Goal: Task Accomplishment & Management: Use online tool/utility

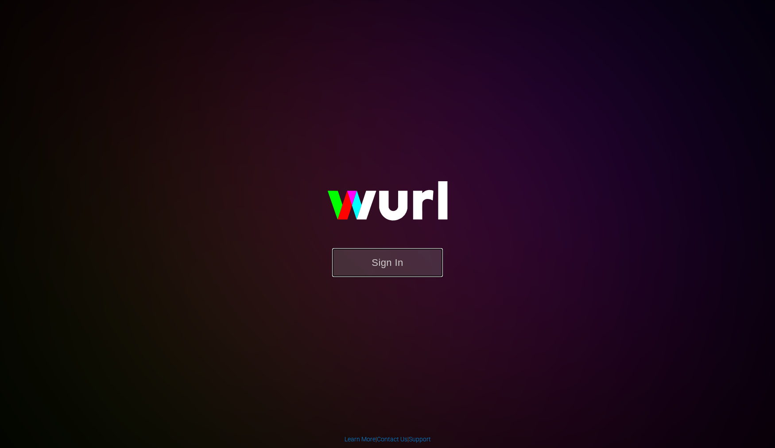
click at [386, 263] on button "Sign In" at bounding box center [387, 262] width 111 height 29
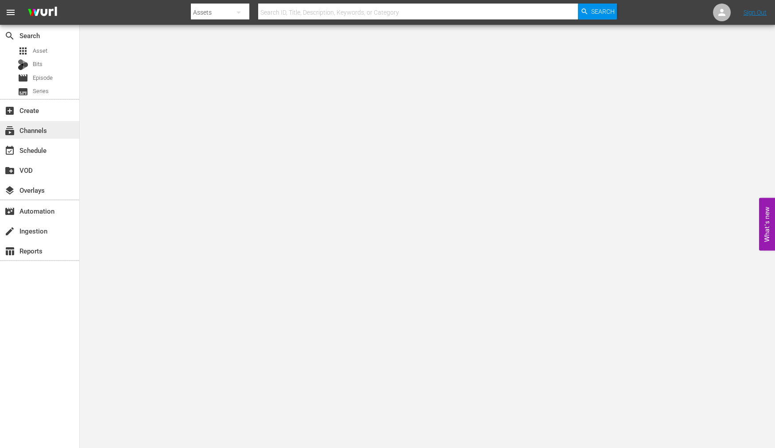
click at [45, 129] on div "subscriptions Channels" at bounding box center [25, 129] width 50 height 8
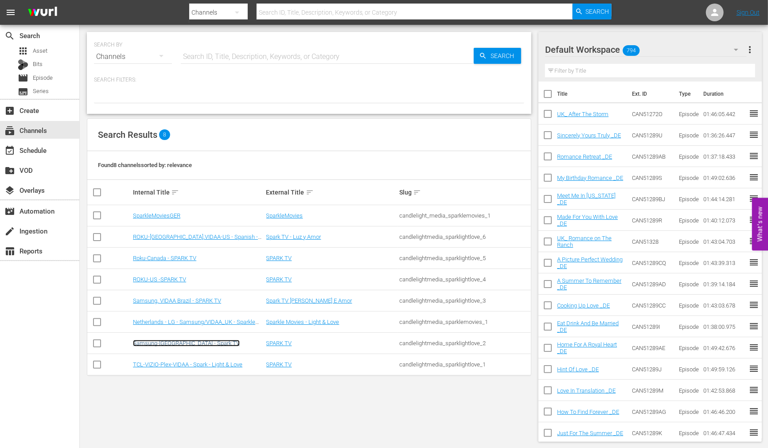
click at [175, 342] on link "Samsung-[GEOGRAPHIC_DATA] - Spark TV" at bounding box center [186, 343] width 107 height 7
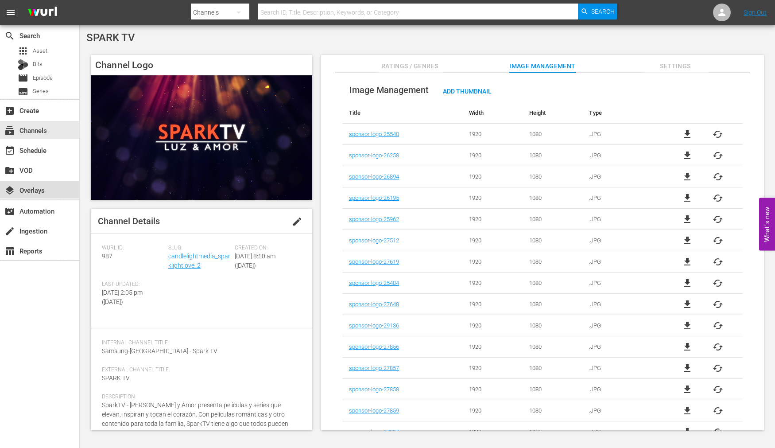
click at [43, 188] on div "layers Overlays" at bounding box center [25, 189] width 50 height 8
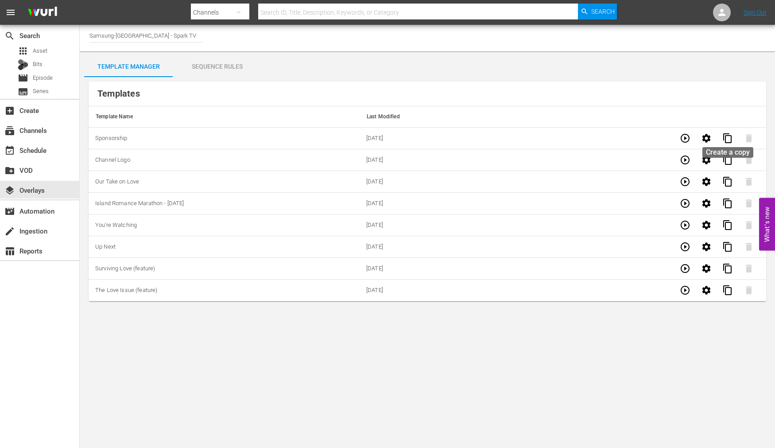
click at [727, 138] on span "content_copy" at bounding box center [728, 138] width 11 height 11
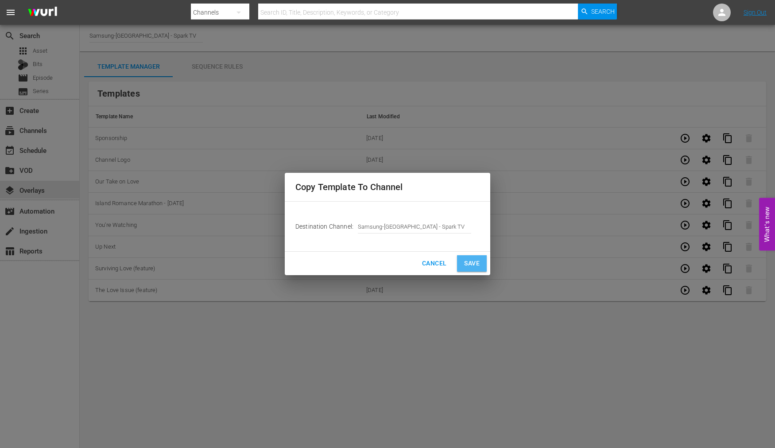
click at [466, 262] on span "Save" at bounding box center [472, 263] width 16 height 11
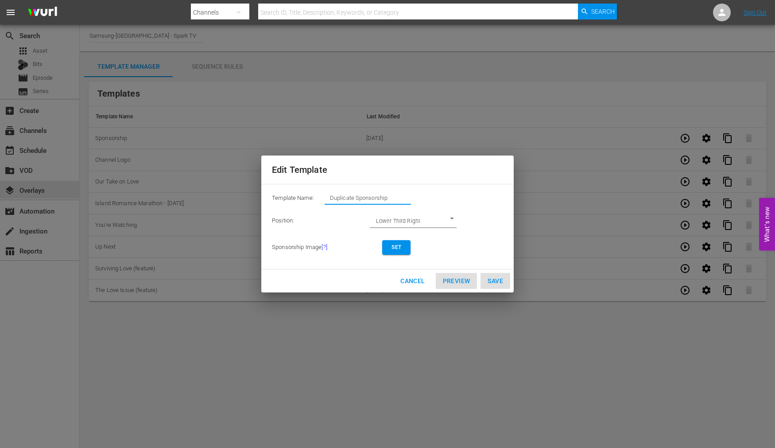
drag, startPoint x: 402, startPoint y: 196, endPoint x: 179, endPoint y: 193, distance: 222.5
click at [179, 193] on div "Edit Template Template Name: Duplicate Sponsorship Position: Lower Third Right …" at bounding box center [387, 223] width 765 height 437
click at [397, 247] on span "Set" at bounding box center [397, 247] width 14 height 9
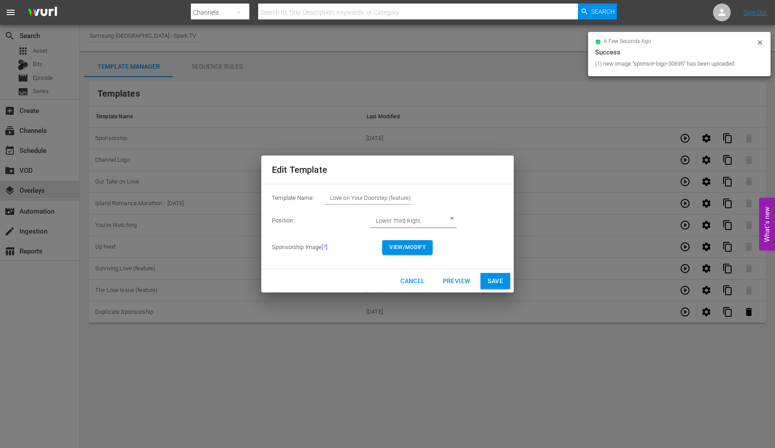
click at [409, 247] on span "View/Modify" at bounding box center [408, 247] width 36 height 9
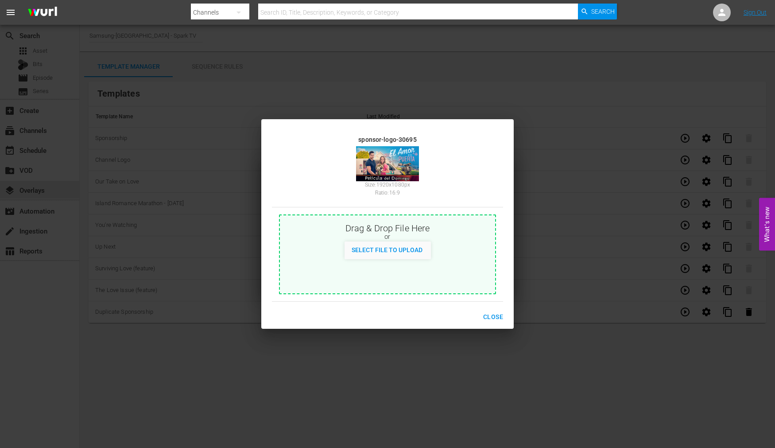
click at [489, 315] on span "Close" at bounding box center [493, 317] width 20 height 11
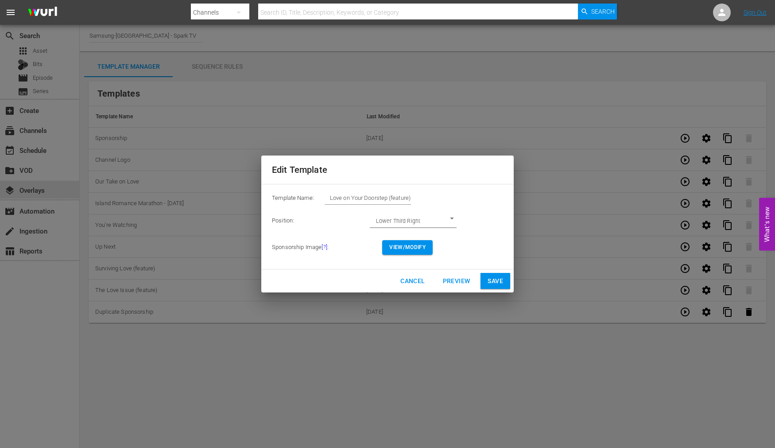
click at [491, 280] on span "Save" at bounding box center [496, 281] width 16 height 11
type input "Duplicate Sponsorship"
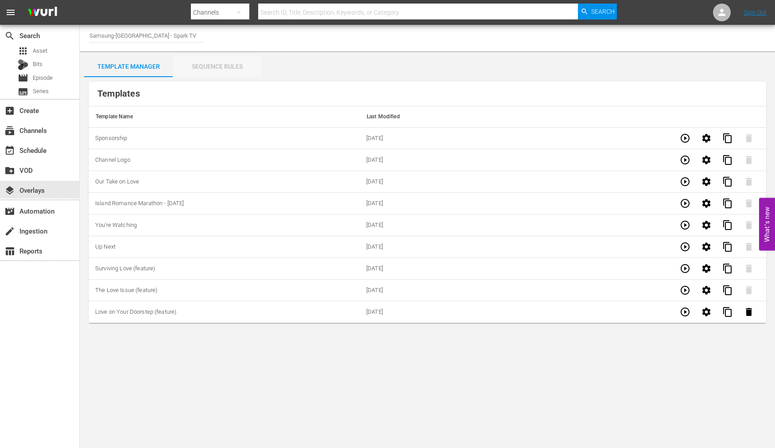
click at [231, 64] on div "Sequence Rules" at bounding box center [217, 66] width 89 height 21
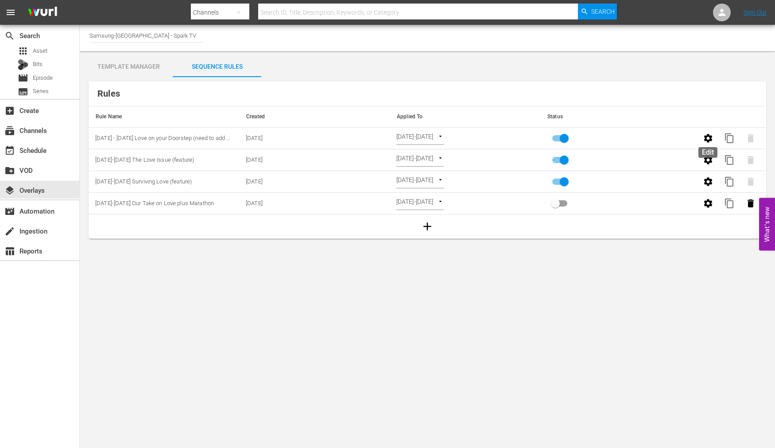
click at [710, 138] on icon "button" at bounding box center [708, 138] width 11 height 11
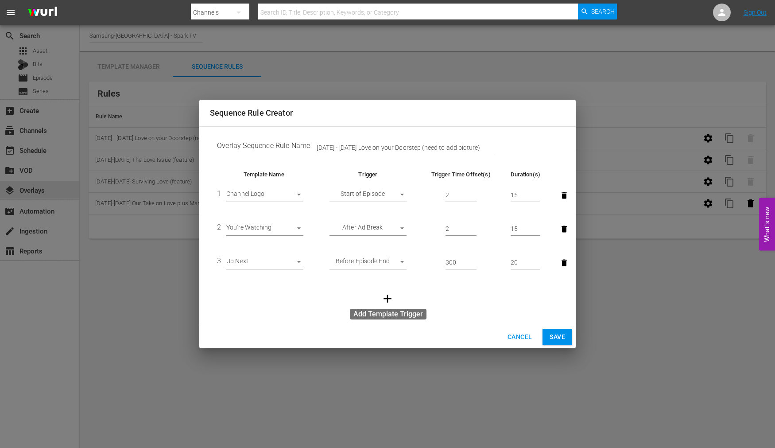
click at [388, 300] on icon "button" at bounding box center [388, 299] width 8 height 8
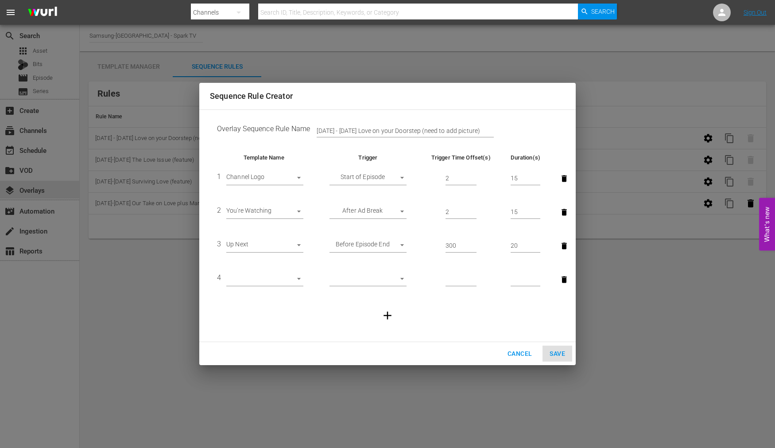
click at [298, 278] on body "menu Search By Channels Search ID, Title, Description, Keywords, or Category Se…" at bounding box center [387, 224] width 775 height 448
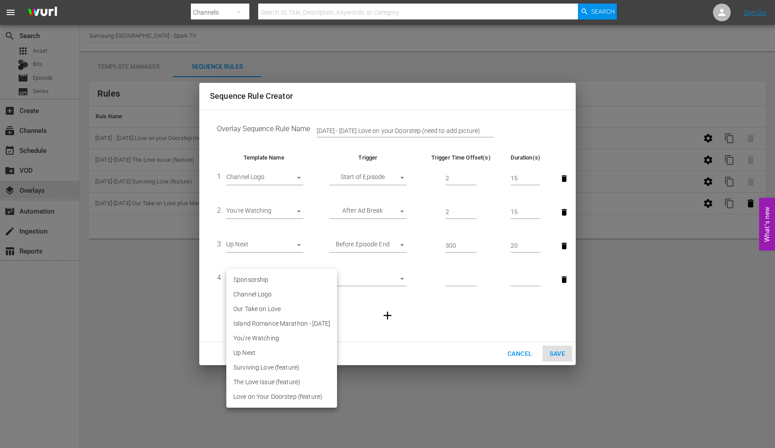
click at [258, 277] on li "Sponsorship" at bounding box center [281, 280] width 111 height 15
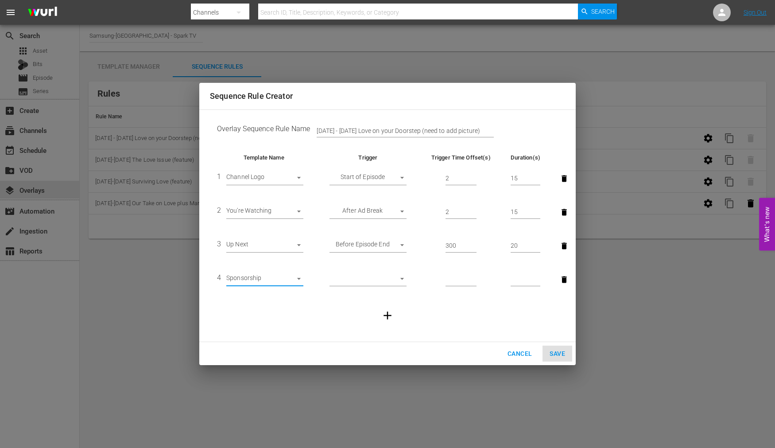
click at [296, 279] on body "menu Search By Channels Search ID, Title, Description, Keywords, or Category Se…" at bounding box center [387, 224] width 775 height 448
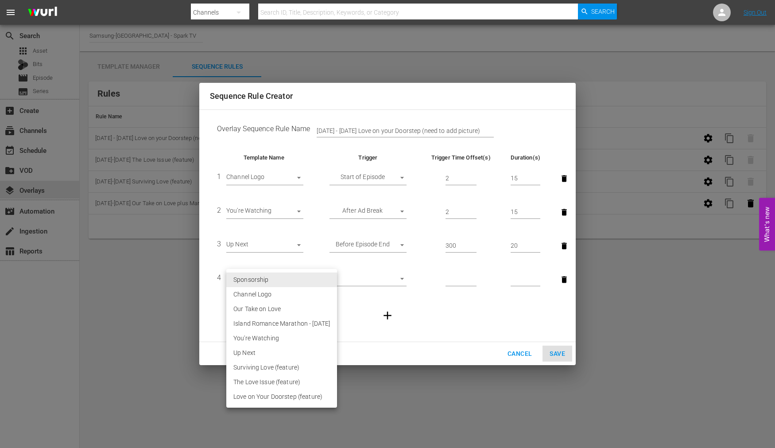
click at [314, 396] on li "Love on Your Doorstep (feature)" at bounding box center [281, 397] width 111 height 15
type input "30695"
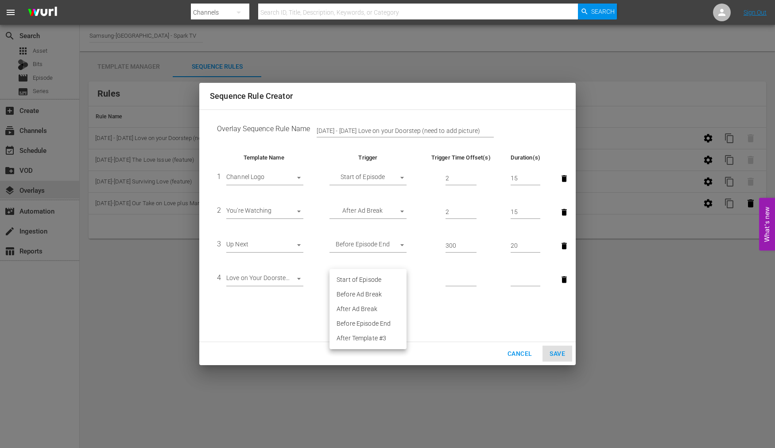
click at [370, 280] on body "menu Search By Channels Search ID, Title, Description, Keywords, or Category Se…" at bounding box center [387, 224] width 775 height 448
click at [371, 307] on li "After Ad Break" at bounding box center [368, 309] width 77 height 15
type input "AFTER_AD_BREAK"
click at [455, 279] on input "number" at bounding box center [461, 279] width 31 height 13
type input "20"
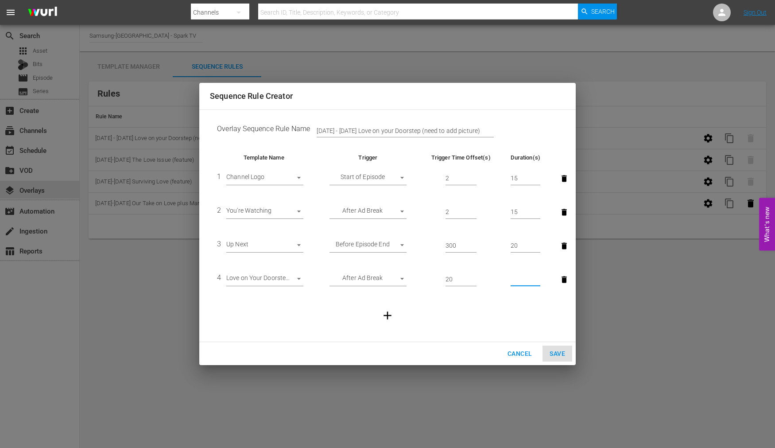
click at [529, 275] on input "number" at bounding box center [526, 279] width 30 height 13
type input "20"
click at [563, 352] on span "Save" at bounding box center [558, 353] width 16 height 11
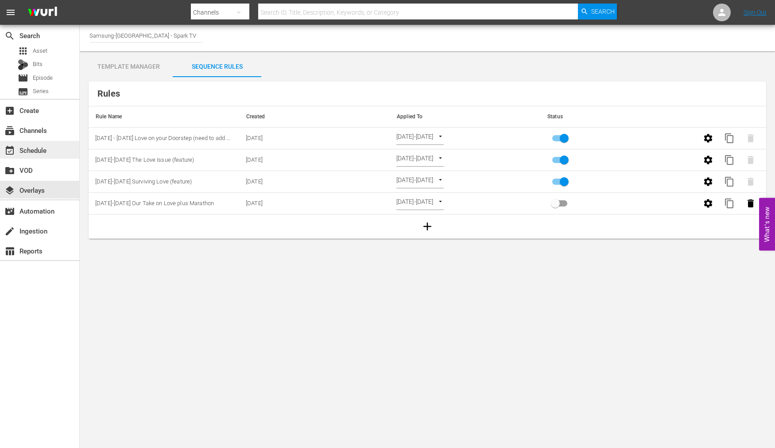
click at [38, 149] on div "event_available Schedule" at bounding box center [25, 149] width 50 height 8
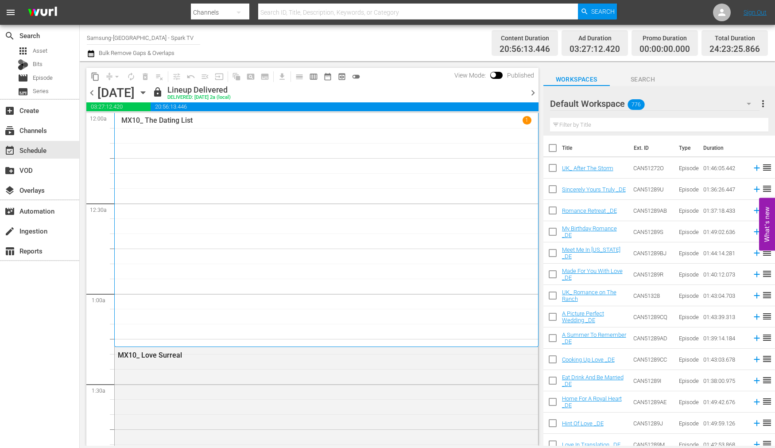
click at [148, 91] on icon "button" at bounding box center [143, 93] width 10 height 10
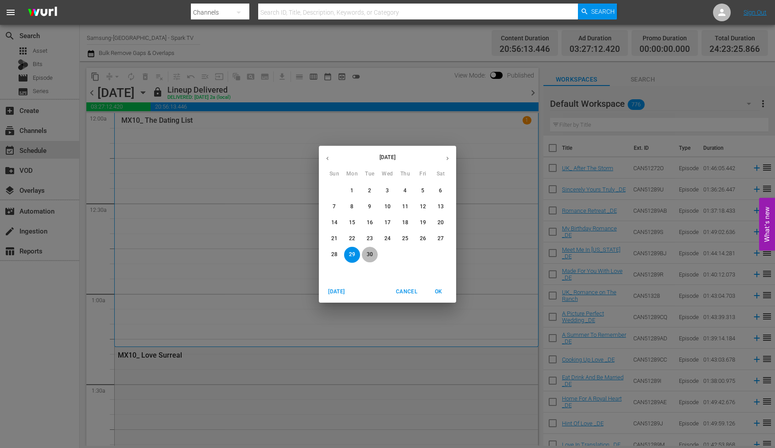
click at [369, 253] on p "30" at bounding box center [370, 255] width 6 height 8
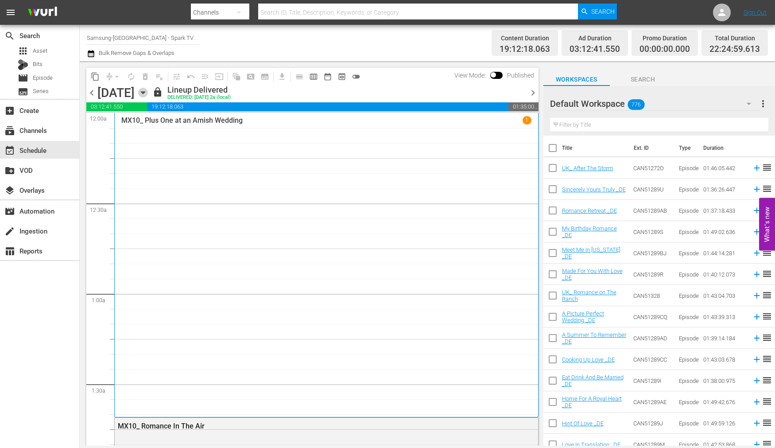
click at [148, 92] on icon "button" at bounding box center [143, 93] width 10 height 10
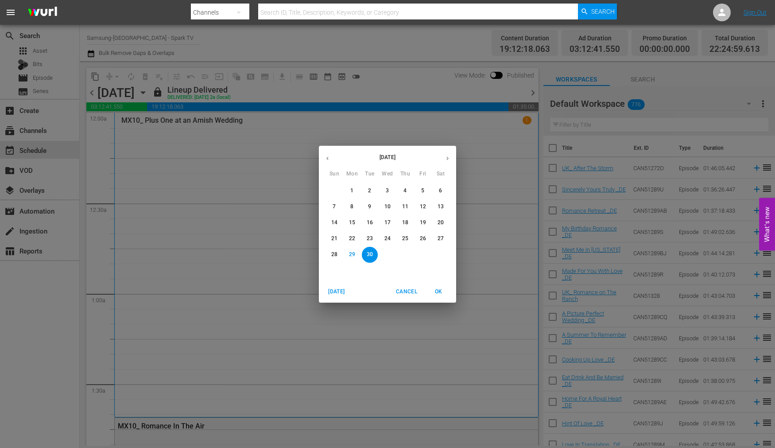
click at [447, 159] on icon "button" at bounding box center [447, 158] width 7 height 7
click at [388, 190] on p "1" at bounding box center [387, 191] width 3 height 8
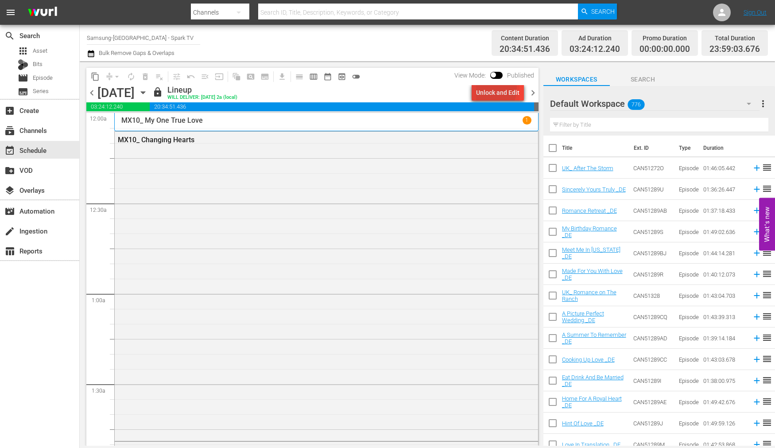
click at [490, 89] on div "Unlock and Edit" at bounding box center [497, 93] width 43 height 16
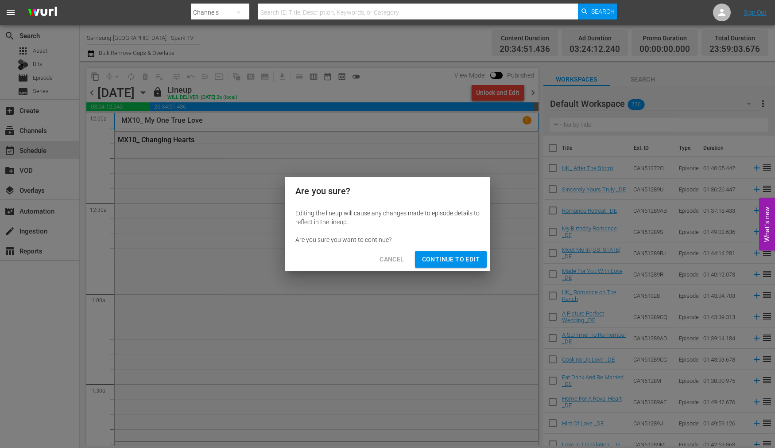
click at [456, 259] on span "Continue to Edit" at bounding box center [451, 259] width 58 height 11
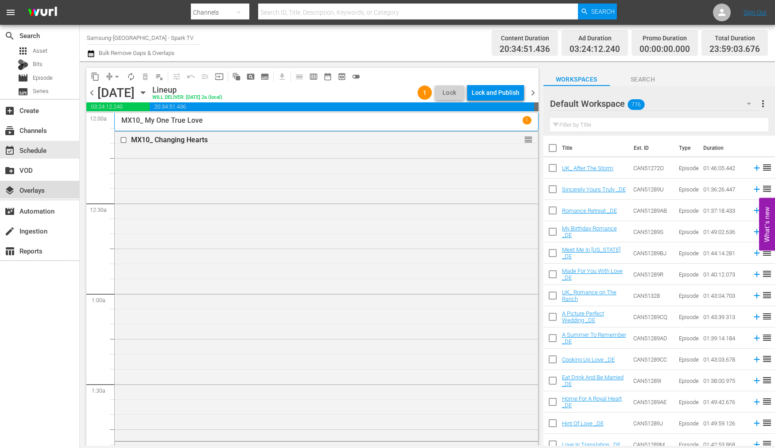
click at [39, 188] on div "layers Overlays" at bounding box center [25, 189] width 50 height 8
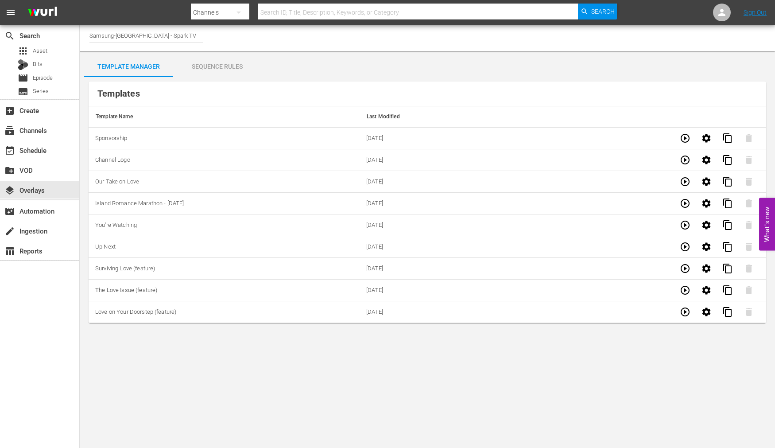
click at [222, 66] on div "Sequence Rules" at bounding box center [217, 66] width 89 height 21
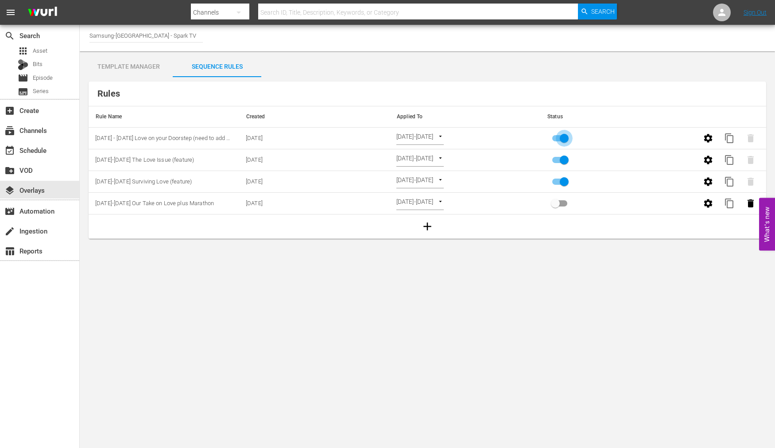
click at [568, 138] on input "primary checkbox" at bounding box center [564, 140] width 51 height 17
click at [555, 138] on input "primary checkbox" at bounding box center [555, 140] width 51 height 17
checkbox input "true"
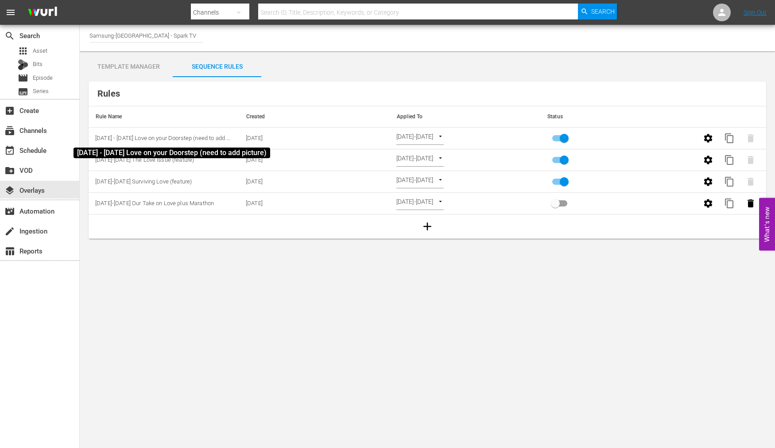
click at [213, 140] on span "[DATE] - [DATE] Love on your Doorstep (need to add picture)" at bounding box center [170, 138] width 151 height 7
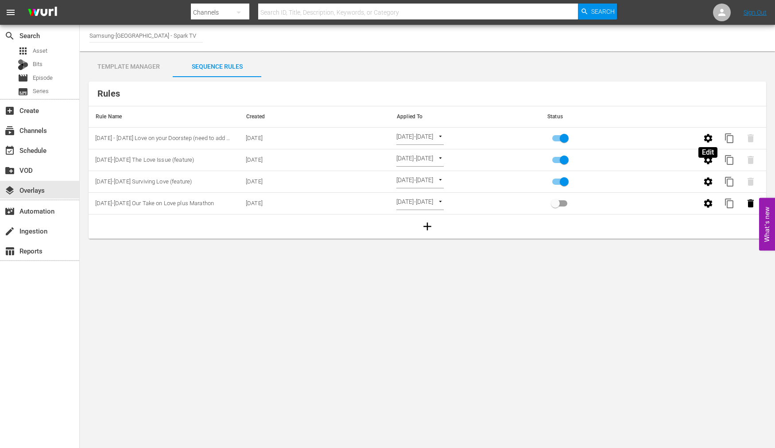
click at [709, 137] on icon "button" at bounding box center [708, 138] width 11 height 11
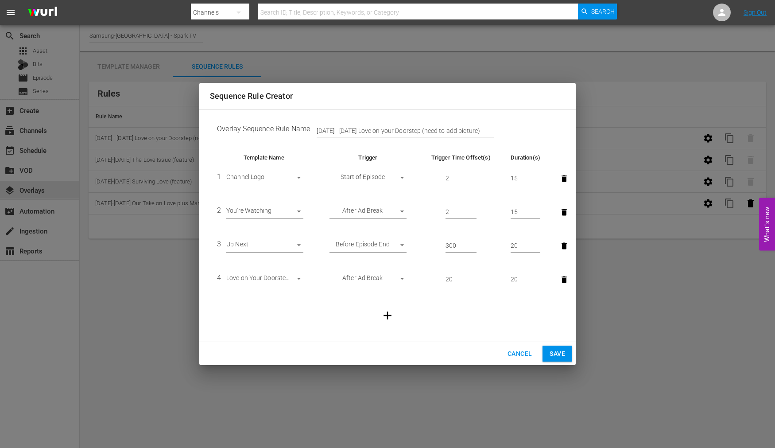
click at [480, 129] on input "[DATE] - [DATE] Love on your Doorstep (need to add picture)" at bounding box center [405, 130] width 177 height 13
type input "[DATE] - [DATE] Love on your Doorstep"
click at [557, 351] on span "Save" at bounding box center [558, 353] width 16 height 11
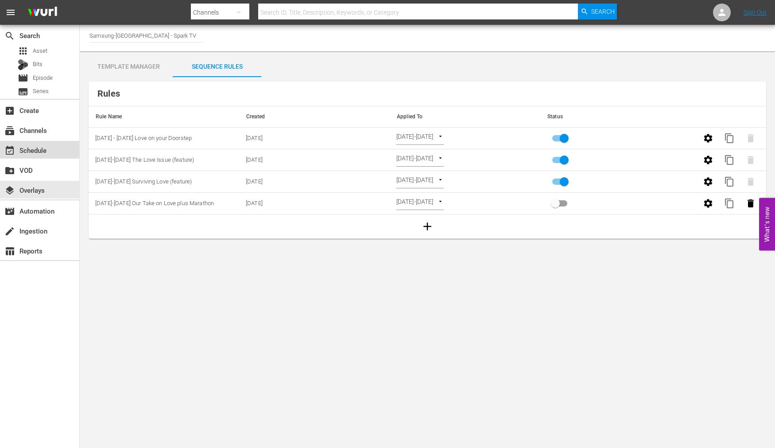
click at [40, 151] on div "event_available Schedule" at bounding box center [25, 149] width 50 height 8
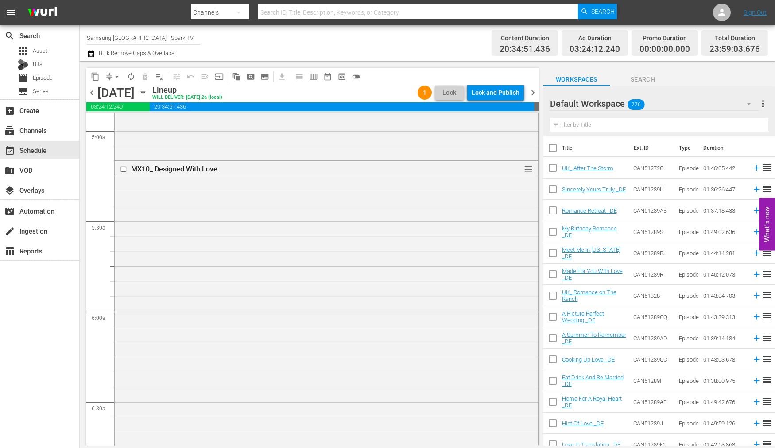
scroll to position [1181, 0]
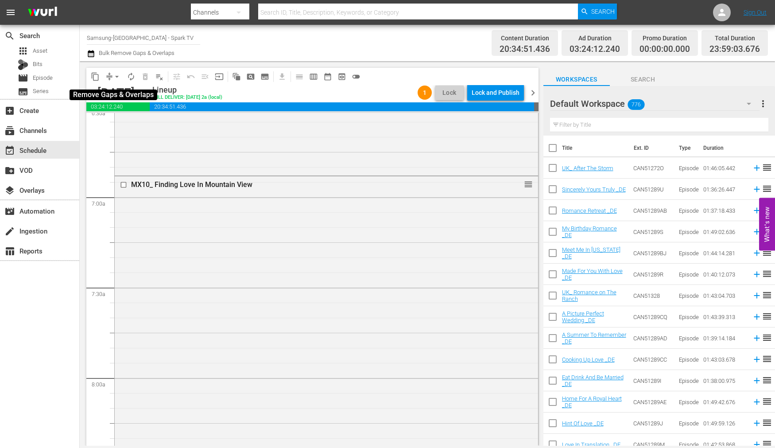
click at [120, 77] on span "arrow_drop_down" at bounding box center [117, 76] width 9 height 9
click at [130, 126] on li "Align to End of Previous Day" at bounding box center [117, 123] width 93 height 15
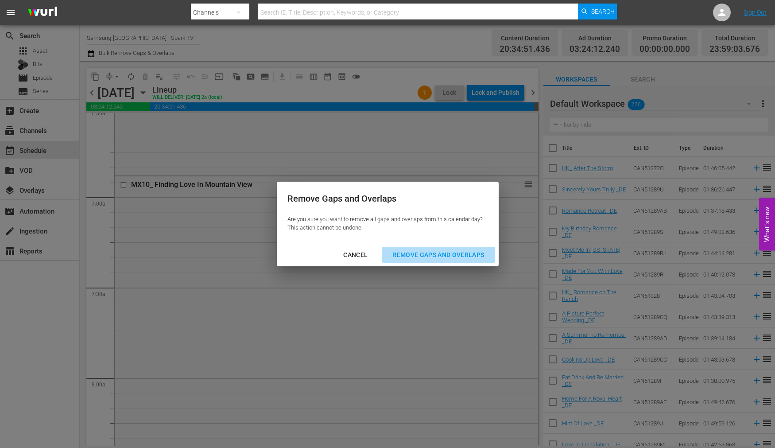
click at [459, 253] on div "Remove Gaps and Overlaps" at bounding box center [439, 254] width 106 height 11
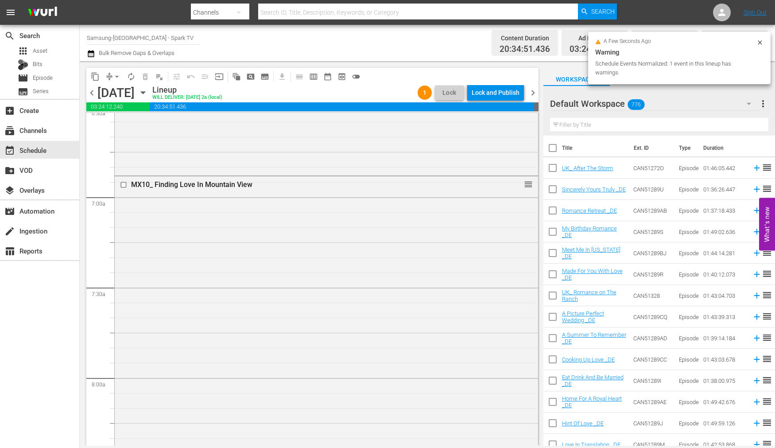
click at [492, 91] on div "Lock and Publish" at bounding box center [496, 93] width 48 height 16
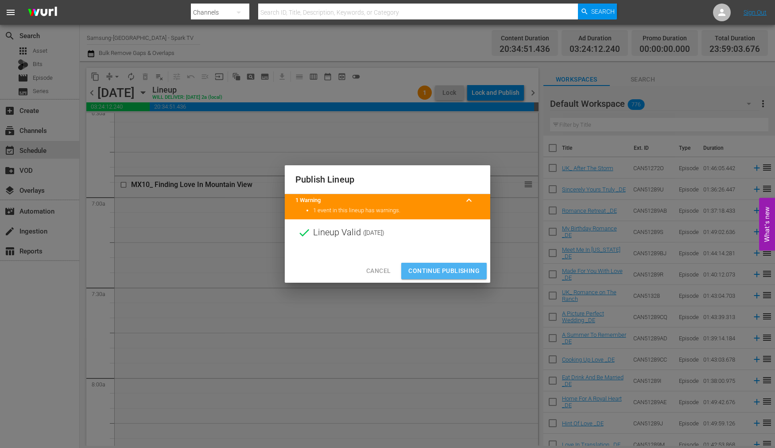
click at [452, 270] on span "Continue Publishing" at bounding box center [444, 270] width 71 height 11
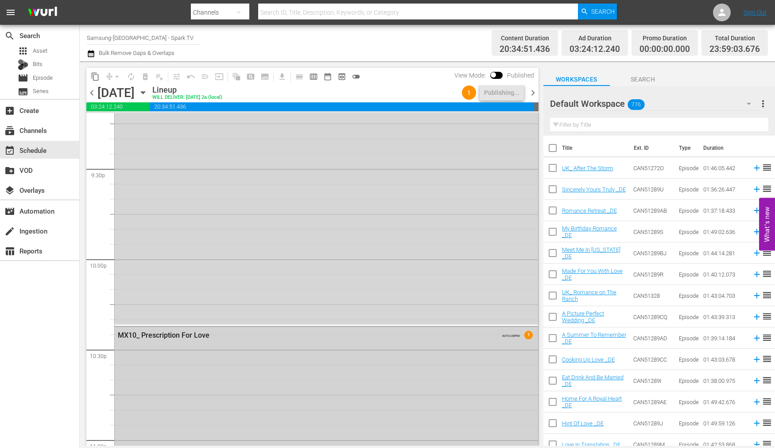
scroll to position [3840, 0]
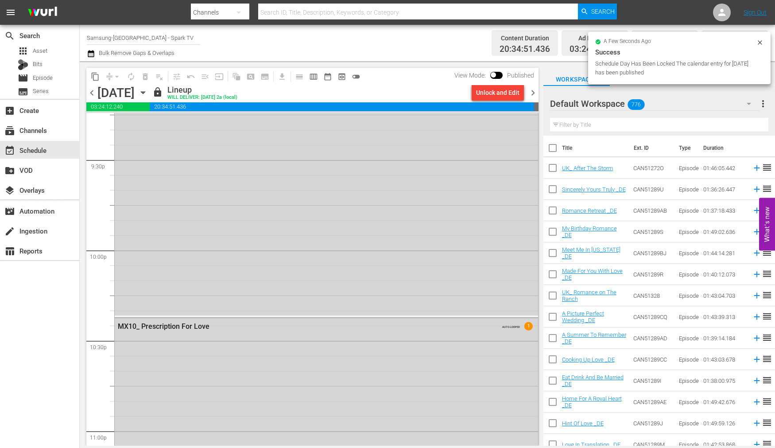
click at [148, 94] on icon "button" at bounding box center [143, 93] width 10 height 10
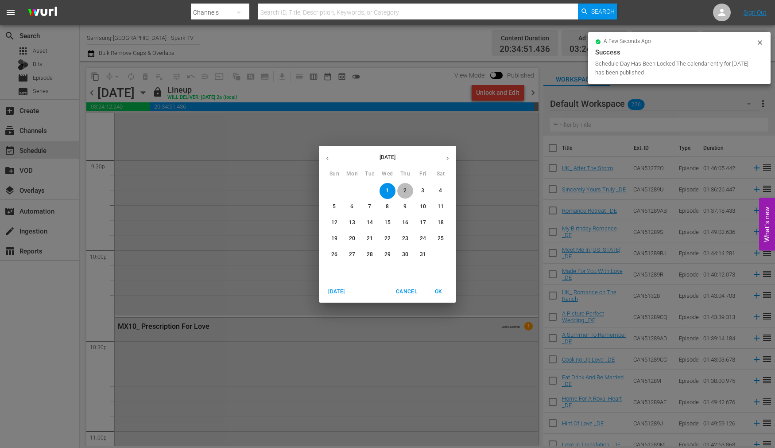
click at [405, 191] on p "2" at bounding box center [405, 191] width 3 height 8
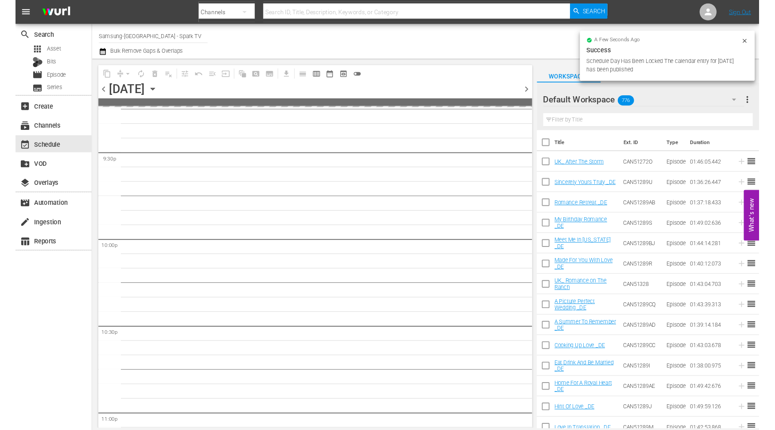
scroll to position [3976, 0]
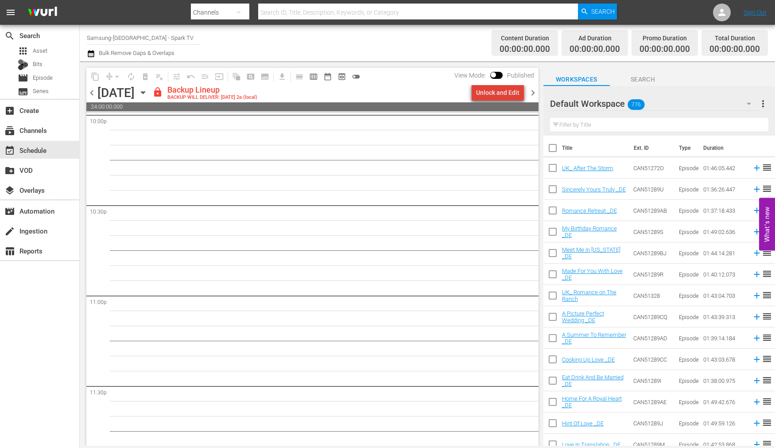
click at [502, 94] on div "Unlock and Edit" at bounding box center [497, 93] width 43 height 16
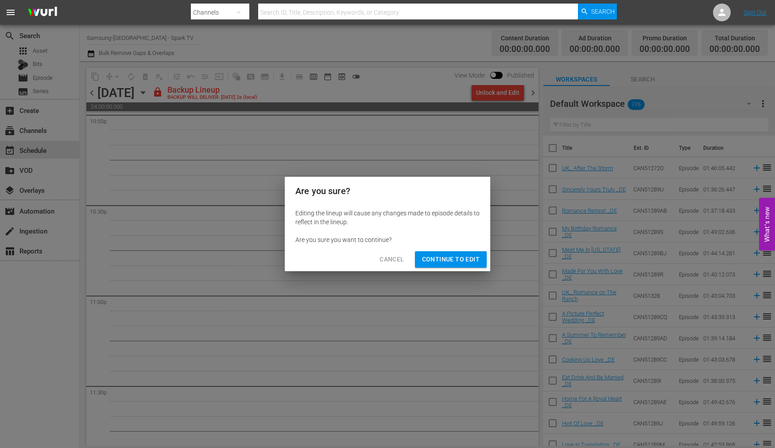
click at [439, 258] on span "Continue to Edit" at bounding box center [451, 259] width 58 height 11
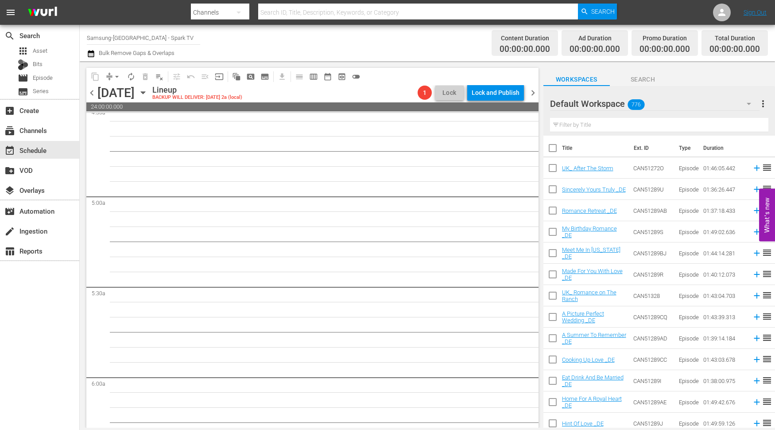
scroll to position [0, 0]
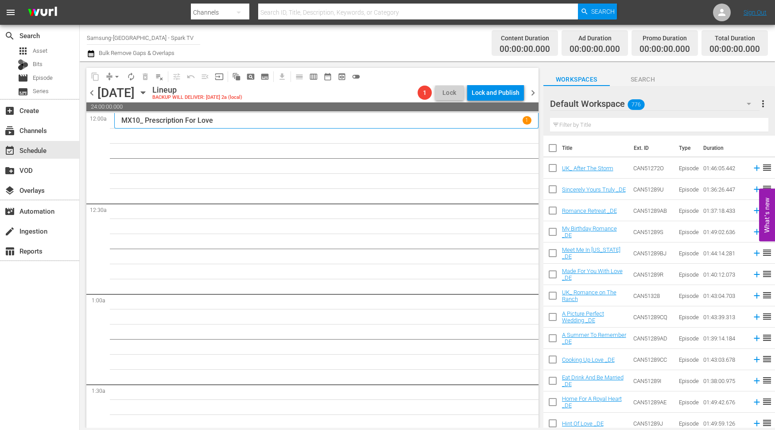
click at [750, 103] on icon "button" at bounding box center [749, 103] width 11 height 11
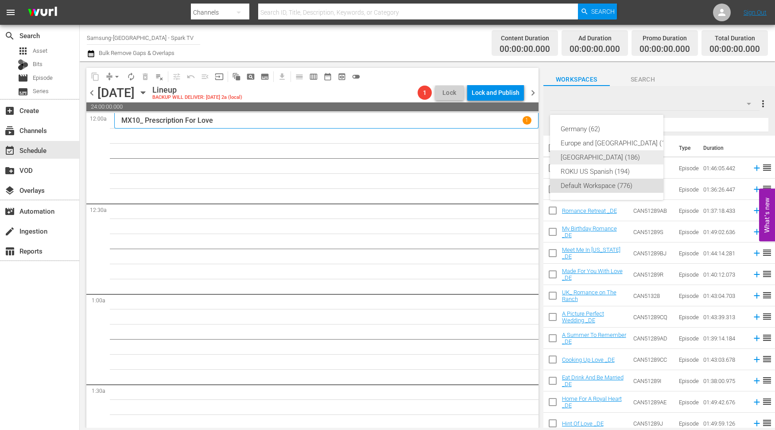
click at [583, 154] on div "[GEOGRAPHIC_DATA] (186)" at bounding box center [618, 157] width 114 height 14
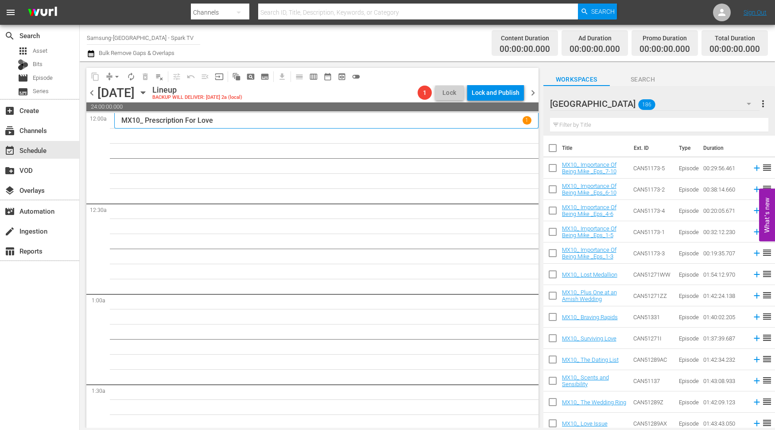
click at [573, 126] on input "text" at bounding box center [659, 125] width 218 height 14
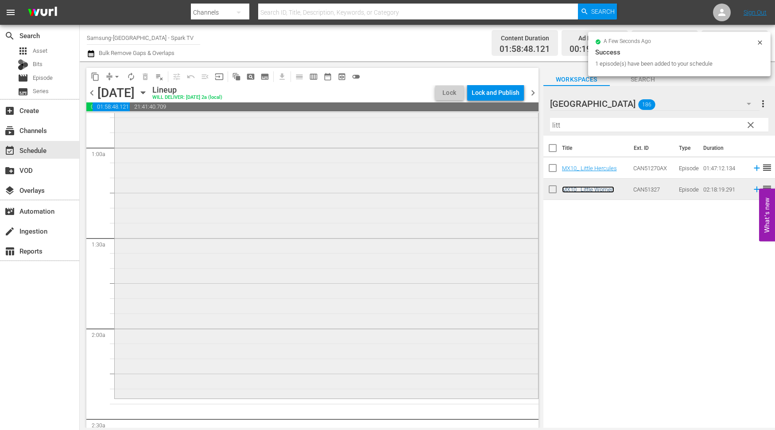
scroll to position [246, 0]
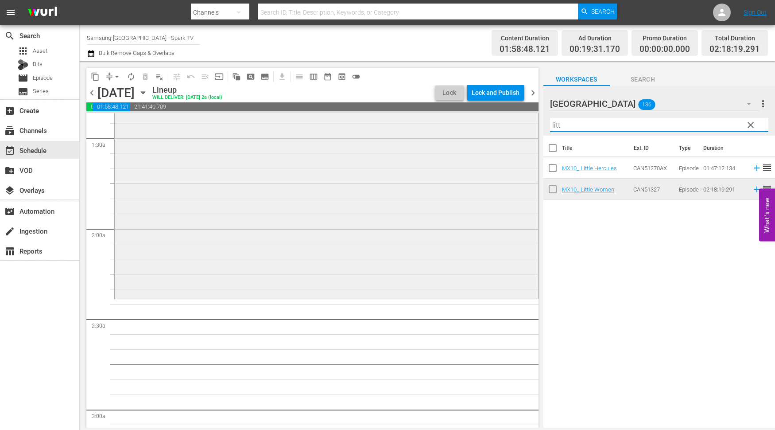
drag, startPoint x: 581, startPoint y: 122, endPoint x: 508, endPoint y: 123, distance: 72.7
click at [508, 123] on div "content_copy compress arrow_drop_down autorenew_outlined delete_forever_outline…" at bounding box center [428, 244] width 696 height 366
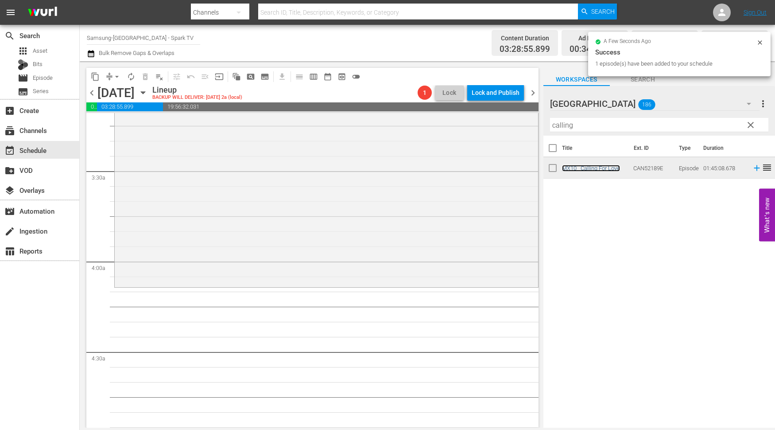
scroll to position [591, 0]
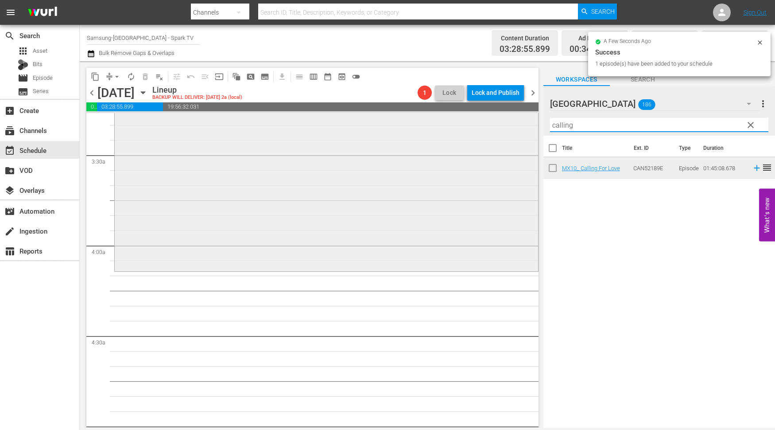
drag, startPoint x: 588, startPoint y: 125, endPoint x: 490, endPoint y: 122, distance: 98.0
click at [490, 122] on div "content_copy compress arrow_drop_down autorenew_outlined delete_forever_outline…" at bounding box center [428, 244] width 696 height 366
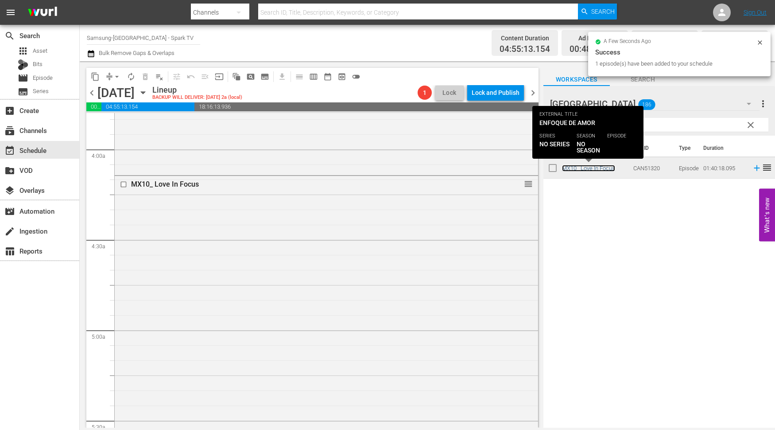
scroll to position [837, 0]
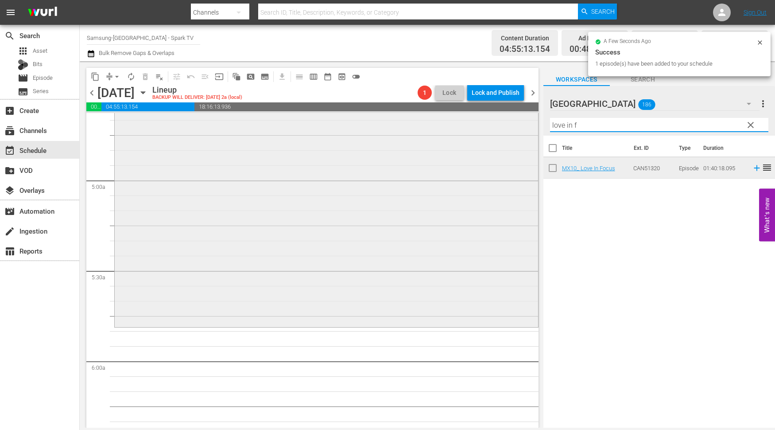
drag, startPoint x: 566, startPoint y: 126, endPoint x: 435, endPoint y: 128, distance: 131.2
click at [452, 126] on div "content_copy compress arrow_drop_down autorenew_outlined delete_forever_outline…" at bounding box center [428, 244] width 696 height 366
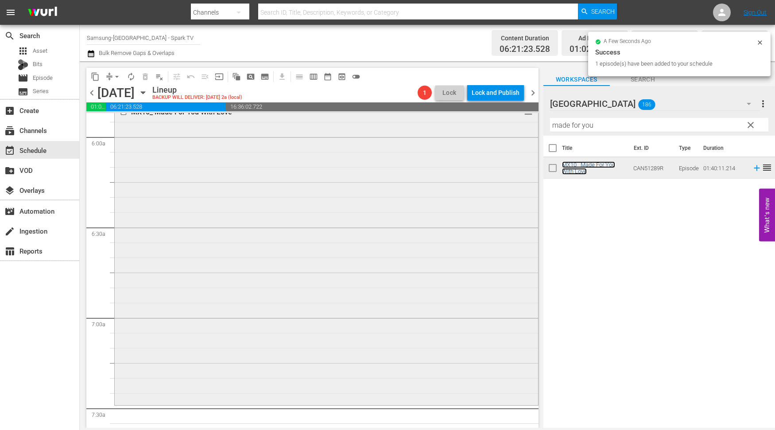
scroll to position [1231, 0]
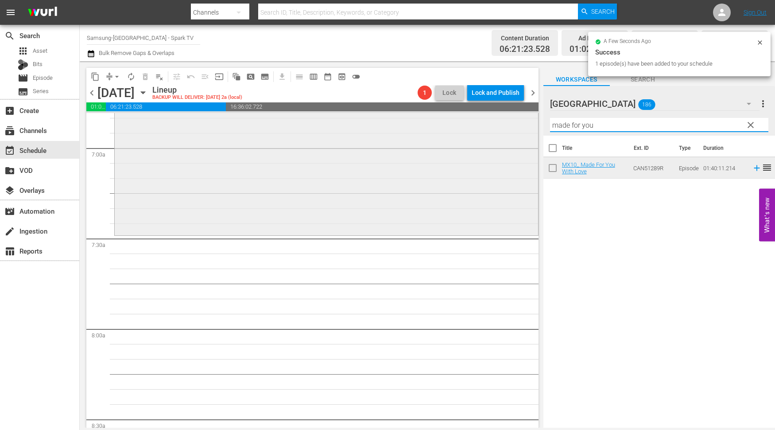
drag, startPoint x: 538, startPoint y: 119, endPoint x: 348, endPoint y: 136, distance: 191.3
click at [370, 132] on div "content_copy compress arrow_drop_down autorenew_outlined delete_forever_outline…" at bounding box center [428, 244] width 696 height 366
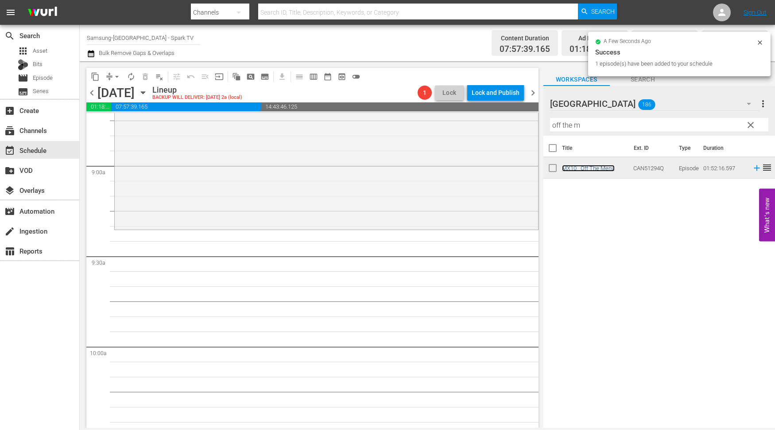
scroll to position [1575, 0]
drag, startPoint x: 590, startPoint y: 126, endPoint x: 424, endPoint y: 127, distance: 166.2
click at [424, 127] on div "content_copy compress arrow_drop_down autorenew_outlined delete_forever_outline…" at bounding box center [428, 244] width 696 height 366
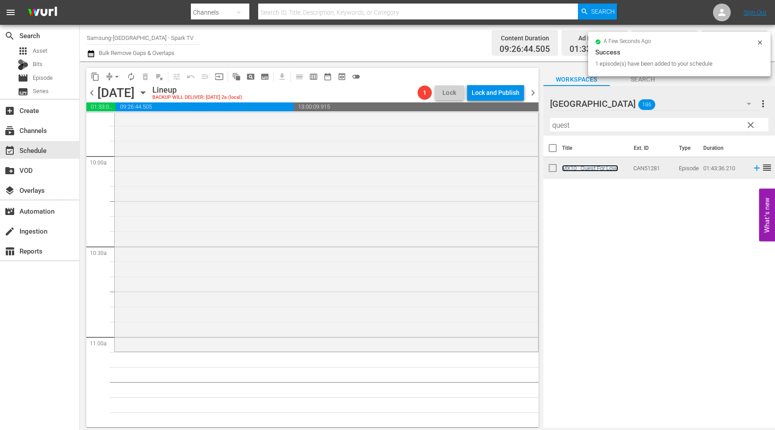
scroll to position [1773, 0]
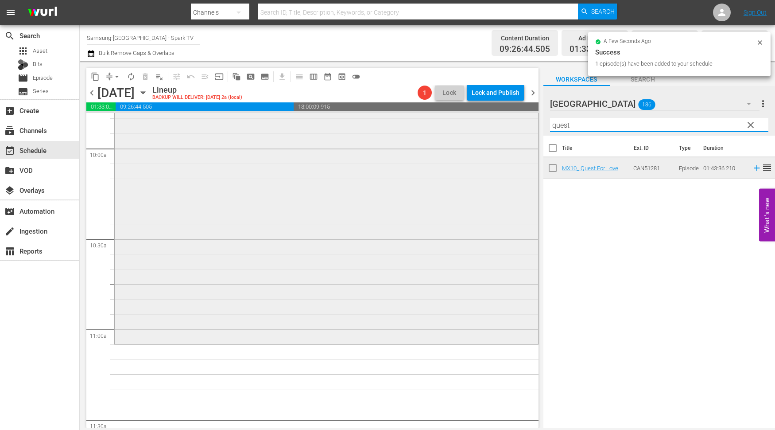
drag, startPoint x: 558, startPoint y: 126, endPoint x: 408, endPoint y: 124, distance: 150.2
click at [408, 124] on div "content_copy compress arrow_drop_down autorenew_outlined delete_forever_outline…" at bounding box center [428, 244] width 696 height 366
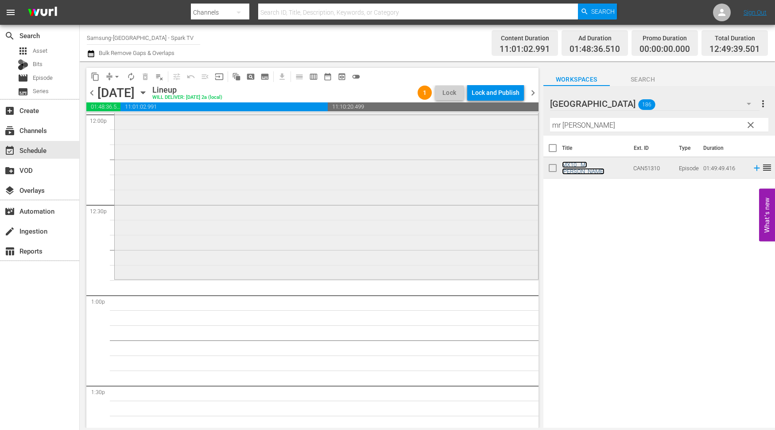
scroll to position [2166, 0]
click at [134, 78] on span "autorenew_outlined" at bounding box center [131, 76] width 9 height 9
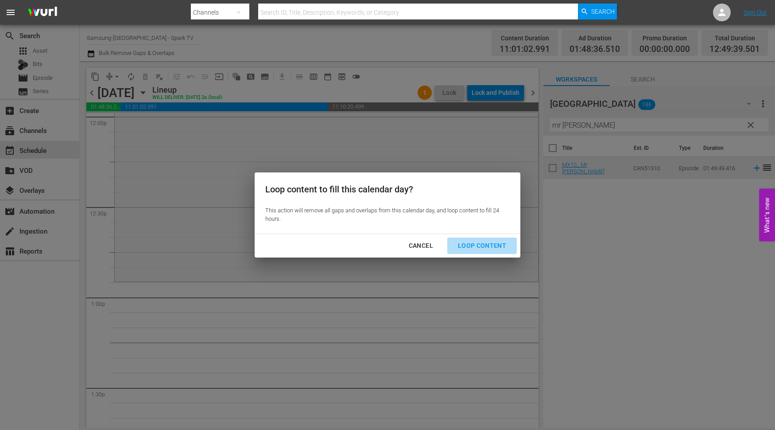
click at [488, 242] on div "Loop Content" at bounding box center [482, 245] width 62 height 11
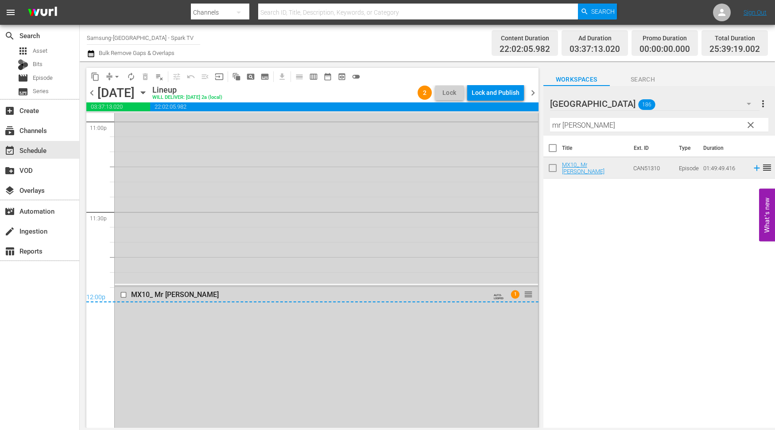
scroll to position [4185, 0]
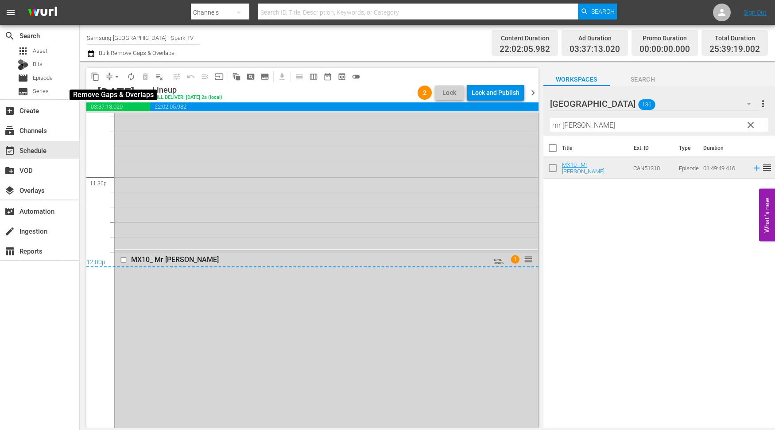
click at [117, 74] on span "arrow_drop_down" at bounding box center [117, 76] width 9 height 9
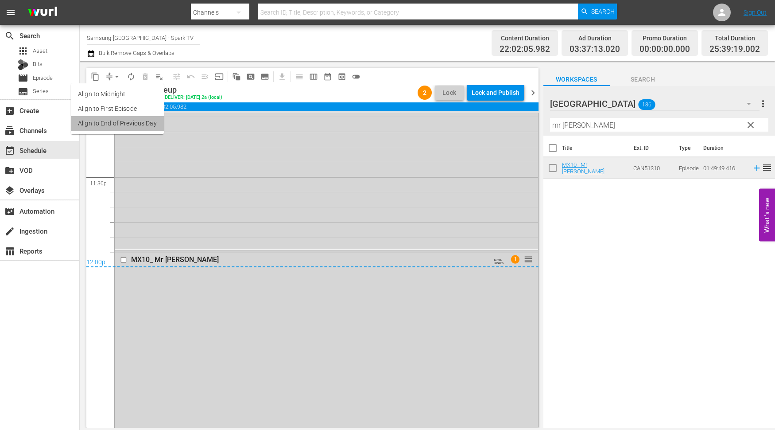
click at [123, 120] on li "Align to End of Previous Day" at bounding box center [117, 123] width 93 height 15
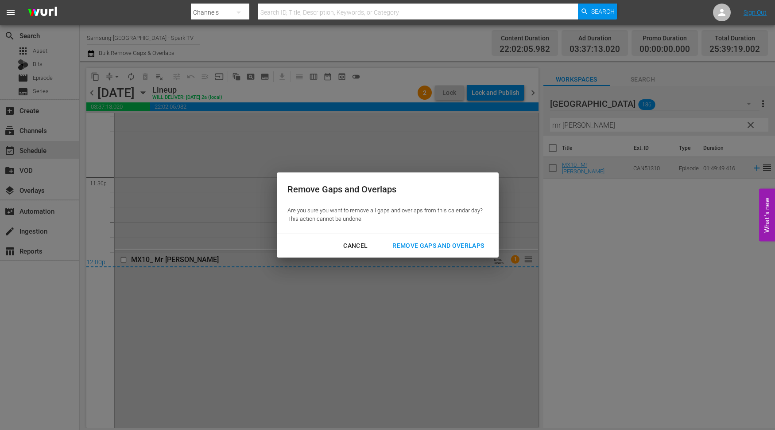
click at [459, 245] on div "Remove Gaps and Overlaps" at bounding box center [439, 245] width 106 height 11
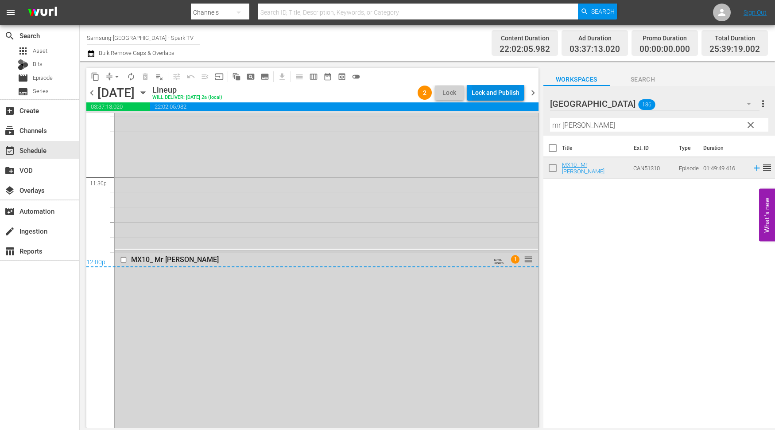
click at [495, 91] on div "Lock and Publish" at bounding box center [496, 93] width 48 height 16
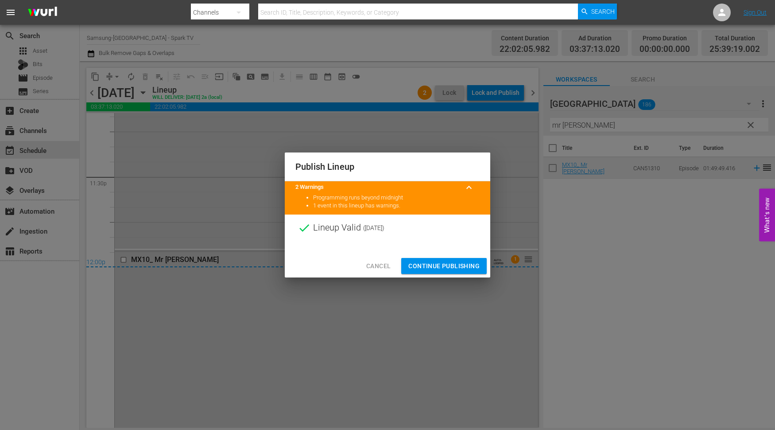
click at [443, 269] on span "Continue Publishing" at bounding box center [444, 266] width 71 height 11
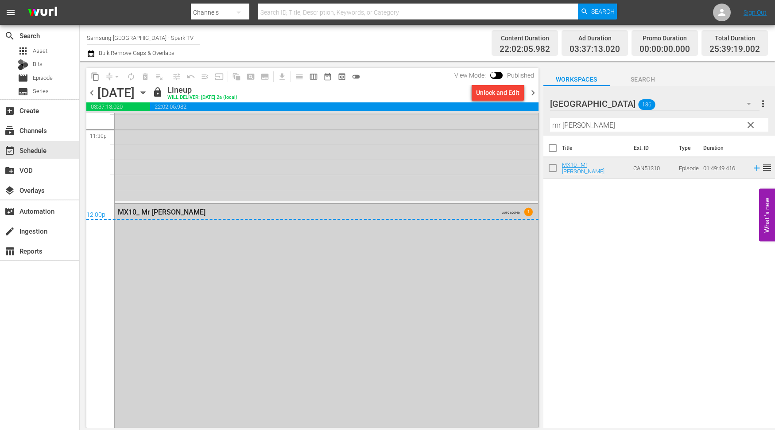
scroll to position [4332, 0]
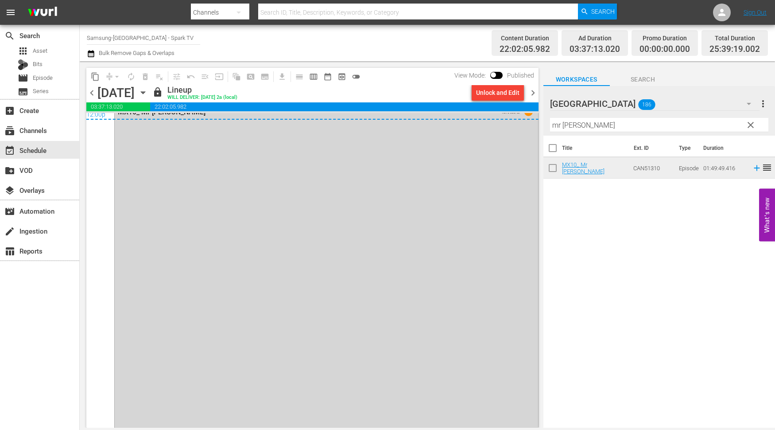
click at [148, 90] on icon "button" at bounding box center [143, 93] width 10 height 10
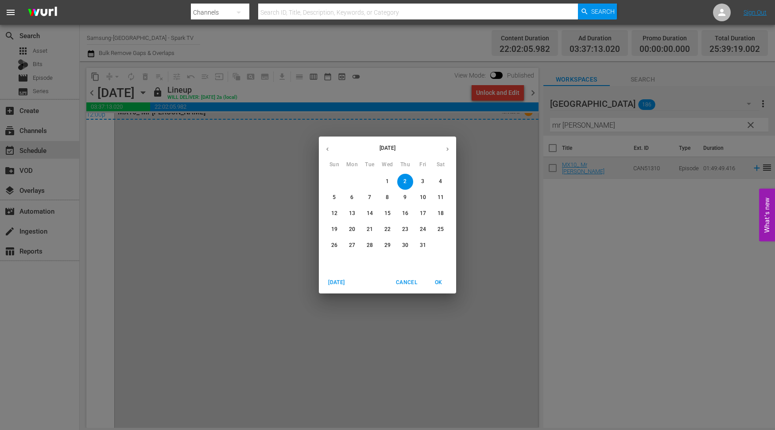
click at [424, 179] on p "3" at bounding box center [422, 182] width 3 height 8
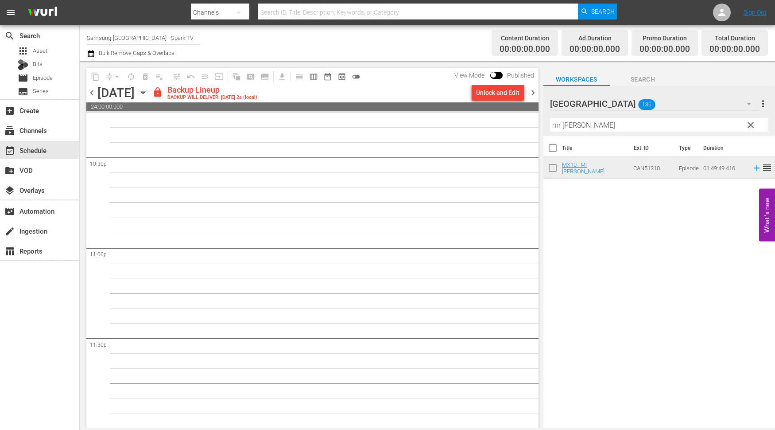
scroll to position [4025, 0]
click at [493, 92] on div "Unlock and Edit" at bounding box center [497, 93] width 43 height 16
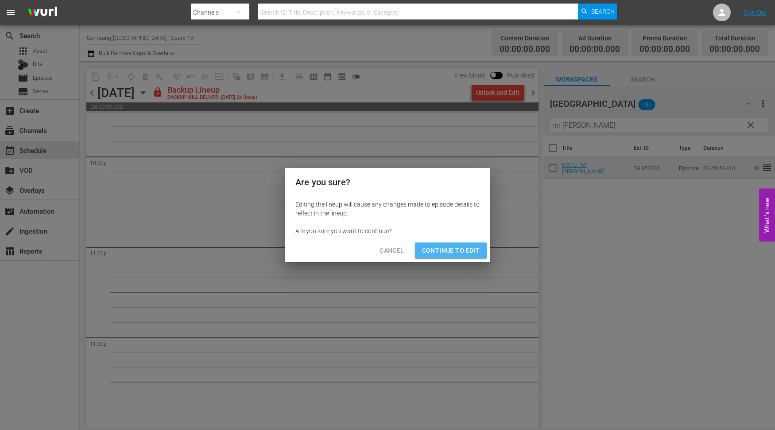
click at [468, 250] on span "Continue to Edit" at bounding box center [451, 250] width 58 height 11
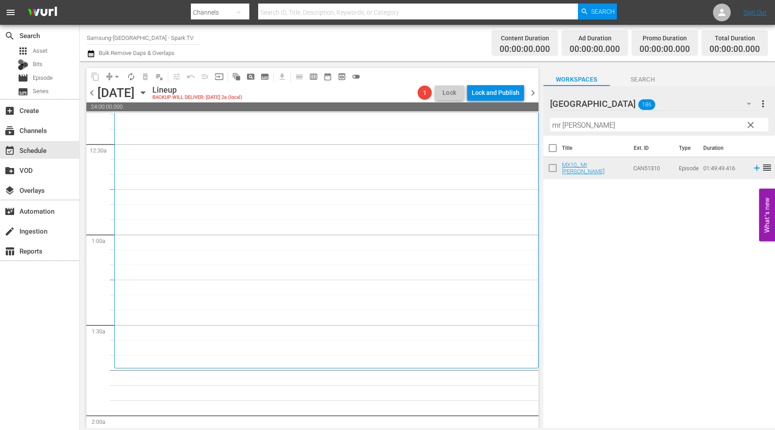
scroll to position [148, 0]
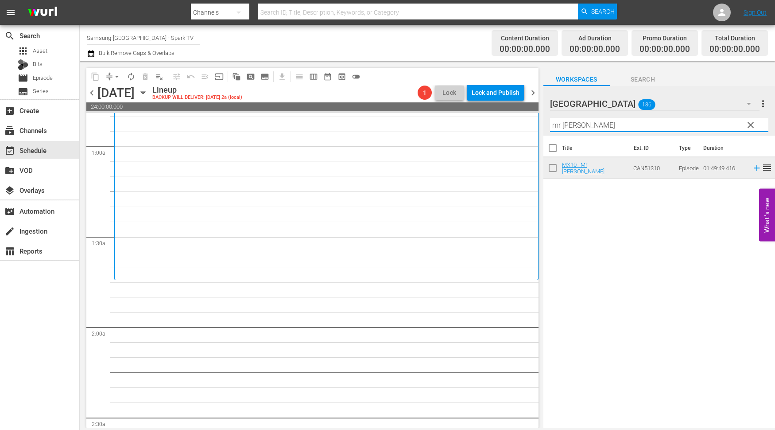
drag, startPoint x: 592, startPoint y: 125, endPoint x: 466, endPoint y: 120, distance: 126.8
click at [466, 120] on div "content_copy compress arrow_drop_down autorenew_outlined delete_forever_outline…" at bounding box center [428, 244] width 696 height 366
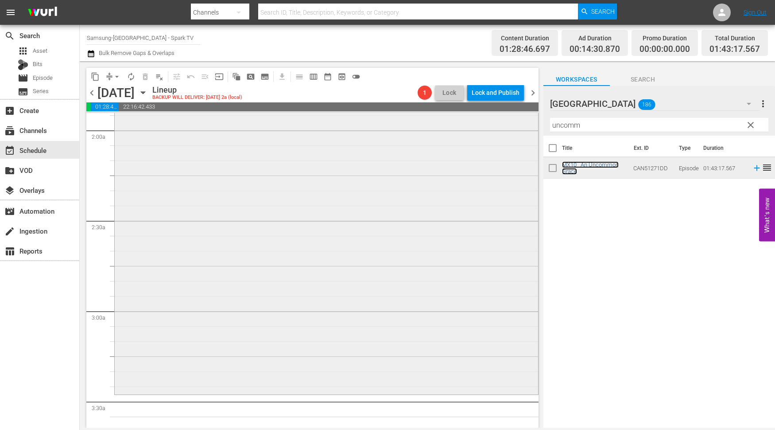
scroll to position [492, 0]
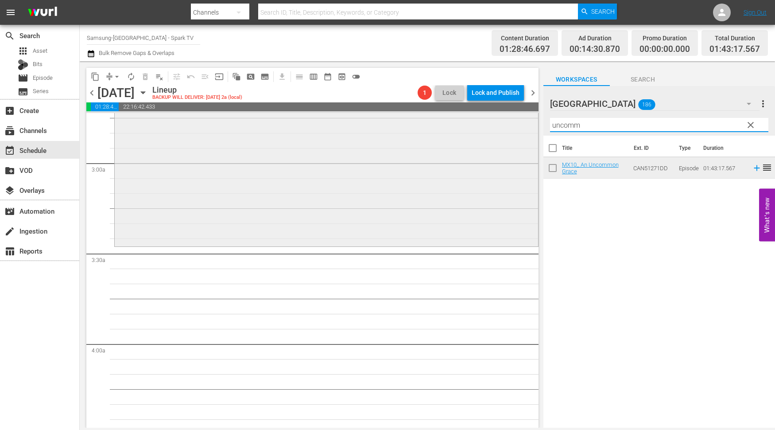
drag, startPoint x: 608, startPoint y: 126, endPoint x: 501, endPoint y: 126, distance: 106.4
click at [501, 126] on div "content_copy compress arrow_drop_down autorenew_outlined delete_forever_outline…" at bounding box center [428, 244] width 696 height 366
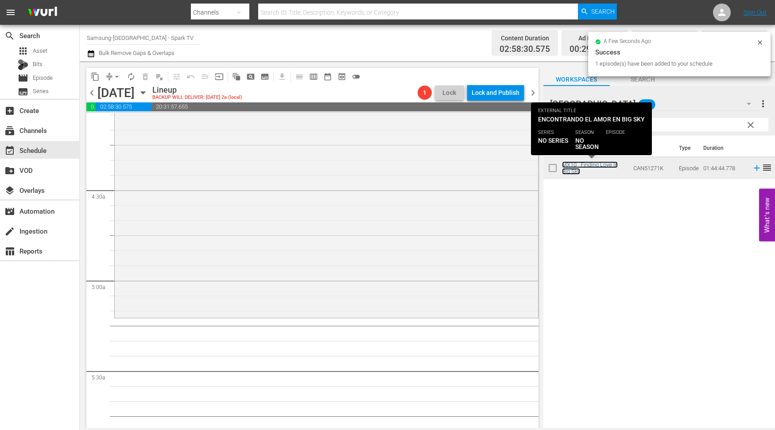
scroll to position [738, 0]
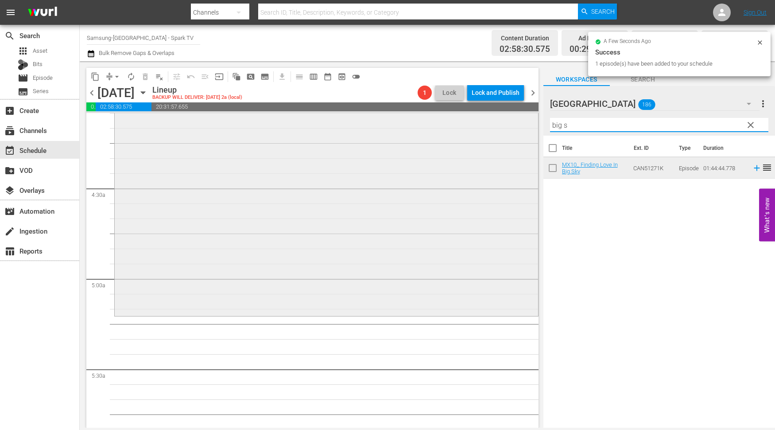
drag, startPoint x: 588, startPoint y: 128, endPoint x: 491, endPoint y: 126, distance: 97.5
click at [491, 126] on div "content_copy compress arrow_drop_down autorenew_outlined delete_forever_outline…" at bounding box center [428, 244] width 696 height 366
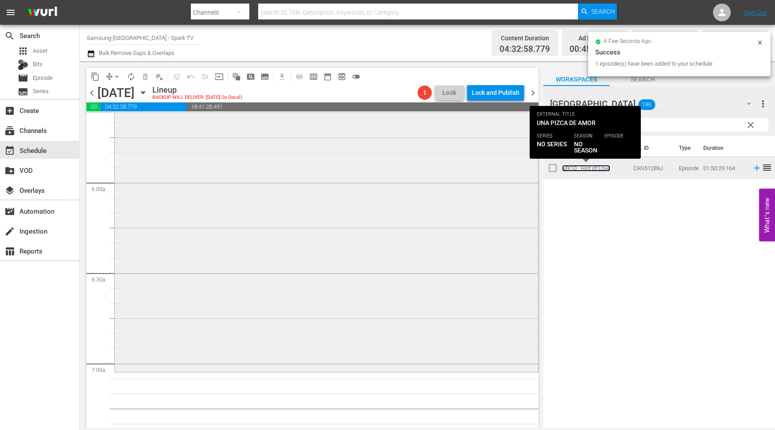
scroll to position [1034, 0]
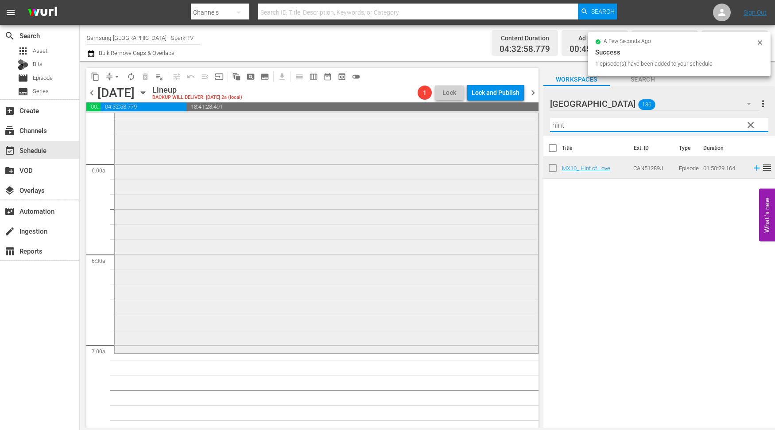
drag, startPoint x: 585, startPoint y: 127, endPoint x: 495, endPoint y: 122, distance: 89.6
click at [495, 122] on div "content_copy compress arrow_drop_down autorenew_outlined delete_forever_outline…" at bounding box center [428, 244] width 696 height 366
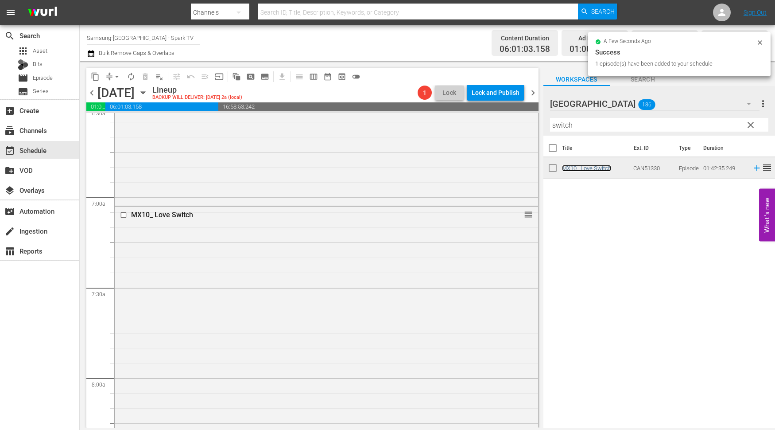
scroll to position [1329, 0]
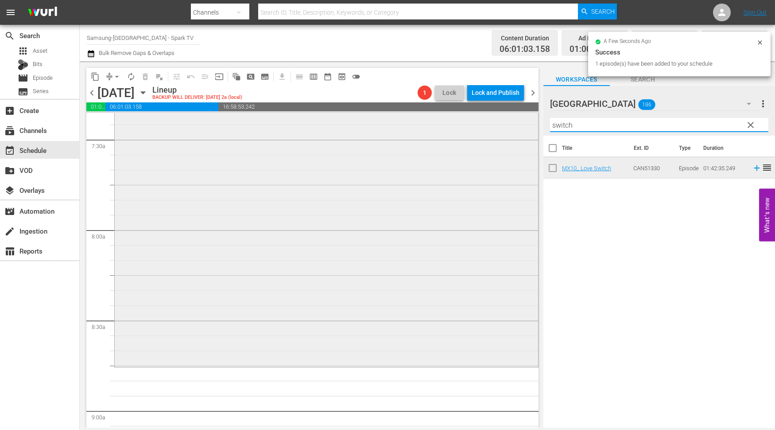
drag, startPoint x: 596, startPoint y: 127, endPoint x: 513, endPoint y: 126, distance: 82.9
click at [513, 126] on div "content_copy compress arrow_drop_down autorenew_outlined delete_forever_outline…" at bounding box center [428, 244] width 696 height 366
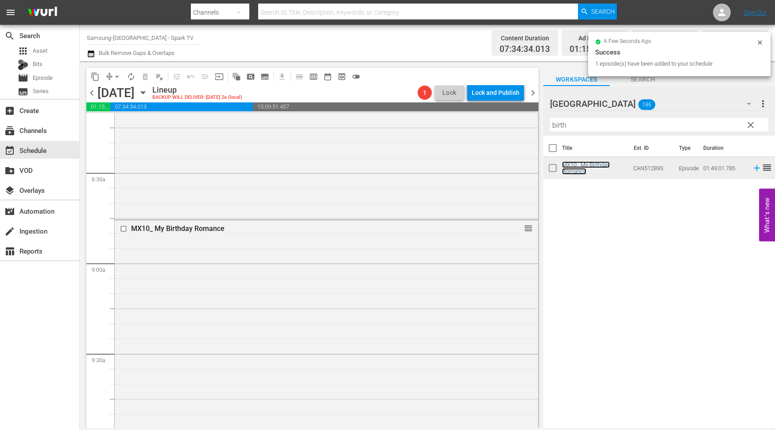
scroll to position [1674, 0]
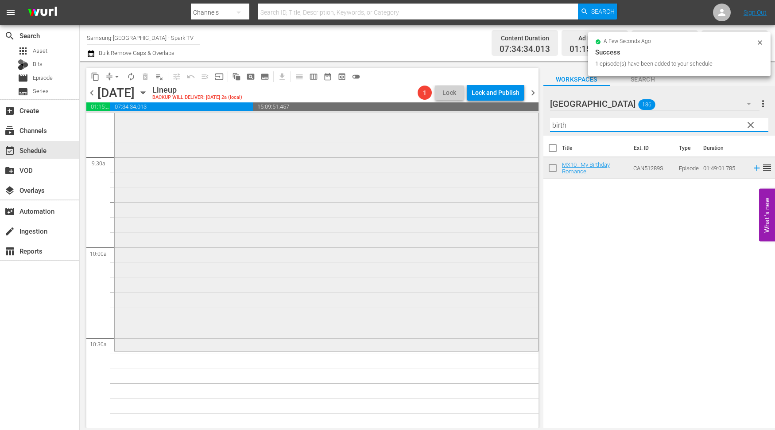
drag, startPoint x: 576, startPoint y: 122, endPoint x: 483, endPoint y: 122, distance: 93.1
click at [483, 122] on div "content_copy compress arrow_drop_down autorenew_outlined delete_forever_outline…" at bounding box center [428, 244] width 696 height 366
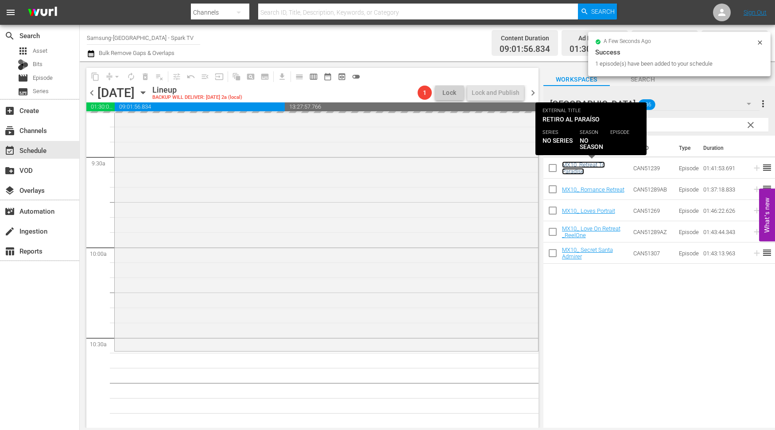
scroll to position [1920, 0]
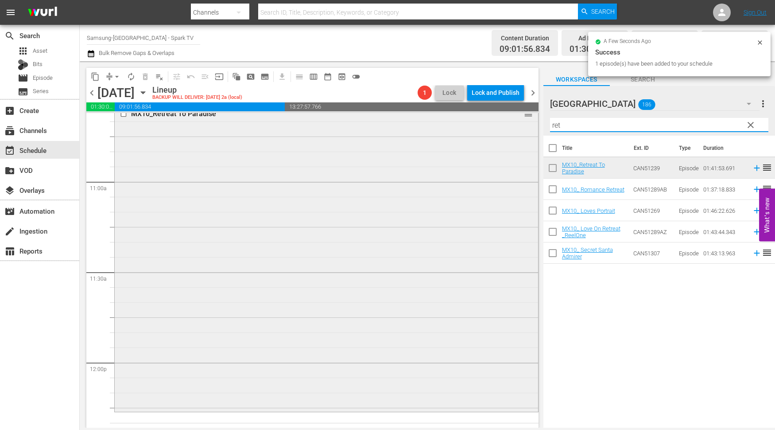
drag, startPoint x: 582, startPoint y: 123, endPoint x: 451, endPoint y: 121, distance: 131.2
click at [452, 121] on div "content_copy compress arrow_drop_down autorenew_outlined delete_forever_outline…" at bounding box center [428, 244] width 696 height 366
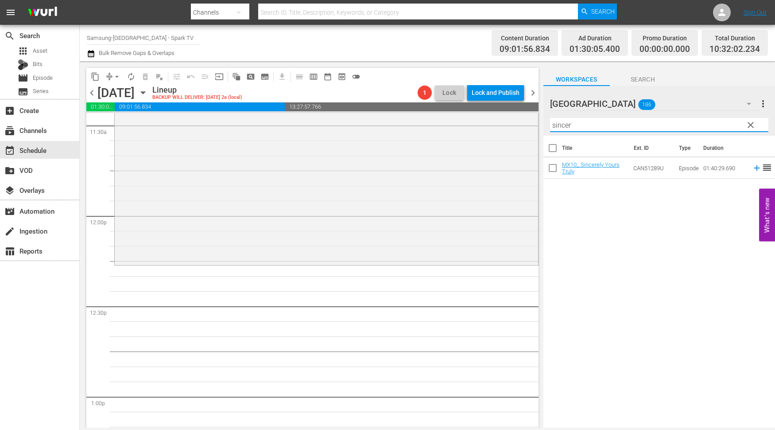
scroll to position [2068, 0]
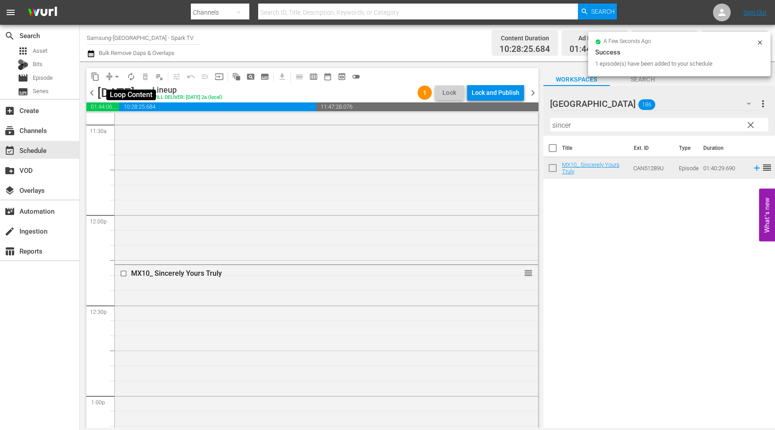
click at [131, 74] on span "autorenew_outlined" at bounding box center [131, 76] width 9 height 9
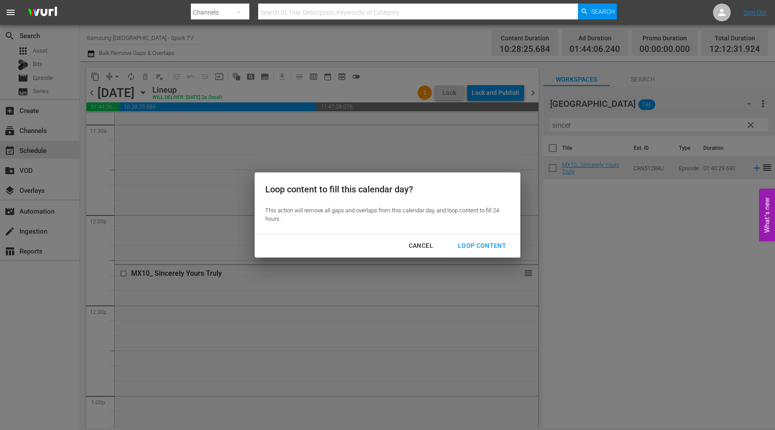
click at [485, 245] on div "Loop Content" at bounding box center [482, 245] width 62 height 11
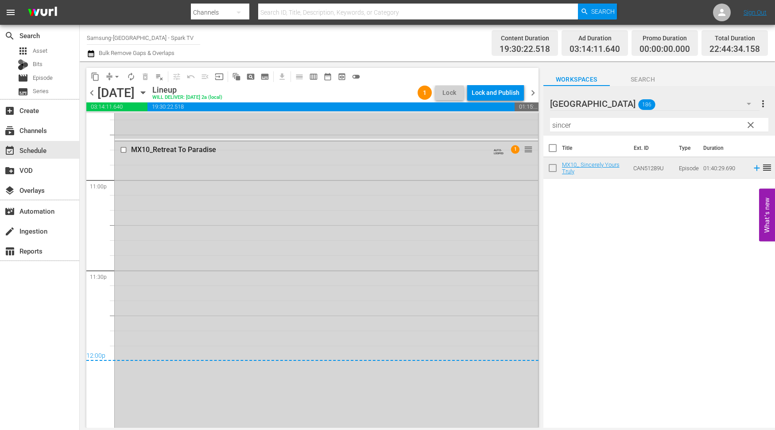
scroll to position [4112, 0]
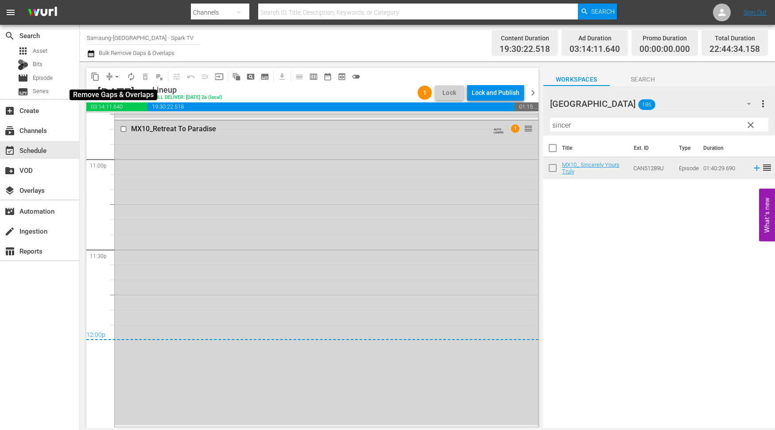
click at [116, 77] on span "arrow_drop_down" at bounding box center [117, 76] width 9 height 9
click at [113, 119] on li "Align to End of Previous Day" at bounding box center [117, 123] width 93 height 15
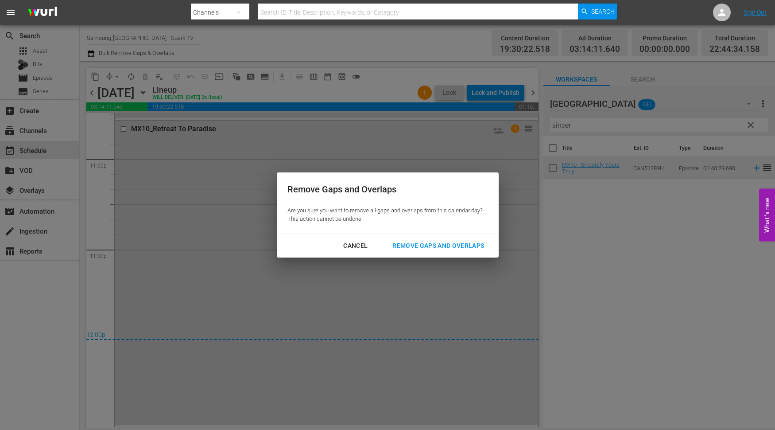
click at [433, 241] on div "Remove Gaps and Overlaps" at bounding box center [439, 245] width 106 height 11
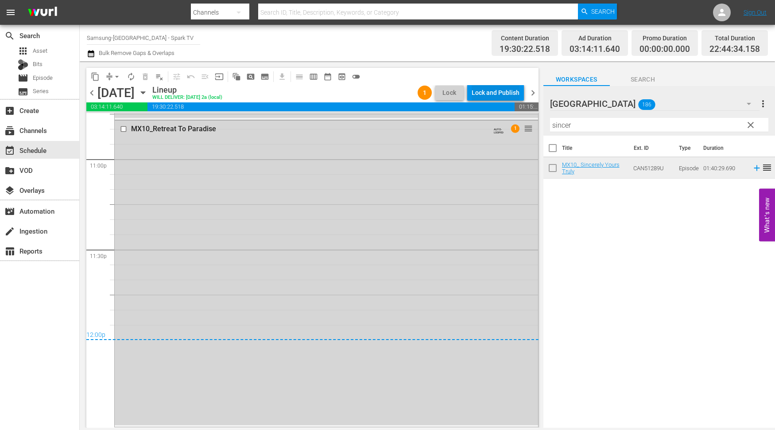
click at [492, 90] on div "Lock and Publish" at bounding box center [496, 93] width 48 height 16
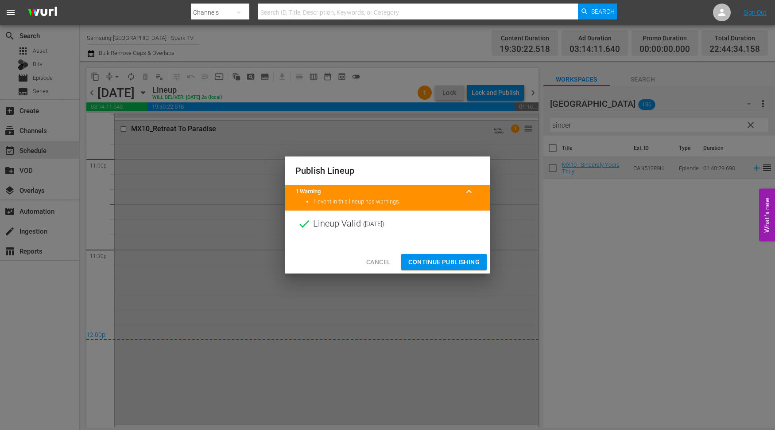
click at [448, 257] on span "Continue Publishing" at bounding box center [444, 262] width 71 height 11
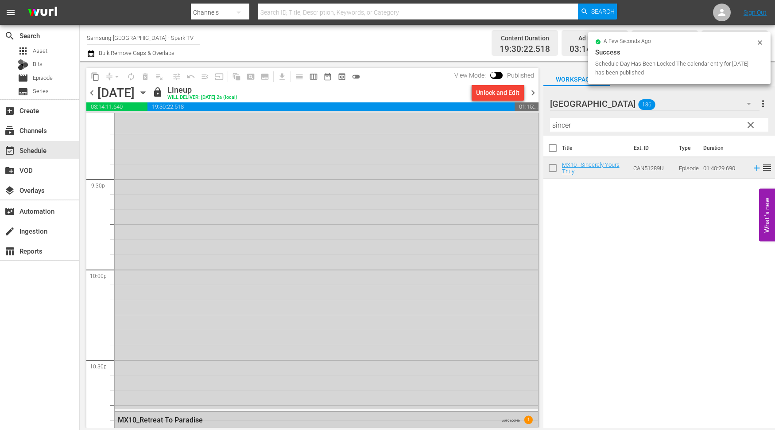
scroll to position [3817, 0]
click at [148, 91] on icon "button" at bounding box center [143, 93] width 10 height 10
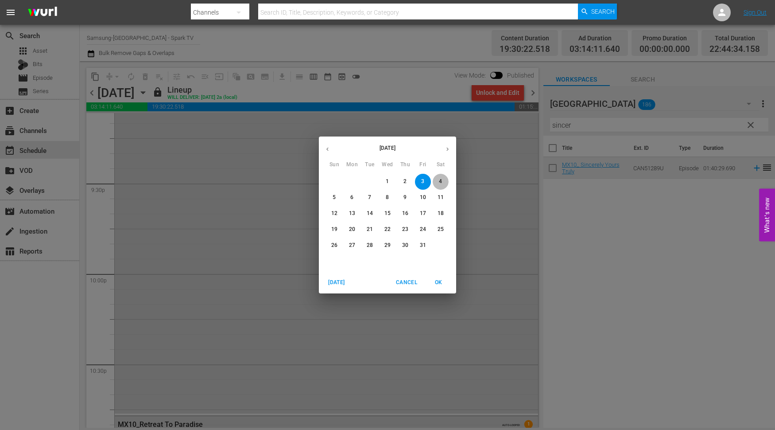
click at [440, 176] on button "4" at bounding box center [441, 182] width 16 height 16
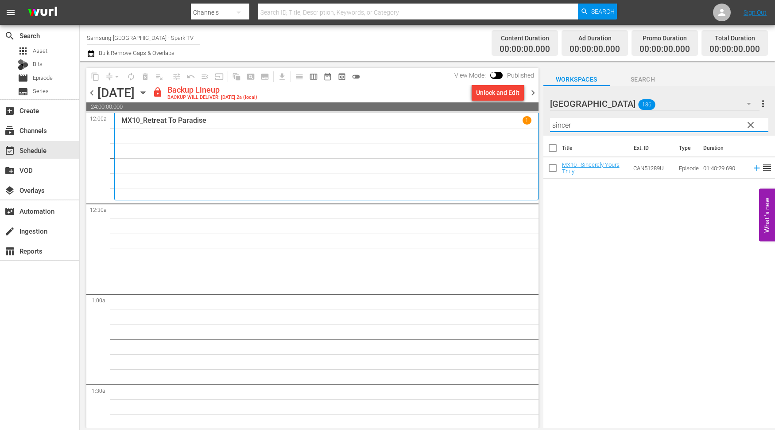
drag, startPoint x: 591, startPoint y: 129, endPoint x: 466, endPoint y: 115, distance: 125.7
click at [466, 115] on div "content_copy compress arrow_drop_down autorenew_outlined delete_forever_outline…" at bounding box center [428, 244] width 696 height 366
click at [490, 92] on div "Unlock and Edit" at bounding box center [497, 93] width 43 height 16
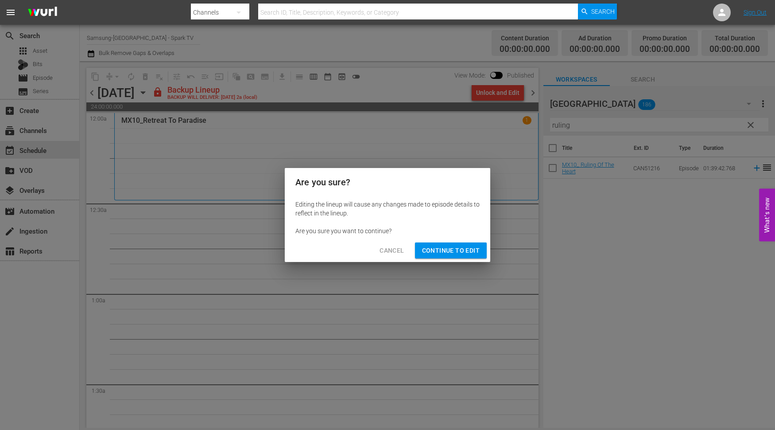
click at [453, 250] on span "Continue to Edit" at bounding box center [451, 250] width 58 height 11
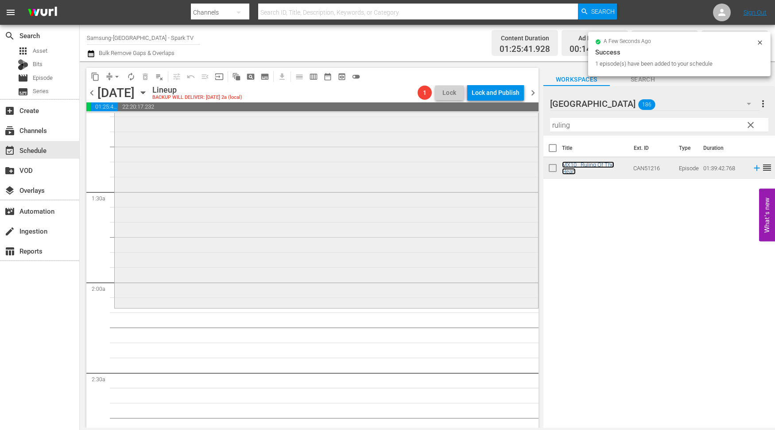
scroll to position [197, 0]
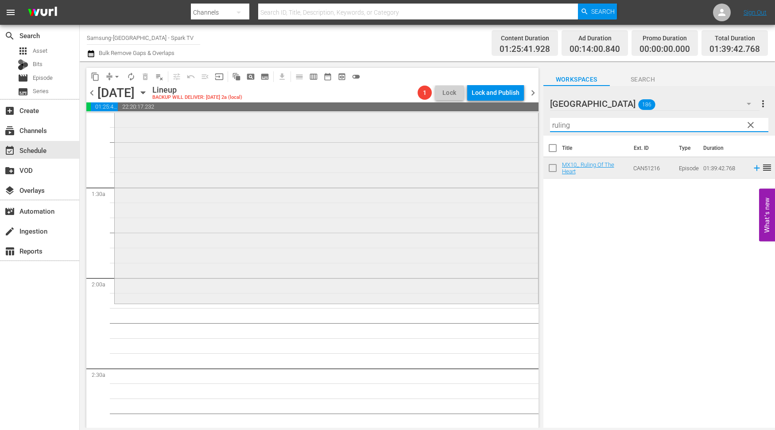
drag, startPoint x: 584, startPoint y: 127, endPoint x: 506, endPoint y: 121, distance: 77.7
click at [508, 121] on div "content_copy compress arrow_drop_down autorenew_outlined delete_forever_outline…" at bounding box center [428, 244] width 696 height 366
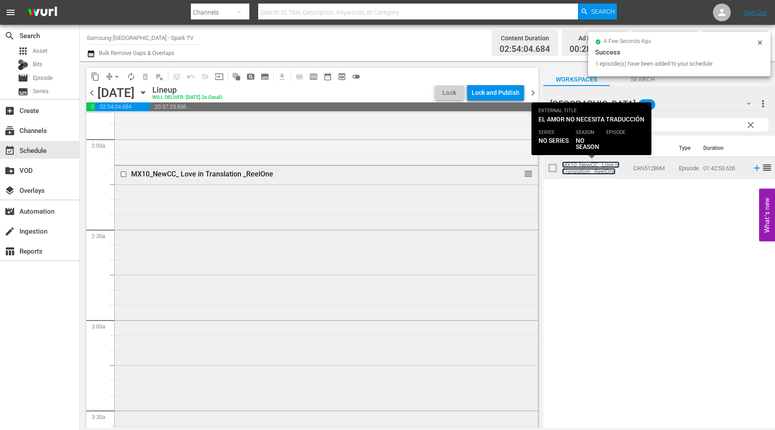
scroll to position [492, 0]
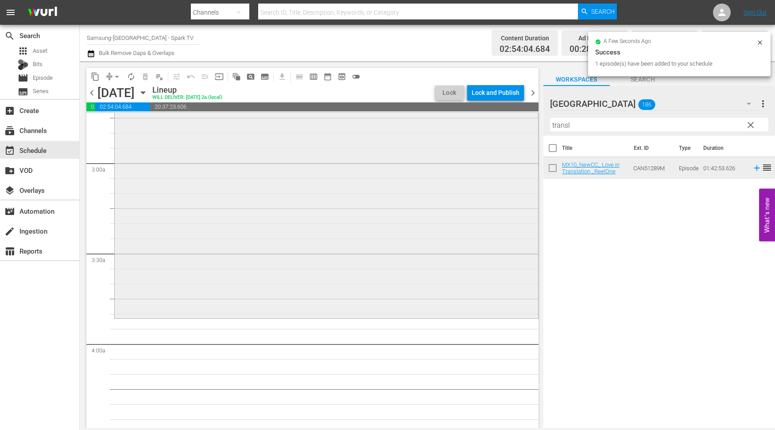
drag, startPoint x: 582, startPoint y: 124, endPoint x: 463, endPoint y: 125, distance: 118.8
click at [464, 125] on div "content_copy compress arrow_drop_down autorenew_outlined delete_forever_outline…" at bounding box center [428, 244] width 696 height 366
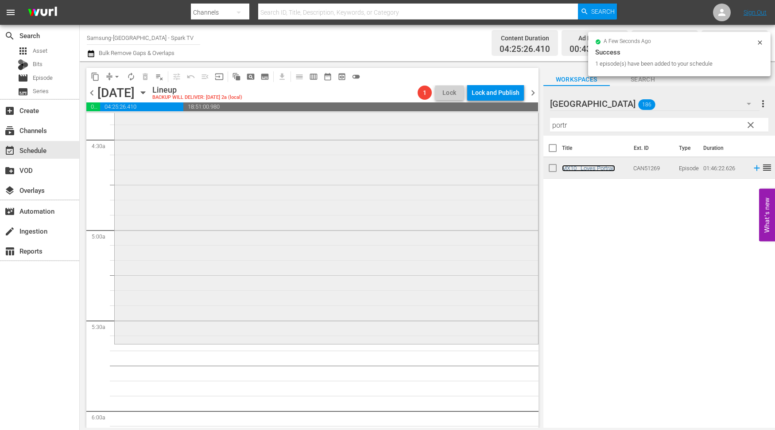
scroll to position [787, 0]
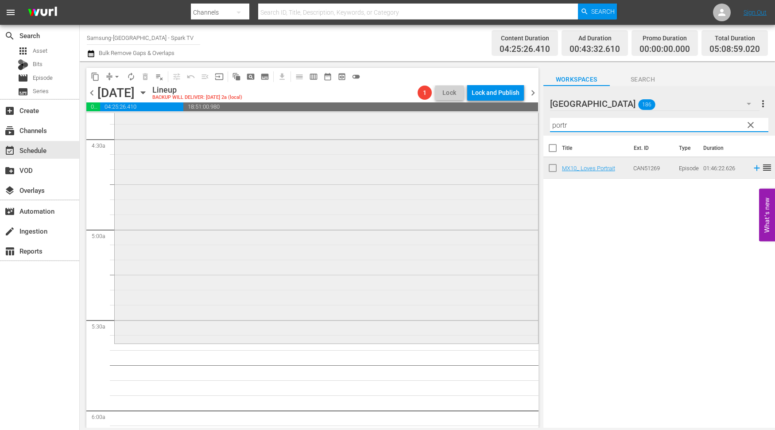
drag, startPoint x: 580, startPoint y: 123, endPoint x: 473, endPoint y: 132, distance: 107.1
click at [495, 123] on div "content_copy compress arrow_drop_down autorenew_outlined delete_forever_outline…" at bounding box center [428, 244] width 696 height 366
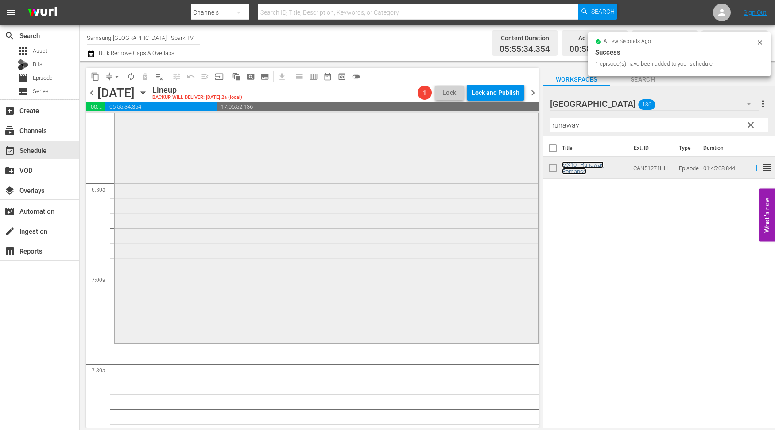
scroll to position [1132, 0]
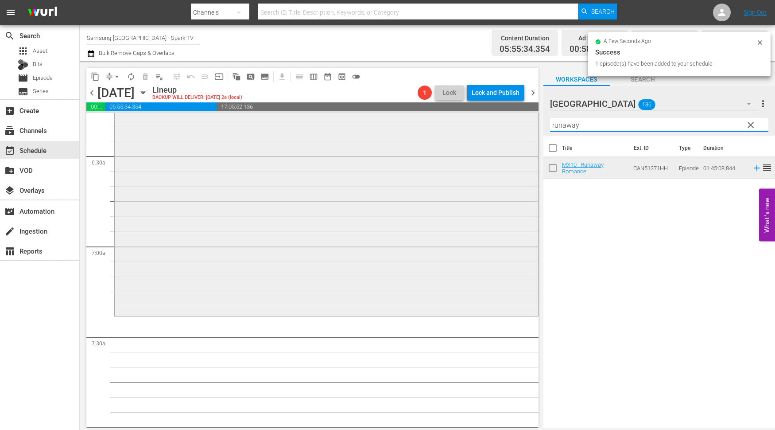
drag, startPoint x: 588, startPoint y: 126, endPoint x: 494, endPoint y: 127, distance: 94.4
click at [495, 125] on div "content_copy compress arrow_drop_down autorenew_outlined delete_forever_outline…" at bounding box center [428, 244] width 696 height 366
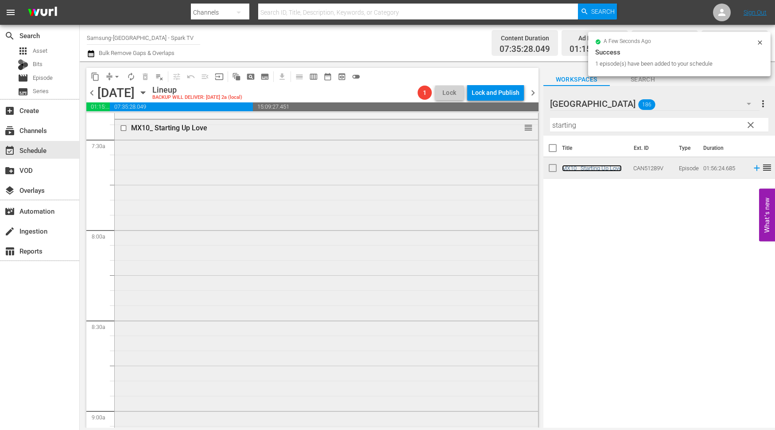
scroll to position [1428, 0]
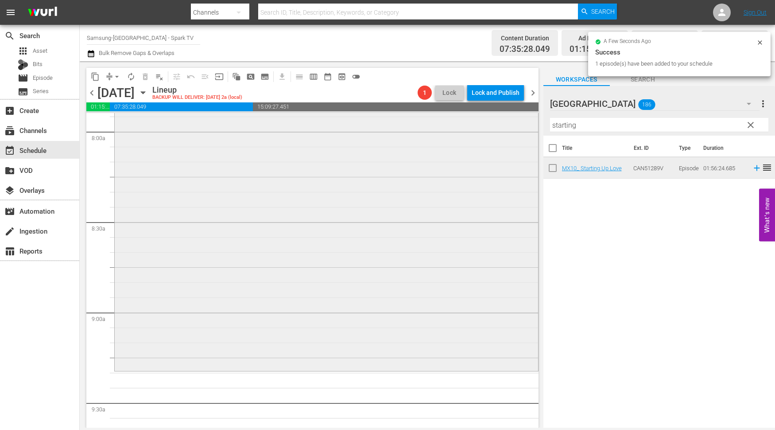
drag, startPoint x: 591, startPoint y: 125, endPoint x: 423, endPoint y: 130, distance: 167.6
click at [425, 127] on div "content_copy compress arrow_drop_down autorenew_outlined delete_forever_outline…" at bounding box center [428, 244] width 696 height 366
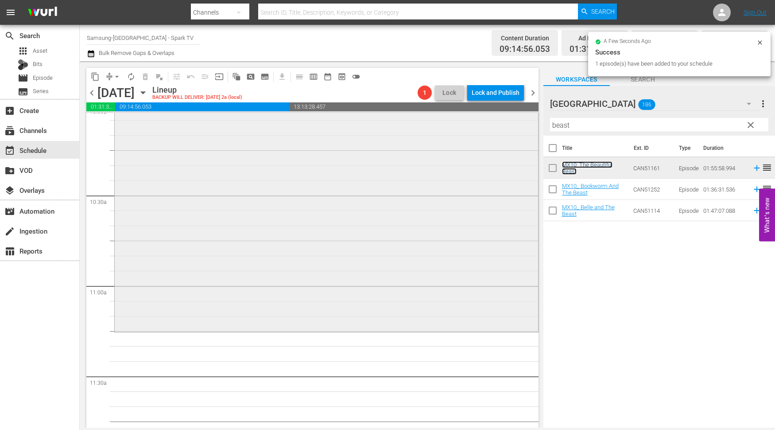
scroll to position [1822, 0]
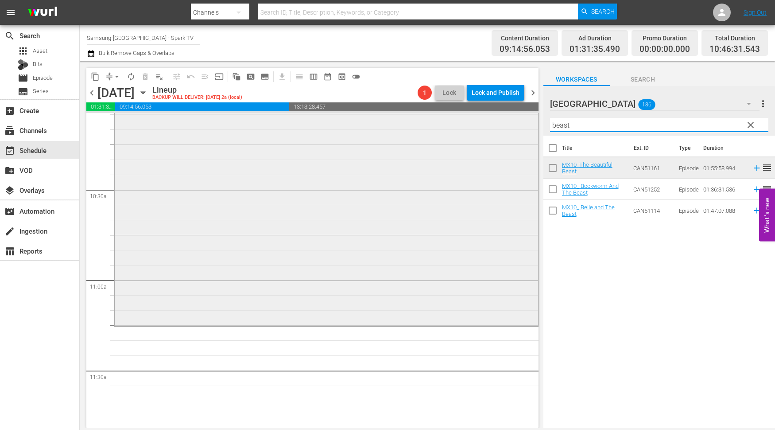
drag, startPoint x: 592, startPoint y: 129, endPoint x: 516, endPoint y: 123, distance: 75.6
click at [516, 123] on div "content_copy compress arrow_drop_down autorenew_outlined delete_forever_outline…" at bounding box center [428, 244] width 696 height 366
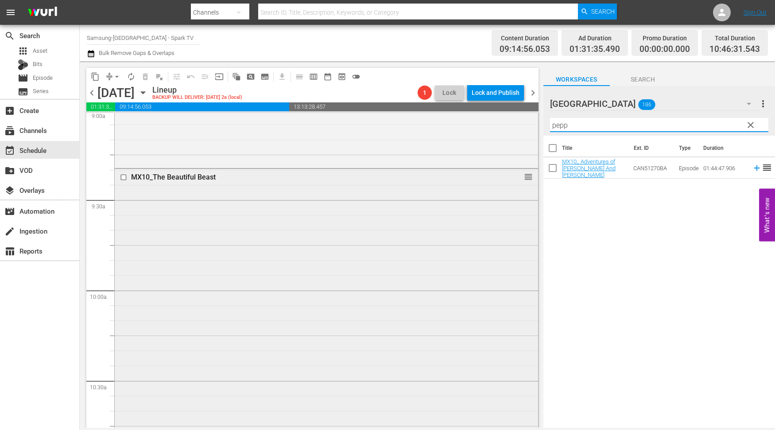
scroll to position [1625, 0]
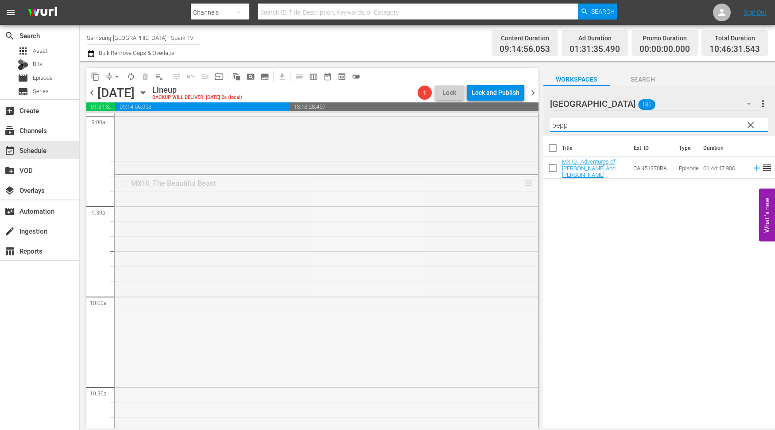
drag, startPoint x: 521, startPoint y: 181, endPoint x: 519, endPoint y: 269, distance: 88.6
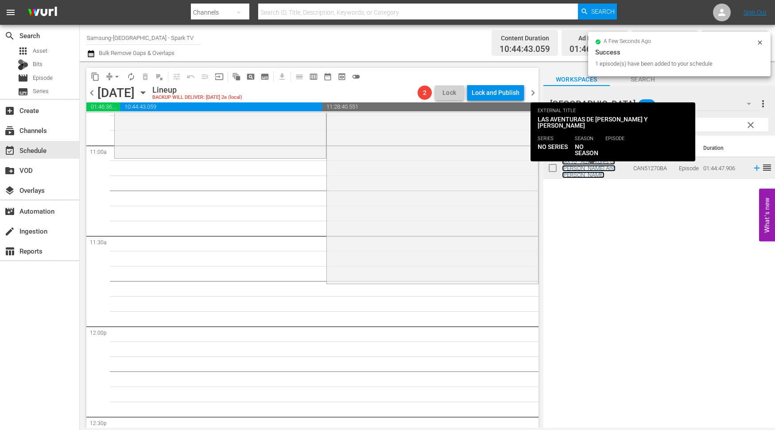
scroll to position [1969, 0]
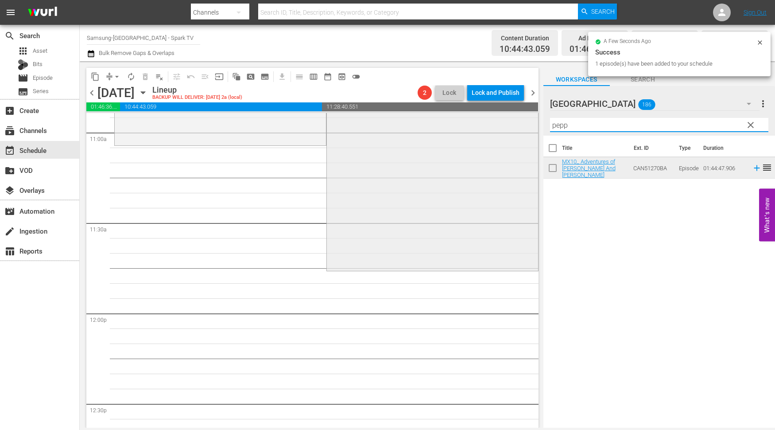
click at [484, 126] on div "content_copy compress arrow_drop_down autorenew_outlined delete_forever_outline…" at bounding box center [428, 244] width 696 height 366
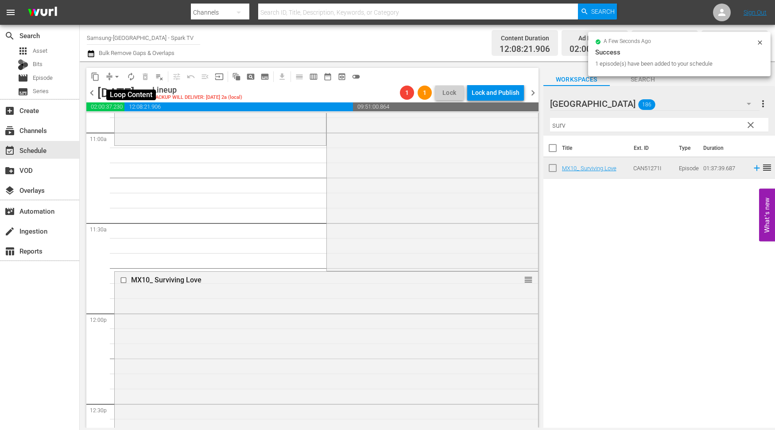
click at [133, 77] on span "autorenew_outlined" at bounding box center [131, 76] width 9 height 9
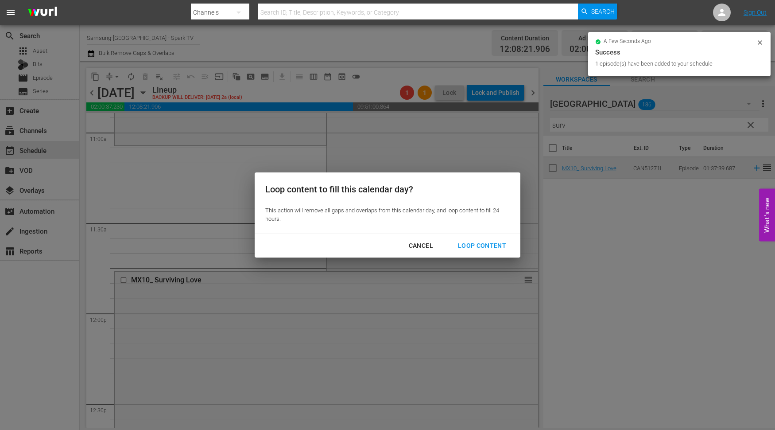
click at [479, 242] on div "Loop Content" at bounding box center [482, 245] width 62 height 11
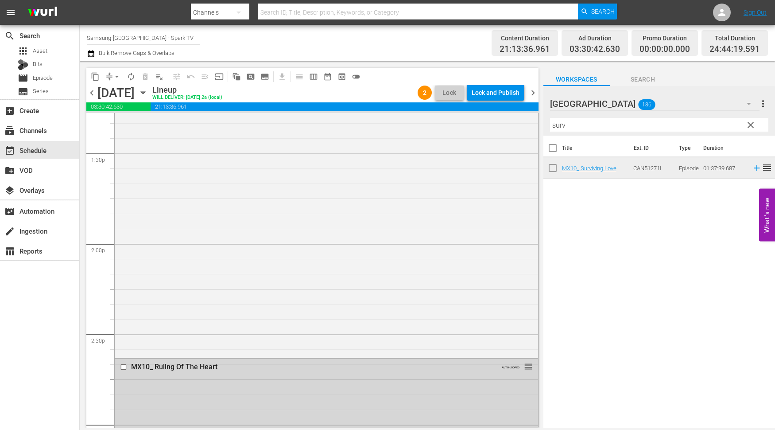
scroll to position [2462, 0]
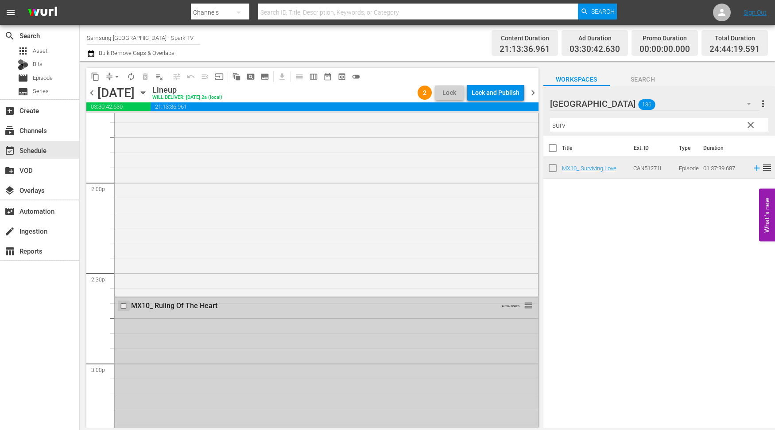
click at [121, 305] on input "checkbox" at bounding box center [124, 306] width 9 height 8
click at [145, 74] on span "delete_forever_outlined" at bounding box center [145, 76] width 9 height 9
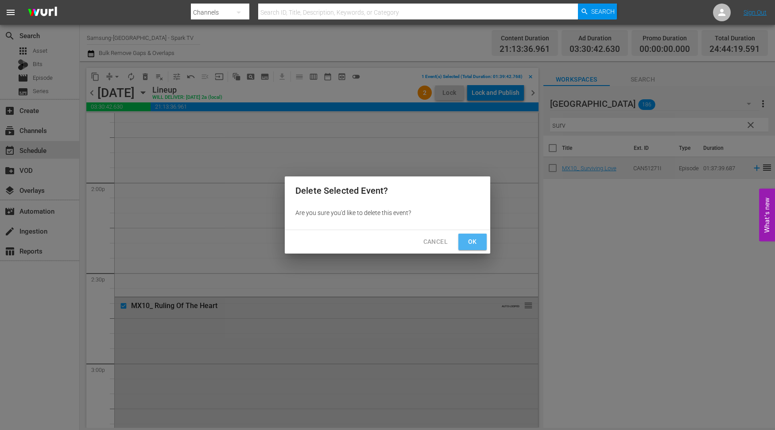
click at [474, 236] on span "Ok" at bounding box center [473, 241] width 14 height 11
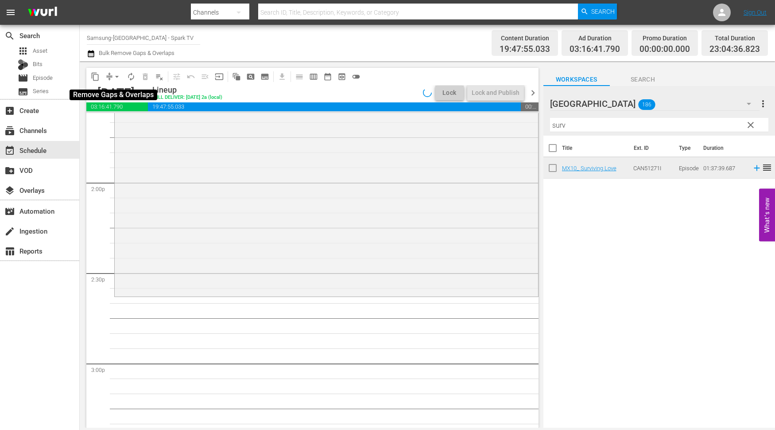
click at [118, 76] on span "arrow_drop_down" at bounding box center [117, 76] width 9 height 9
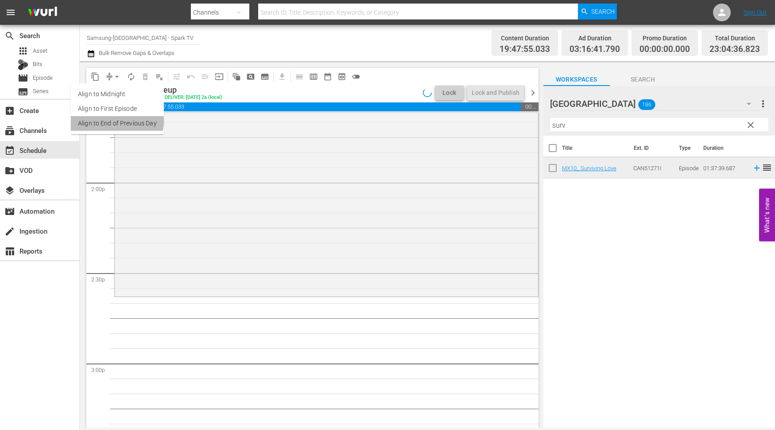
click at [112, 121] on li "Align to End of Previous Day" at bounding box center [117, 123] width 93 height 15
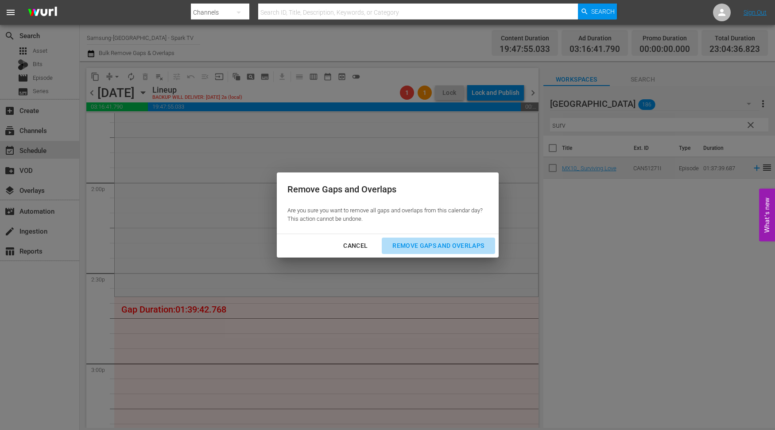
click at [435, 245] on div "Remove Gaps and Overlaps" at bounding box center [439, 245] width 106 height 11
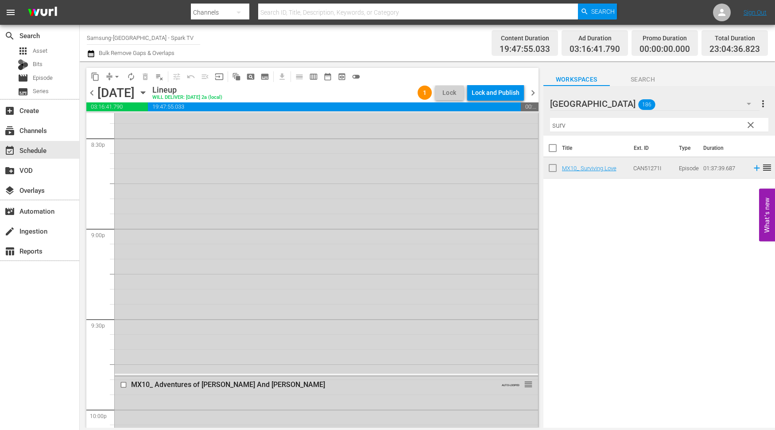
scroll to position [3693, 0]
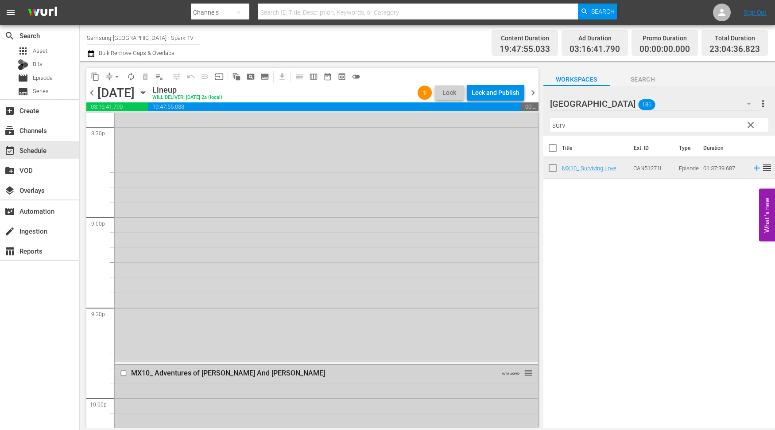
click at [122, 374] on input "checkbox" at bounding box center [124, 373] width 9 height 8
click at [145, 74] on span "delete_forever_outlined" at bounding box center [145, 76] width 9 height 9
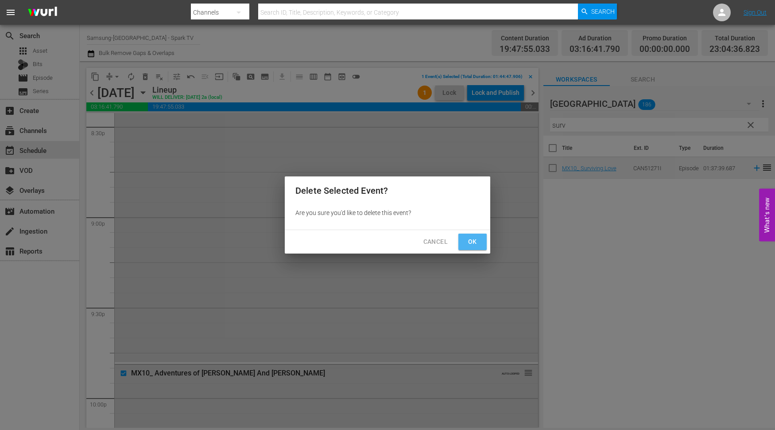
click at [475, 242] on span "Ok" at bounding box center [473, 241] width 14 height 11
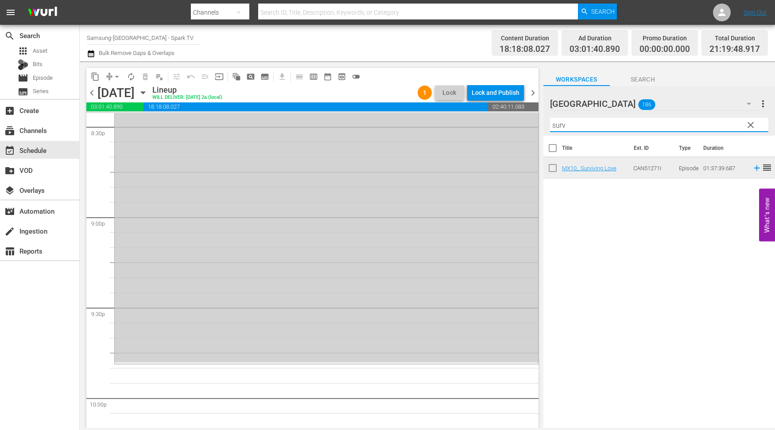
drag, startPoint x: 563, startPoint y: 125, endPoint x: 528, endPoint y: 125, distance: 34.6
click at [528, 125] on div "content_copy compress arrow_drop_down autorenew_outlined delete_forever_outline…" at bounding box center [428, 244] width 696 height 366
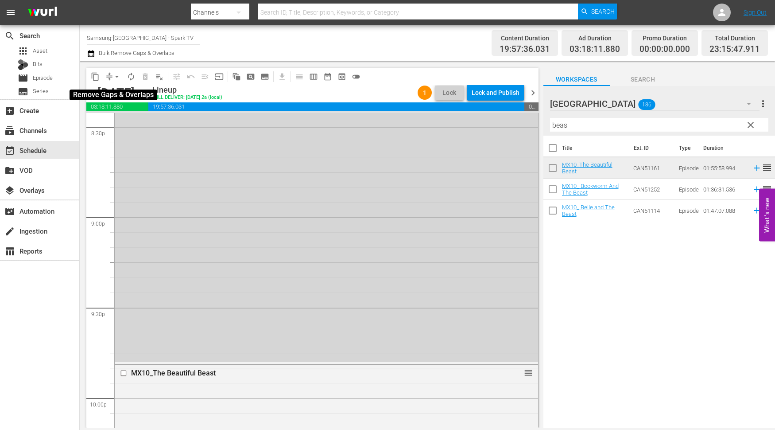
click at [118, 76] on span "arrow_drop_down" at bounding box center [117, 76] width 9 height 9
click at [131, 125] on li "Align to End of Previous Day" at bounding box center [117, 123] width 93 height 15
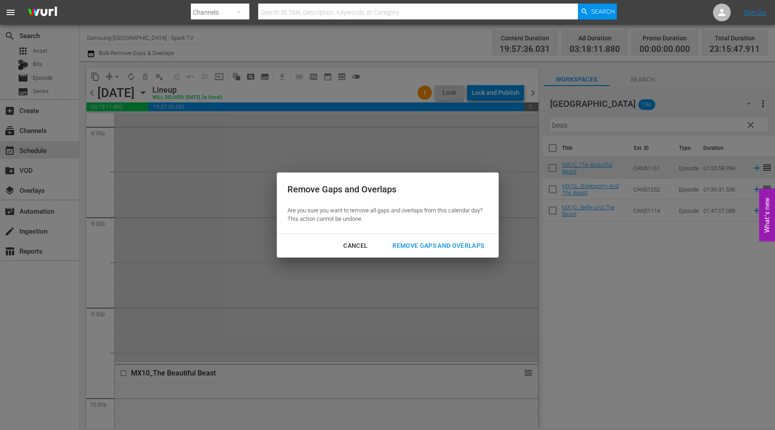
click at [439, 245] on div "Remove Gaps and Overlaps" at bounding box center [439, 245] width 106 height 11
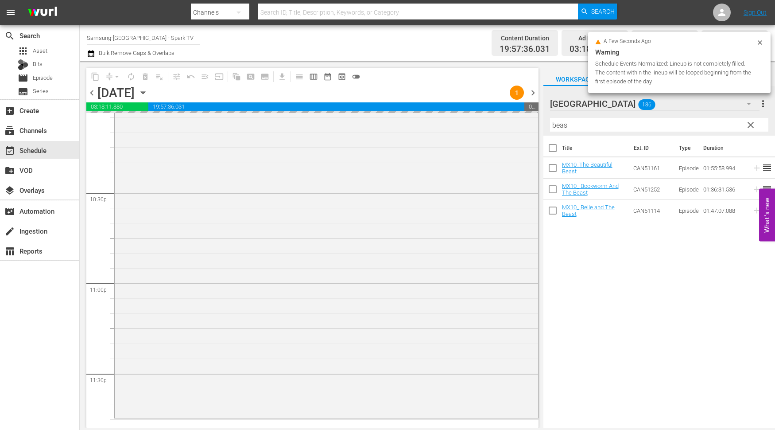
scroll to position [4025, 0]
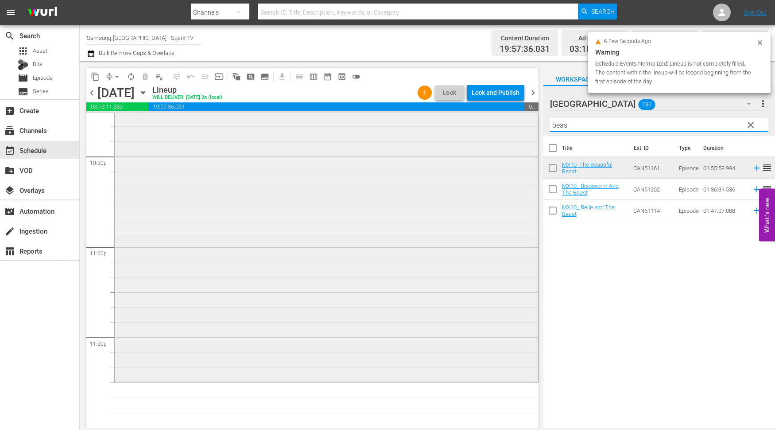
drag, startPoint x: 584, startPoint y: 127, endPoint x: 493, endPoint y: 125, distance: 91.3
click at [493, 125] on div "content_copy compress arrow_drop_down autorenew_outlined delete_forever_outline…" at bounding box center [428, 244] width 696 height 366
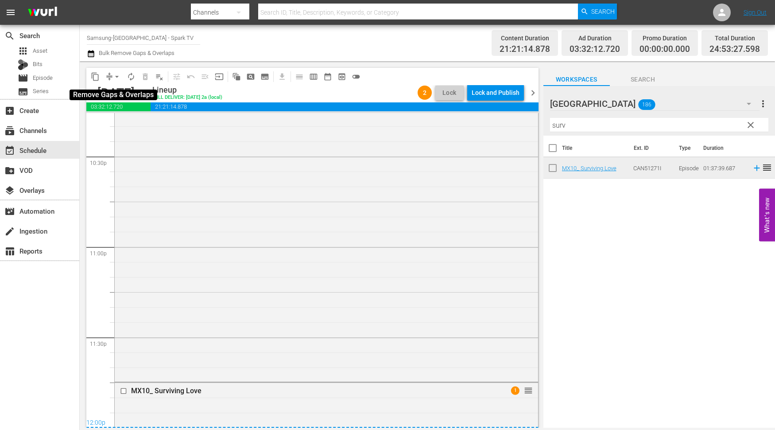
click at [115, 74] on span "arrow_drop_down" at bounding box center [117, 76] width 9 height 9
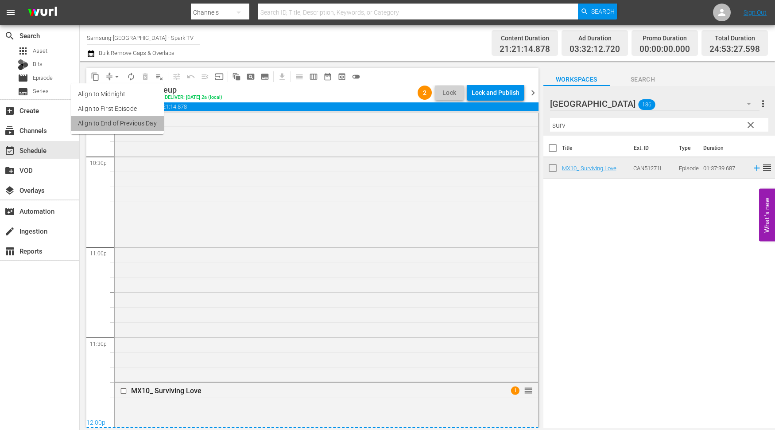
click at [126, 125] on li "Align to End of Previous Day" at bounding box center [117, 123] width 93 height 15
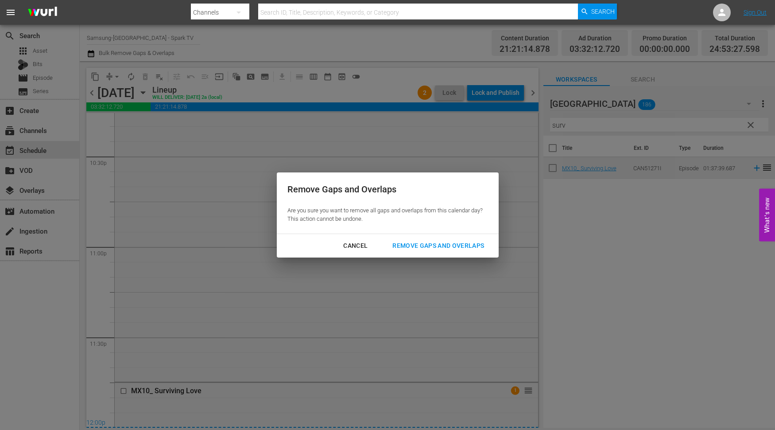
click at [445, 244] on div "Remove Gaps and Overlaps" at bounding box center [439, 245] width 106 height 11
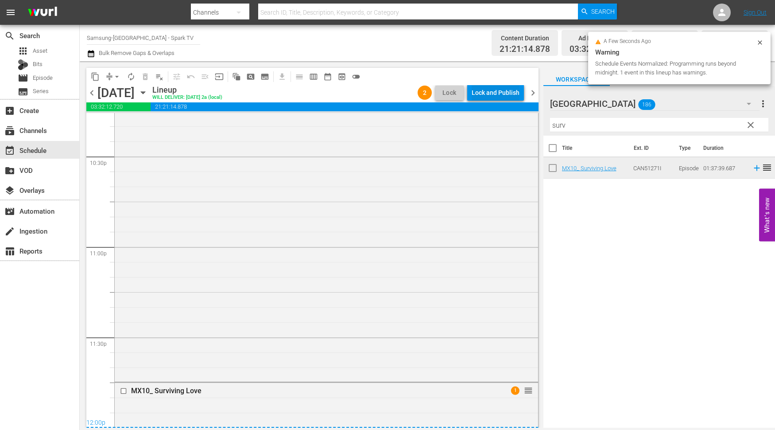
click at [494, 90] on div "Lock and Publish" at bounding box center [496, 93] width 48 height 16
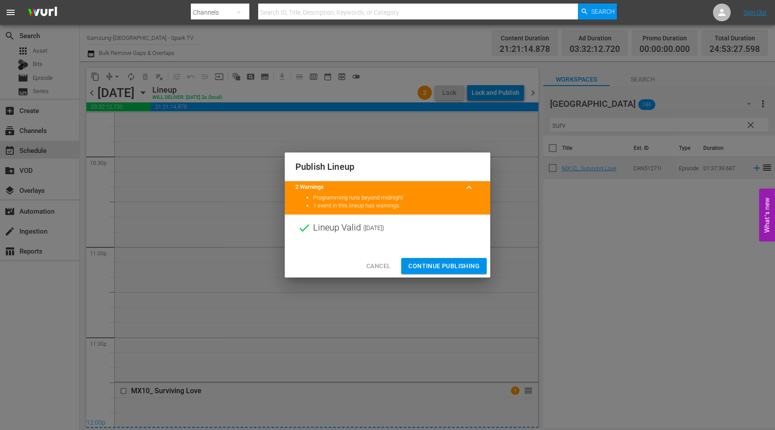
click at [452, 264] on span "Continue Publishing" at bounding box center [444, 266] width 71 height 11
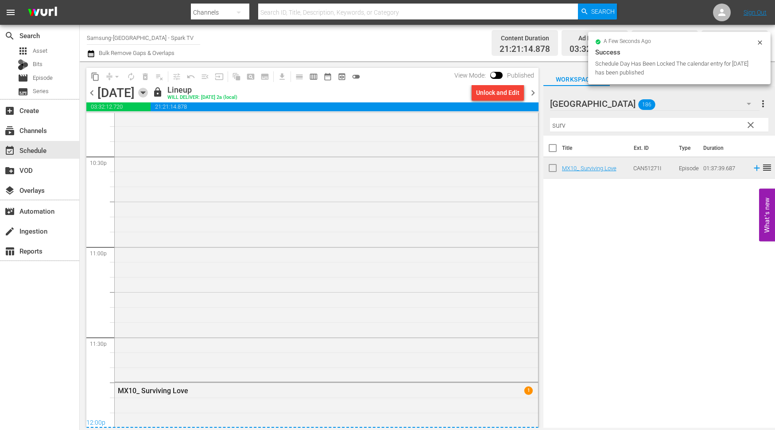
click at [148, 92] on icon "button" at bounding box center [143, 93] width 10 height 10
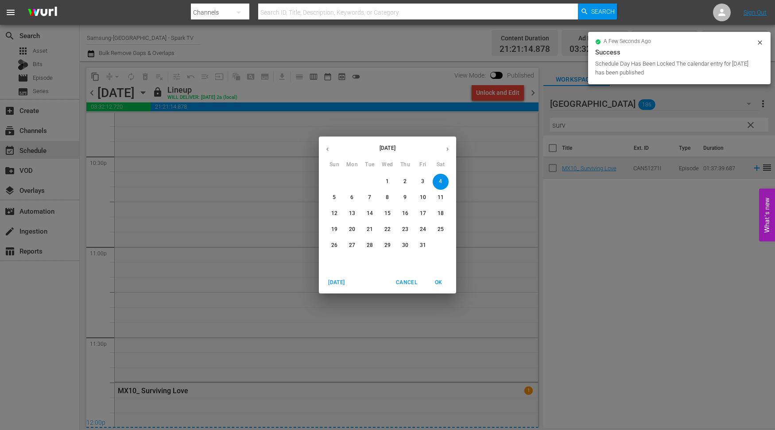
click at [332, 195] on span "5" at bounding box center [335, 198] width 16 height 8
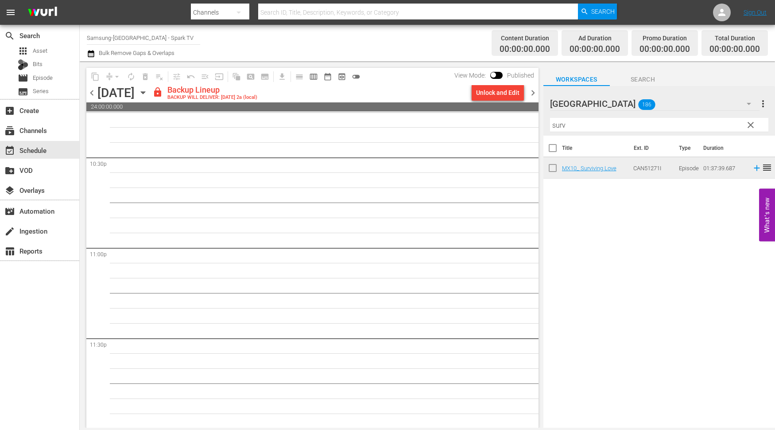
scroll to position [4025, 0]
click at [491, 90] on div "Unlock and Edit" at bounding box center [497, 93] width 43 height 16
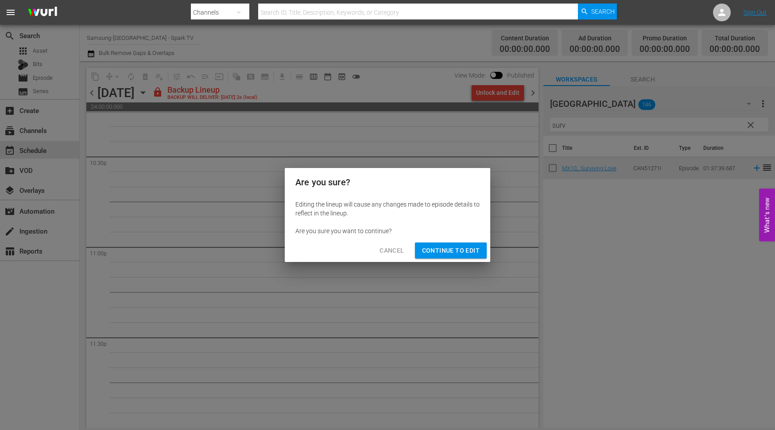
click at [453, 249] on span "Continue to Edit" at bounding box center [451, 250] width 58 height 11
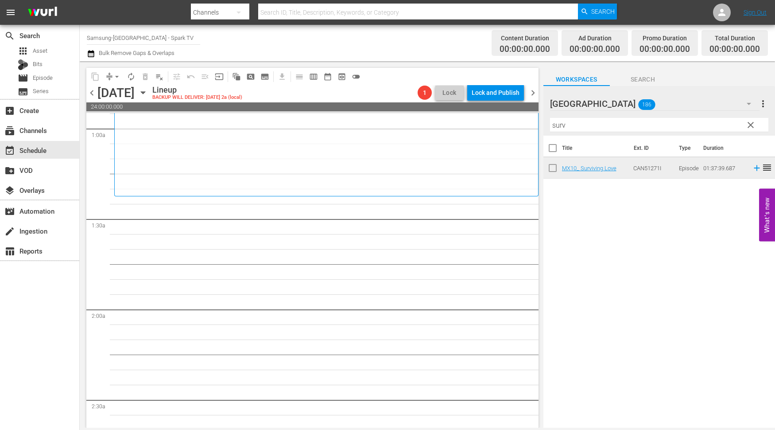
scroll to position [0, 0]
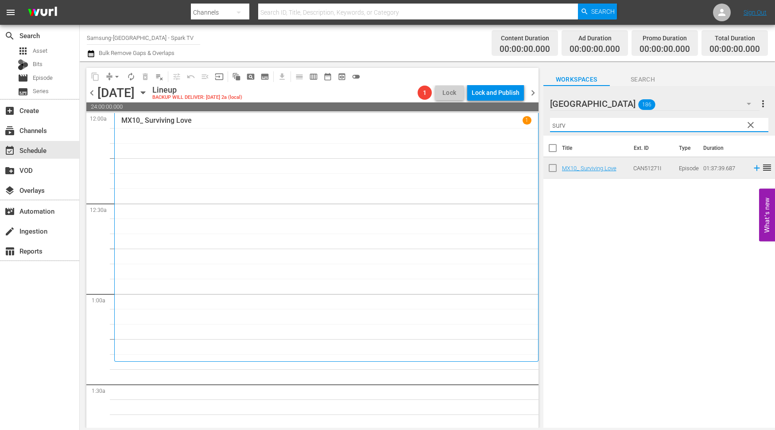
drag, startPoint x: 569, startPoint y: 126, endPoint x: 517, endPoint y: 129, distance: 52.3
click at [517, 129] on div "content_copy compress arrow_drop_down autorenew_outlined delete_forever_outline…" at bounding box center [428, 244] width 696 height 366
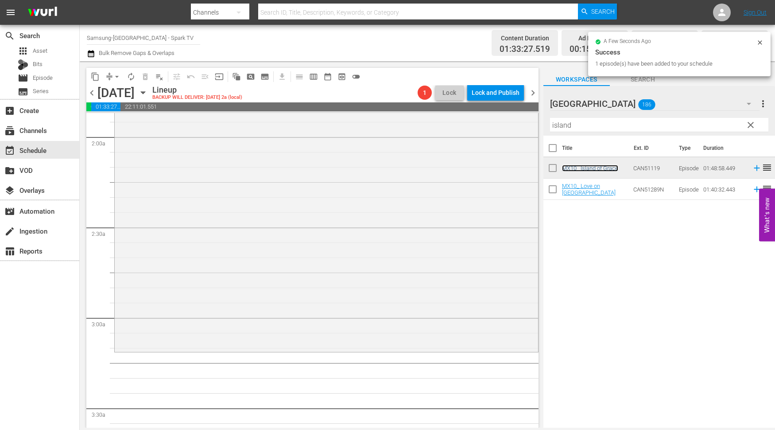
scroll to position [344, 0]
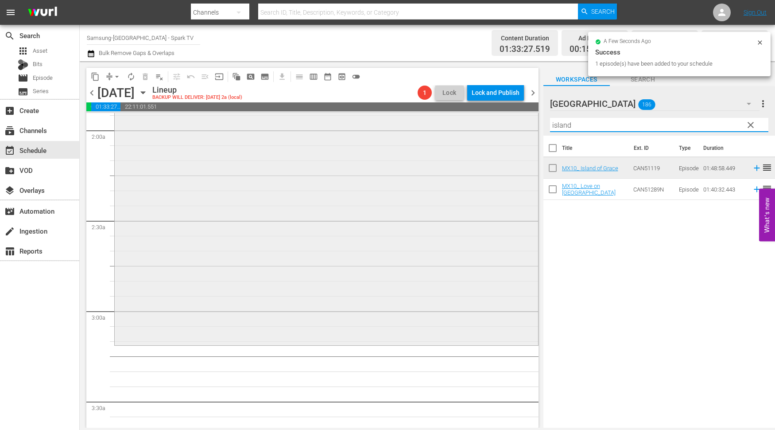
click at [480, 122] on div "content_copy compress arrow_drop_down autorenew_outlined delete_forever_outline…" at bounding box center [428, 244] width 696 height 366
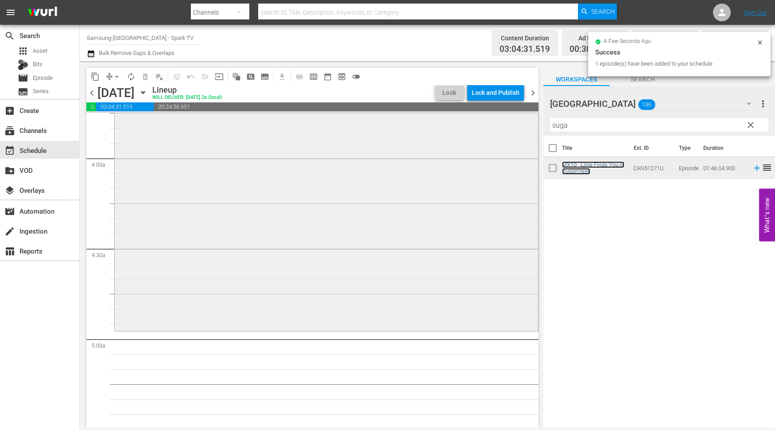
scroll to position [738, 0]
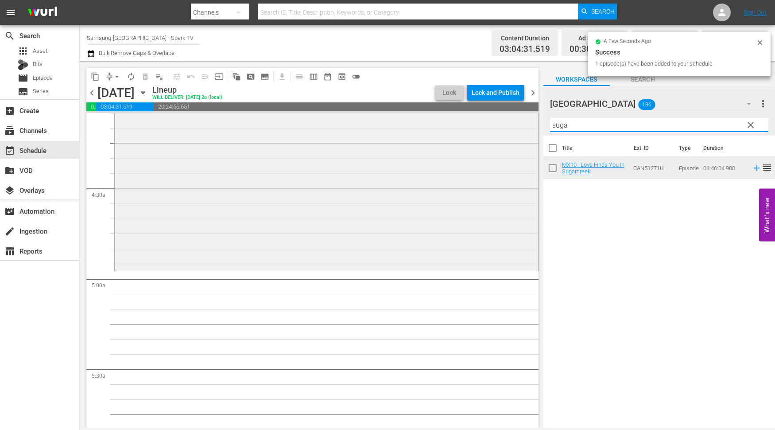
drag, startPoint x: 582, startPoint y: 125, endPoint x: 449, endPoint y: 122, distance: 133.4
click at [450, 122] on div "content_copy compress arrow_drop_down autorenew_outlined delete_forever_outline…" at bounding box center [428, 244] width 696 height 366
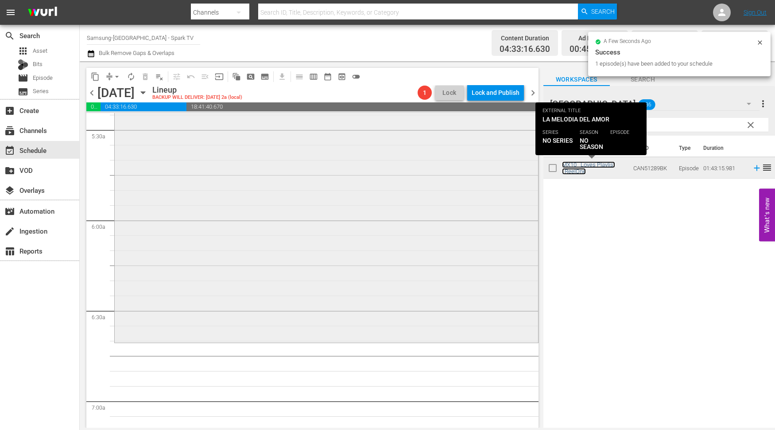
scroll to position [985, 0]
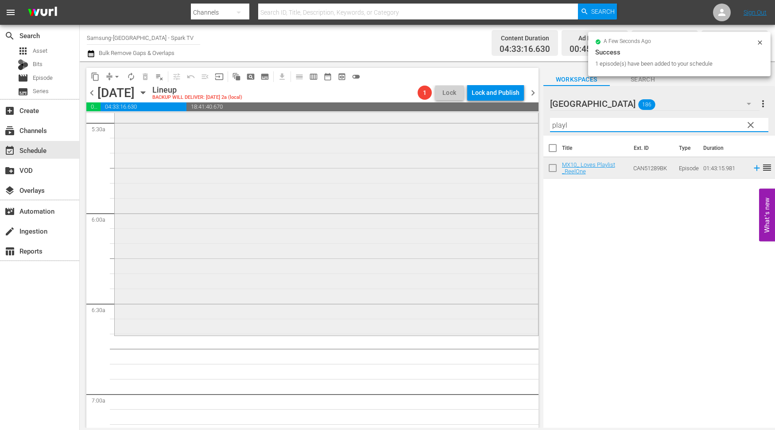
drag, startPoint x: 544, startPoint y: 123, endPoint x: 503, endPoint y: 123, distance: 41.2
click at [503, 123] on div "content_copy compress arrow_drop_down autorenew_outlined delete_forever_outline…" at bounding box center [428, 244] width 696 height 366
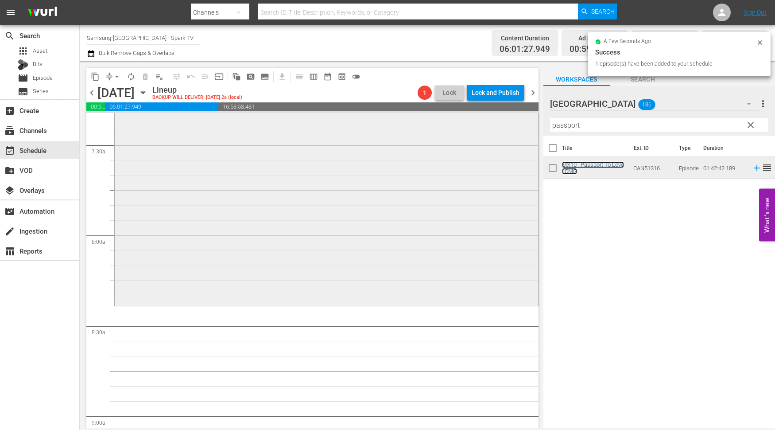
scroll to position [1329, 0]
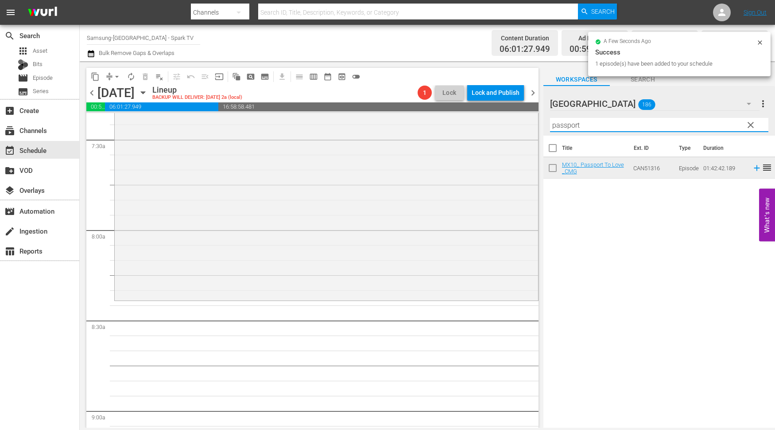
click at [350, 113] on div "content_copy compress arrow_drop_down autorenew_outlined delete_forever_outline…" at bounding box center [428, 244] width 696 height 366
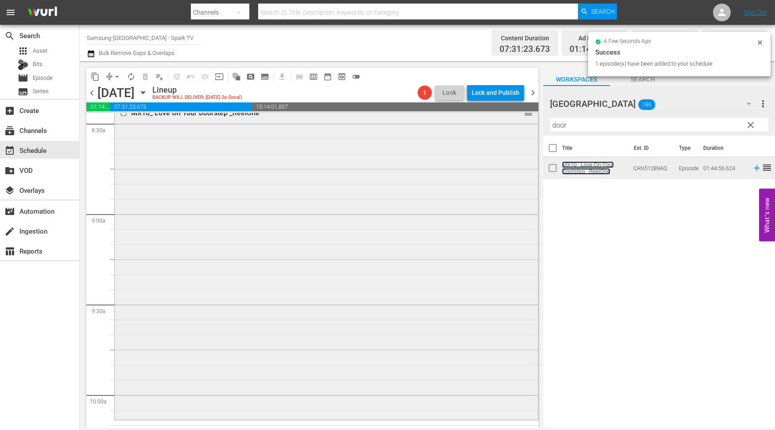
scroll to position [1723, 0]
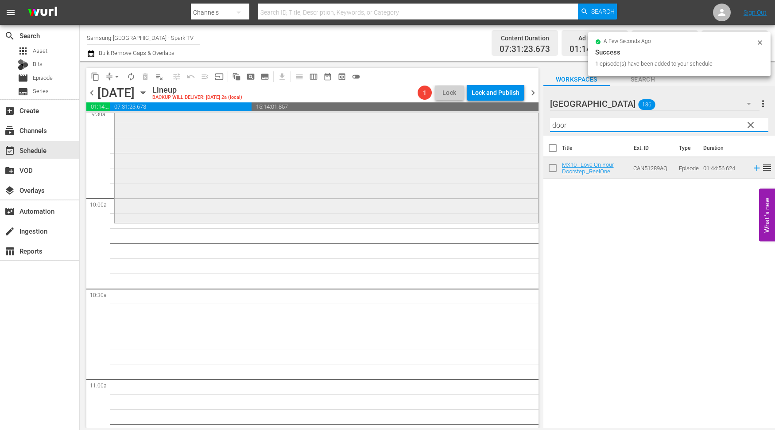
drag, startPoint x: 582, startPoint y: 125, endPoint x: 426, endPoint y: 140, distance: 156.7
click at [432, 136] on div "content_copy compress arrow_drop_down autorenew_outlined delete_forever_outline…" at bounding box center [428, 244] width 696 height 366
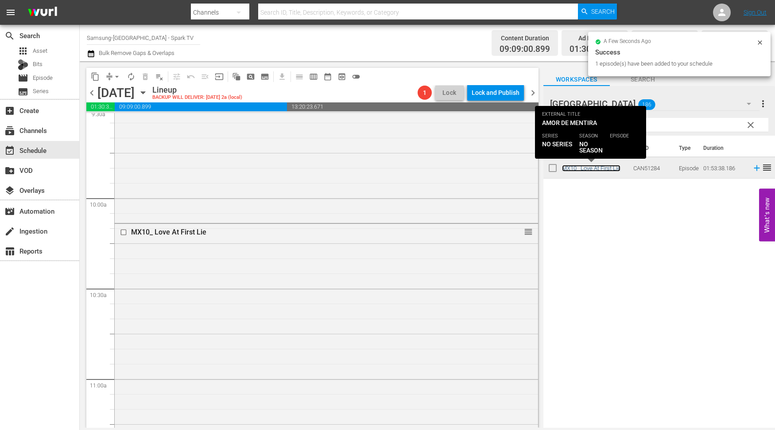
scroll to position [1969, 0]
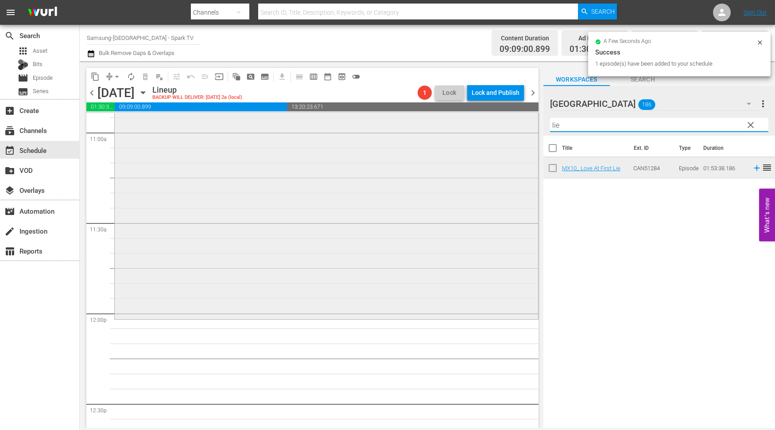
drag, startPoint x: 585, startPoint y: 126, endPoint x: 481, endPoint y: 127, distance: 103.7
click at [481, 127] on div "content_copy compress arrow_drop_down autorenew_outlined delete_forever_outline…" at bounding box center [428, 244] width 696 height 366
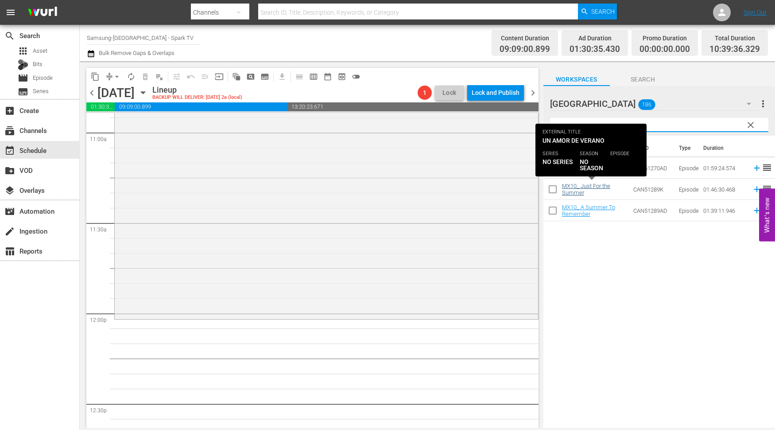
type input "summer"
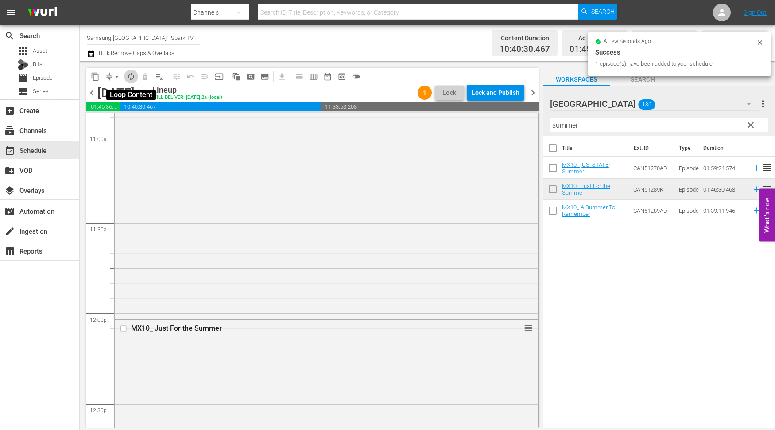
click at [132, 78] on span "autorenew_outlined" at bounding box center [131, 76] width 9 height 9
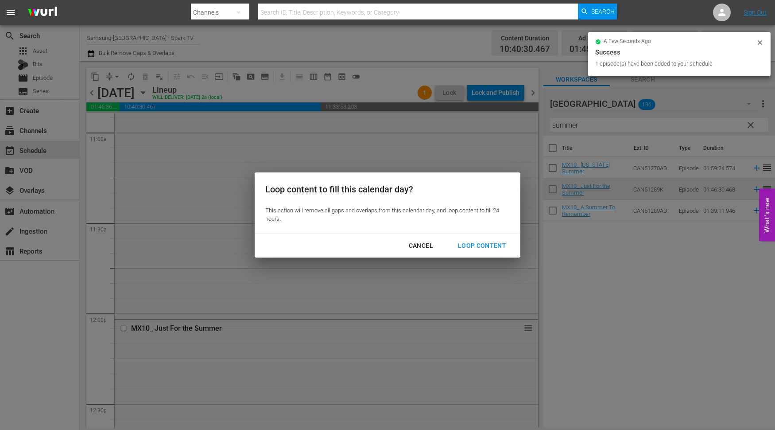
click at [477, 240] on div "Loop Content" at bounding box center [482, 245] width 62 height 11
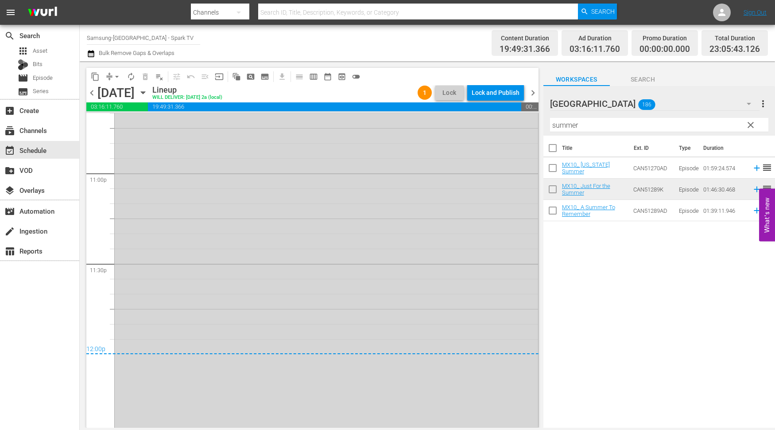
scroll to position [4110, 0]
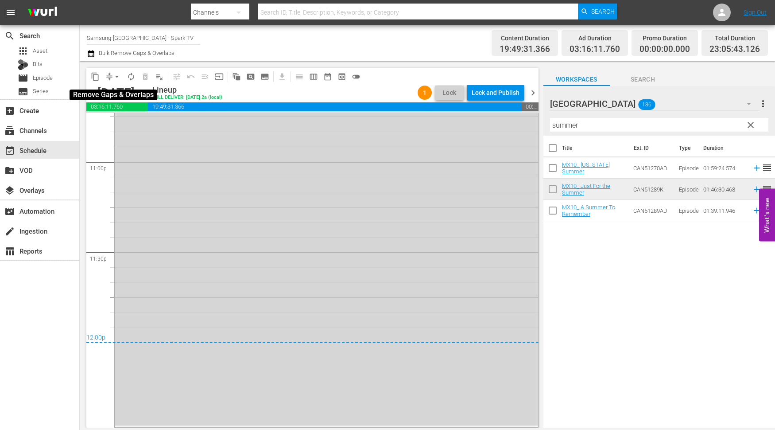
click at [121, 78] on span "arrow_drop_down" at bounding box center [117, 76] width 9 height 9
click at [128, 117] on li "Align to End of Previous Day" at bounding box center [117, 123] width 93 height 15
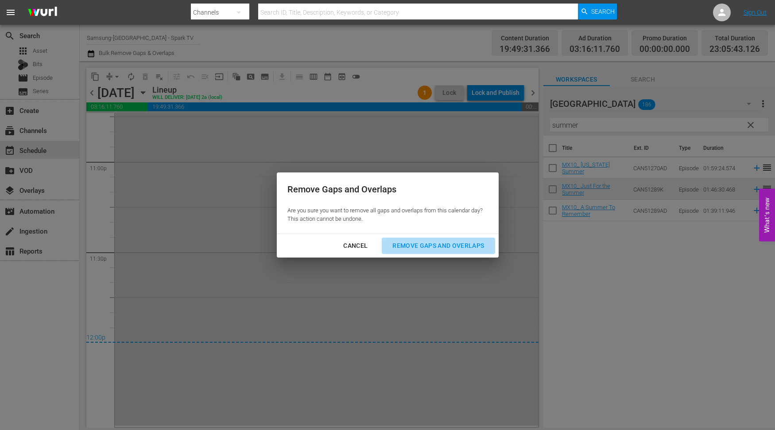
click at [431, 244] on div "Remove Gaps and Overlaps" at bounding box center [439, 245] width 106 height 11
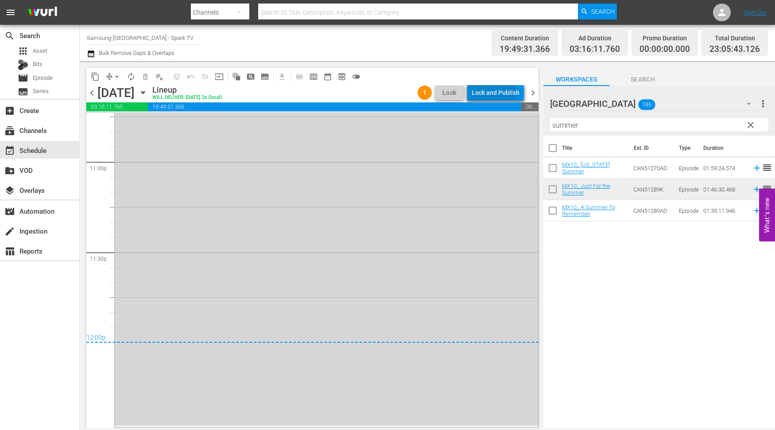
click at [489, 90] on div "Lock and Publish" at bounding box center [496, 93] width 48 height 16
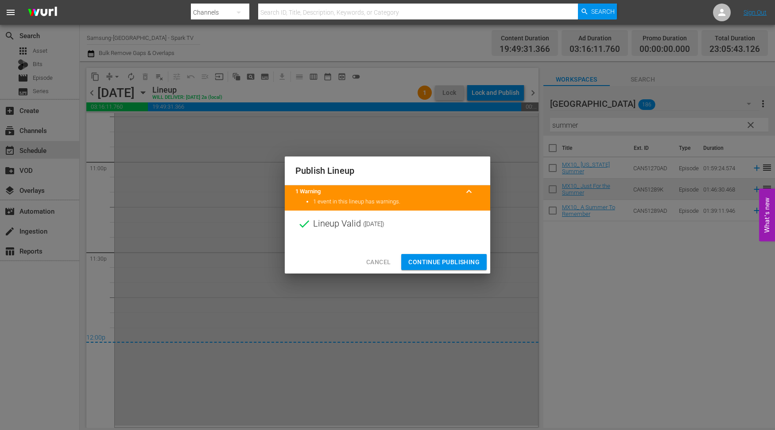
click at [445, 261] on span "Continue Publishing" at bounding box center [444, 262] width 71 height 11
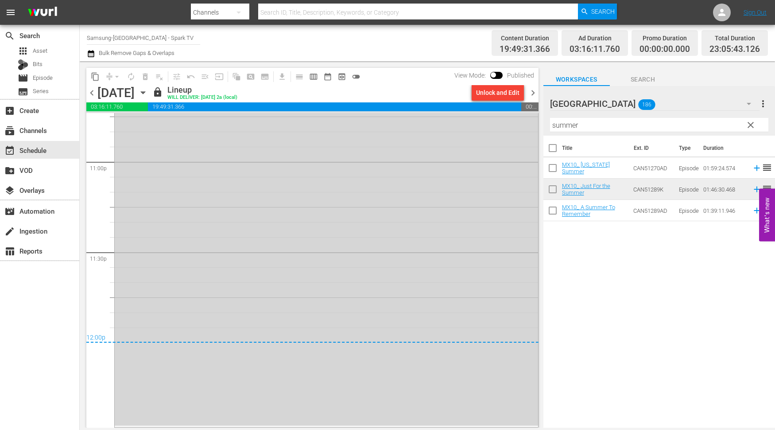
click at [150, 91] on div "[DATE] [DATE]" at bounding box center [123, 93] width 53 height 15
click at [148, 92] on icon "button" at bounding box center [143, 93] width 10 height 10
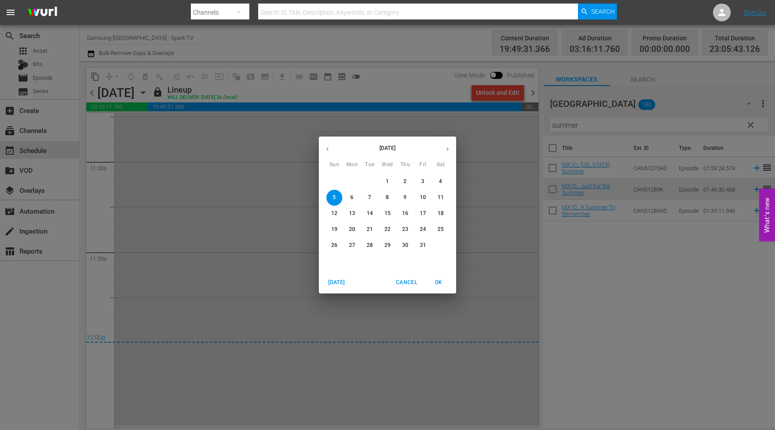
click at [327, 149] on icon "button" at bounding box center [328, 150] width 2 height 4
click at [351, 244] on p "29" at bounding box center [352, 246] width 6 height 8
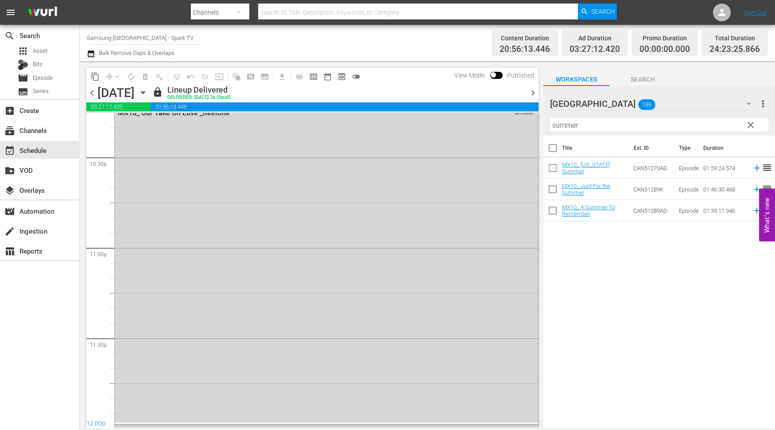
scroll to position [4140, 0]
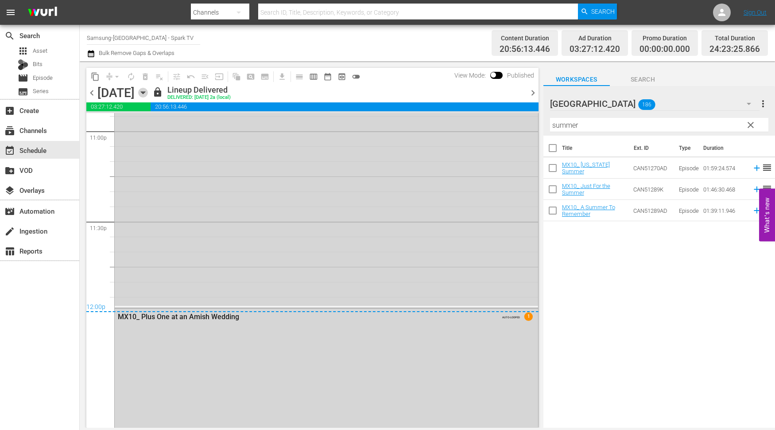
click at [145, 93] on icon "button" at bounding box center [143, 93] width 4 height 2
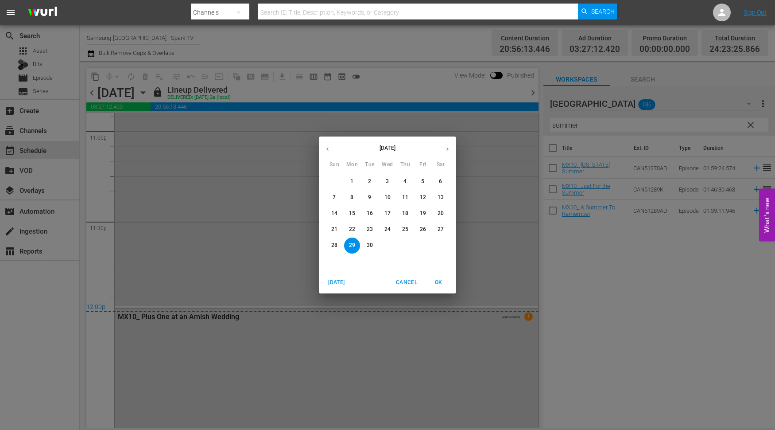
click at [370, 245] on p "30" at bounding box center [370, 246] width 6 height 8
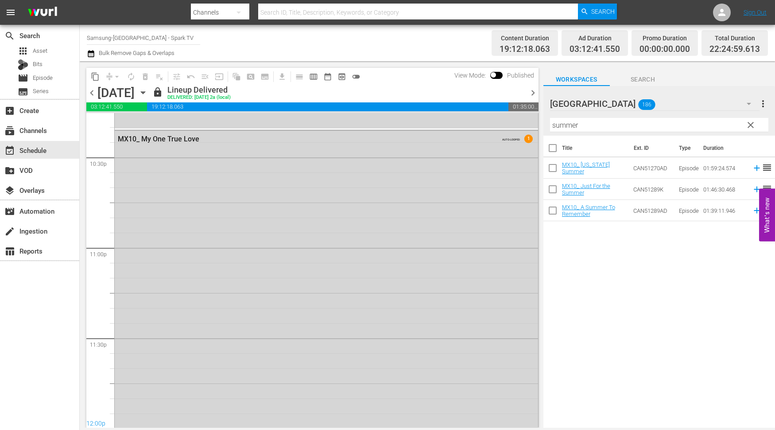
scroll to position [4043, 0]
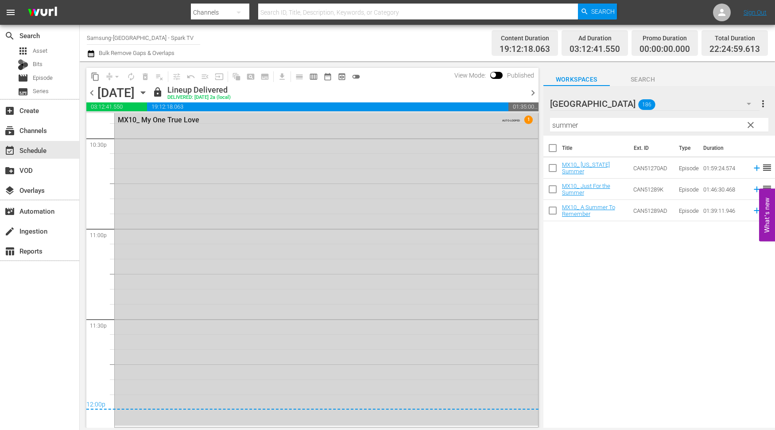
click at [148, 94] on icon "button" at bounding box center [143, 93] width 10 height 10
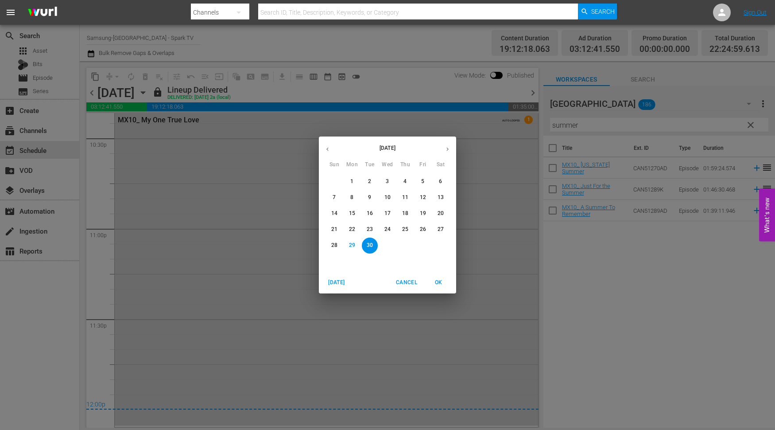
click at [445, 147] on icon "button" at bounding box center [447, 149] width 7 height 7
click at [389, 180] on p "1" at bounding box center [387, 182] width 3 height 8
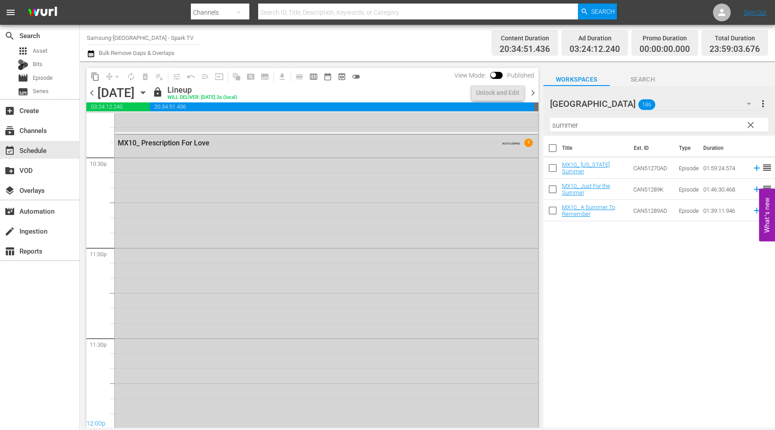
scroll to position [4040, 0]
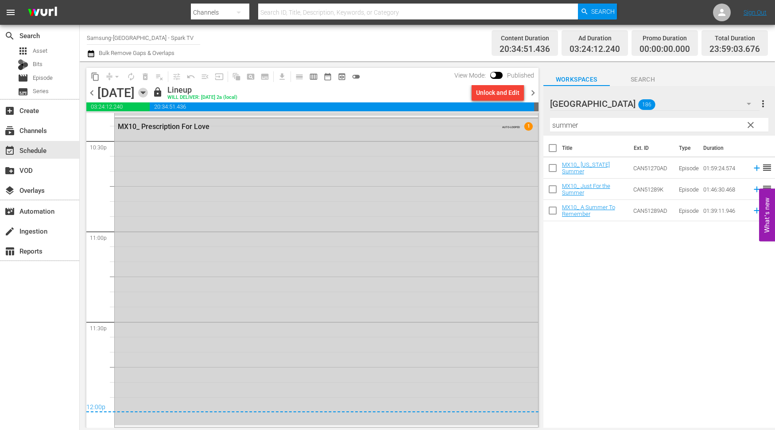
click at [148, 92] on icon "button" at bounding box center [143, 93] width 10 height 10
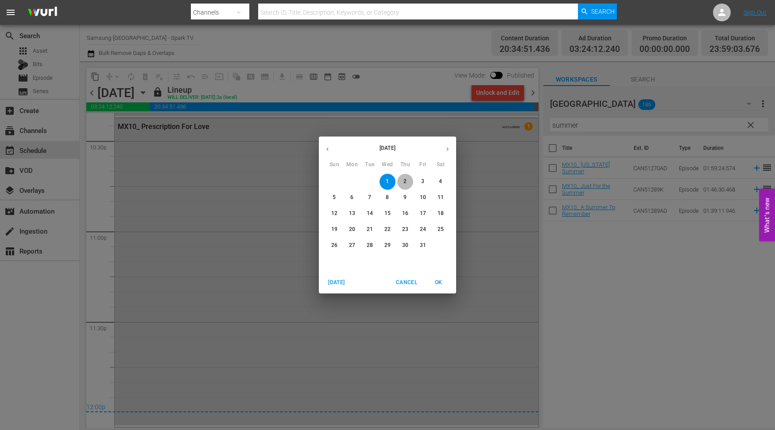
click at [407, 178] on span "2" at bounding box center [405, 182] width 16 height 8
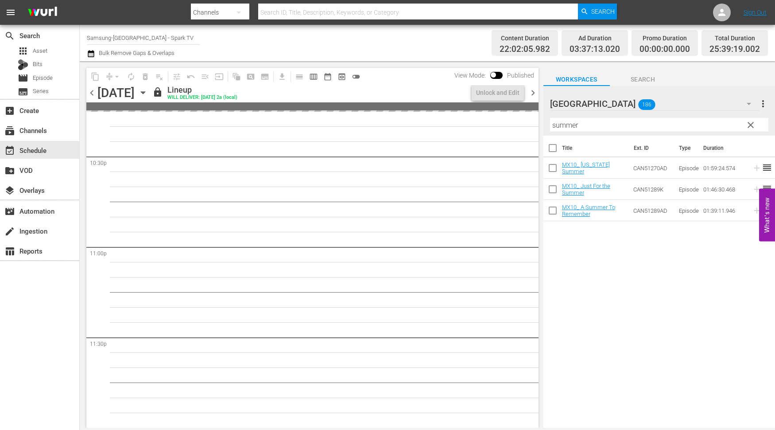
scroll to position [4125, 0]
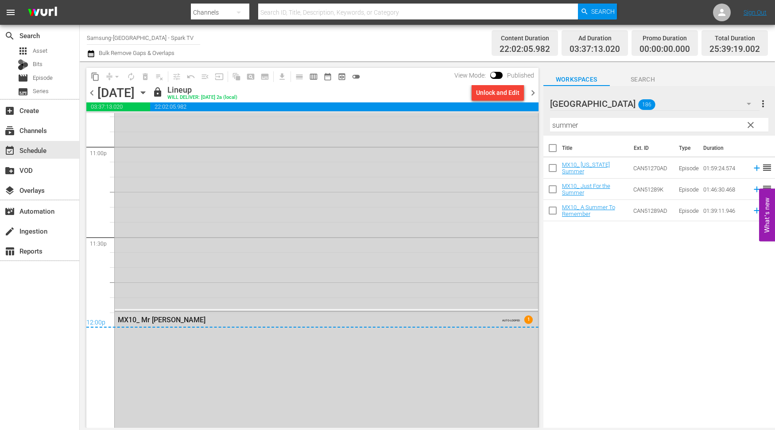
click at [145, 92] on icon "button" at bounding box center [143, 93] width 4 height 2
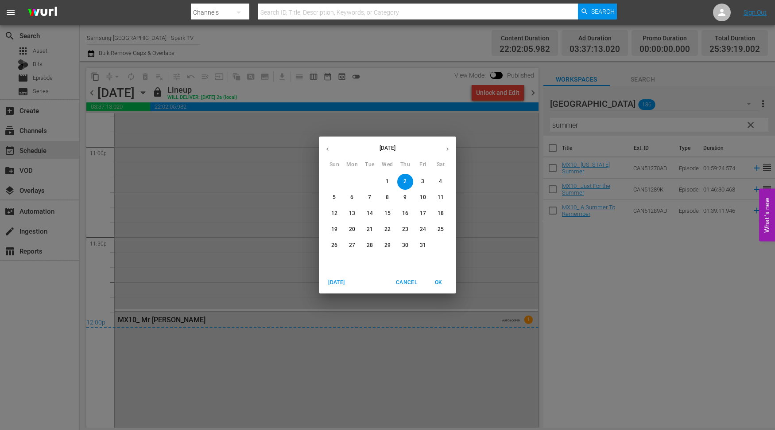
click at [424, 183] on p "3" at bounding box center [422, 182] width 3 height 8
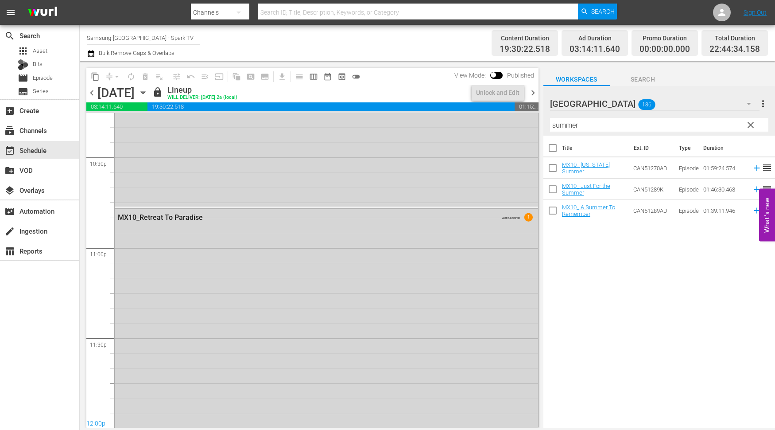
scroll to position [4112, 0]
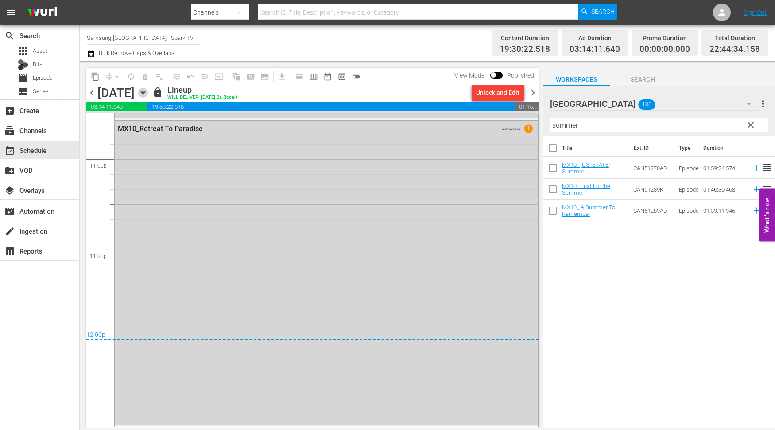
click at [145, 92] on icon "button" at bounding box center [143, 93] width 4 height 2
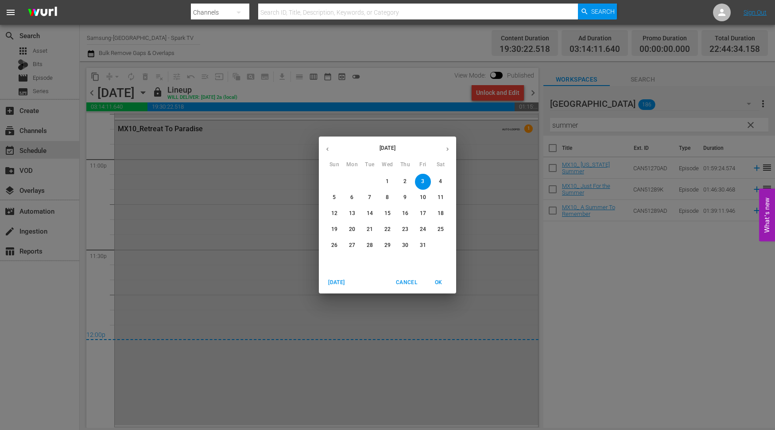
click at [442, 182] on span "4" at bounding box center [441, 182] width 16 height 8
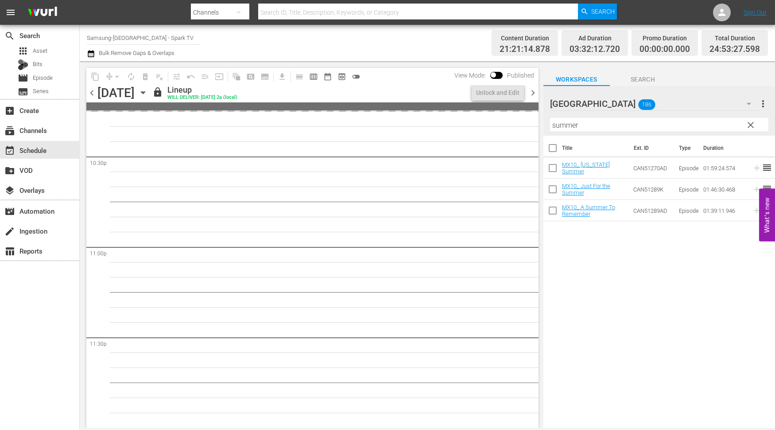
scroll to position [4140, 0]
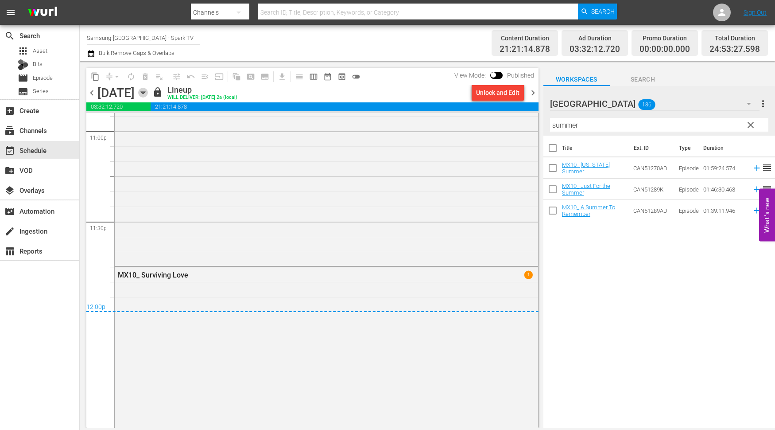
click at [145, 92] on icon "button" at bounding box center [143, 93] width 4 height 2
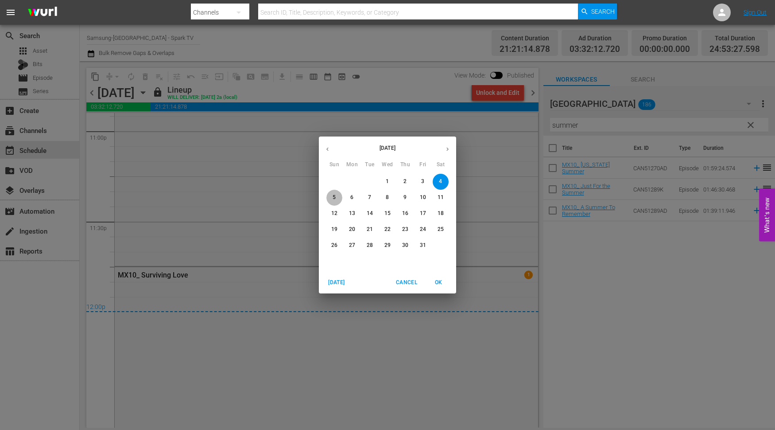
click at [333, 196] on p "5" at bounding box center [334, 198] width 3 height 8
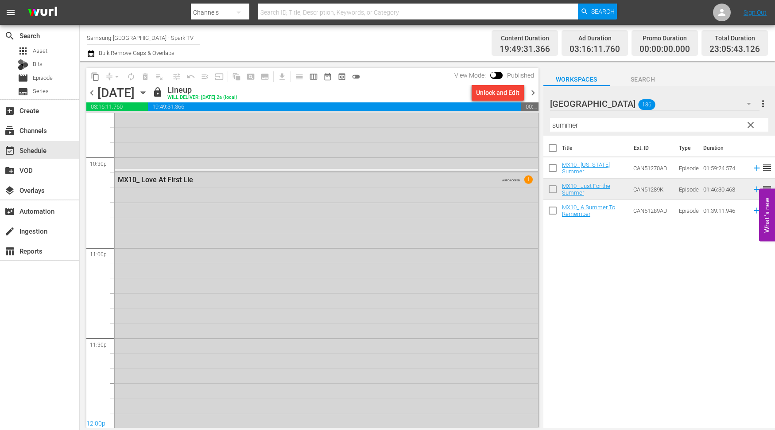
scroll to position [4110, 0]
click at [41, 129] on div "subscriptions Channels" at bounding box center [25, 129] width 50 height 8
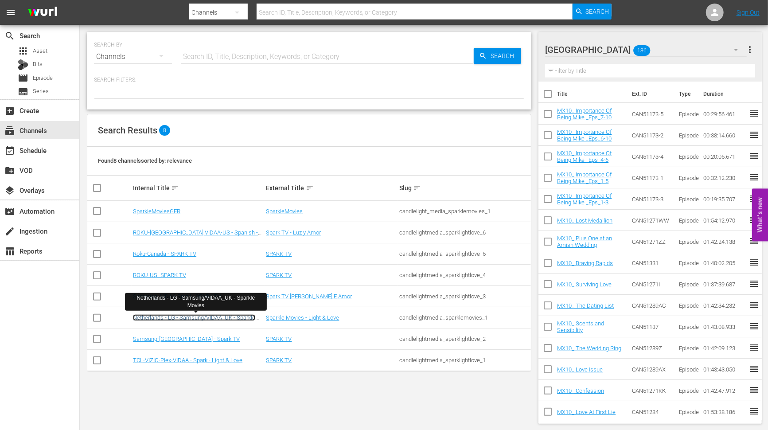
click at [198, 316] on link "Netherlands - LG - Samsung/VIDAA_UK - Sparkle Movies" at bounding box center [194, 320] width 122 height 13
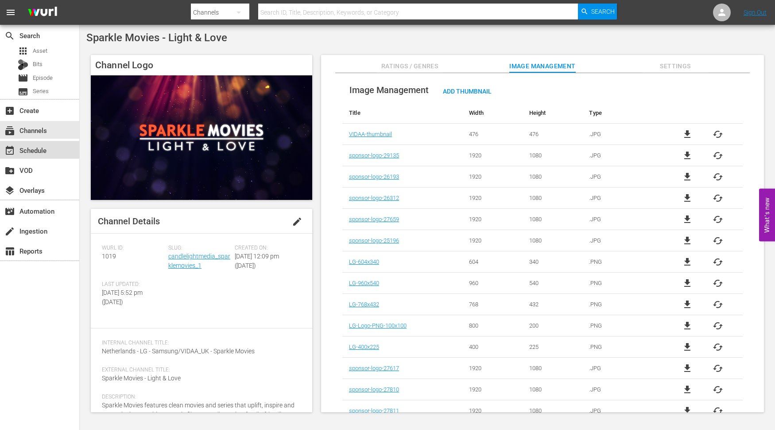
click at [39, 149] on div "event_available Schedule" at bounding box center [25, 149] width 50 height 8
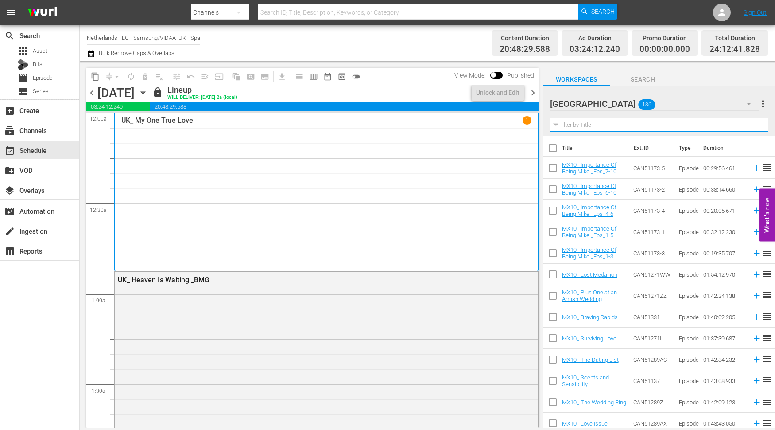
click at [573, 122] on input "text" at bounding box center [659, 125] width 218 height 14
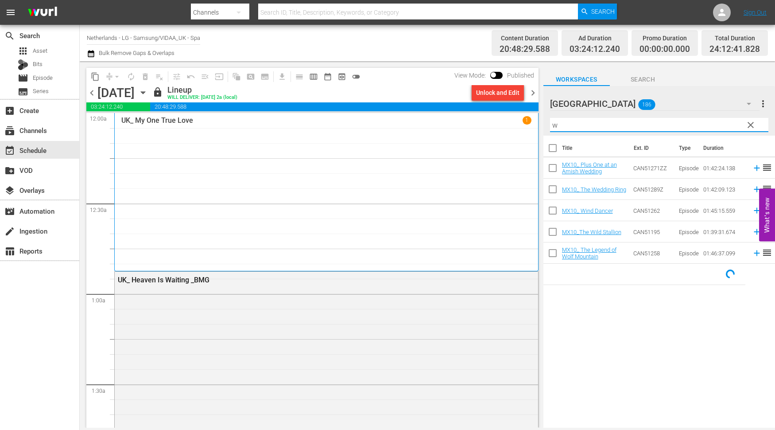
type input "we"
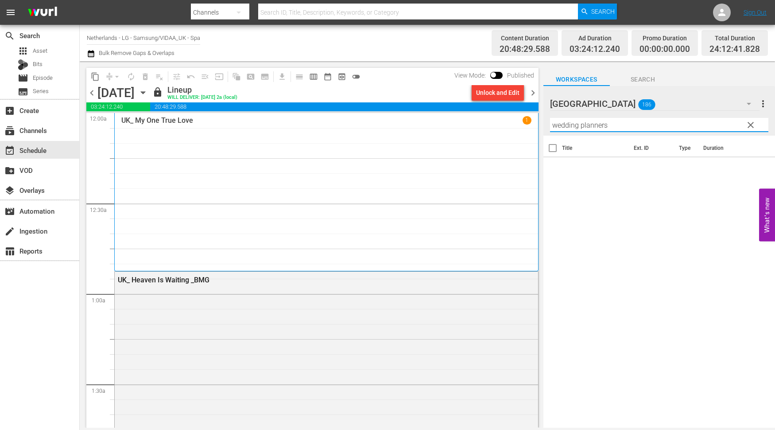
type input "wedding planners"
click at [750, 104] on icon "button" at bounding box center [749, 104] width 4 height 2
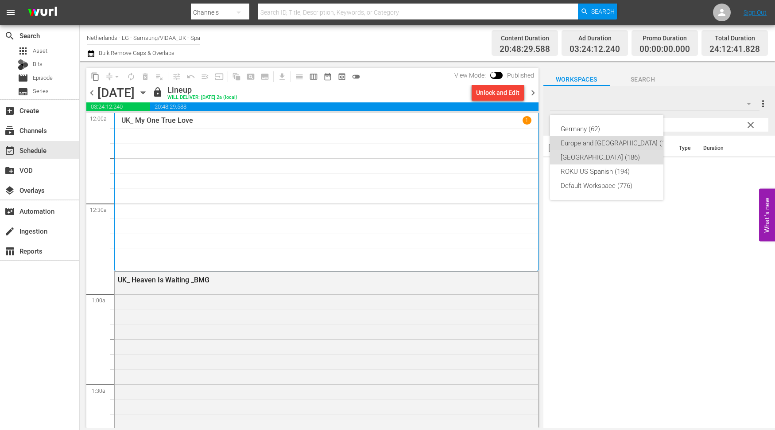
click at [616, 138] on div "Europe and [GEOGRAPHIC_DATA] (199)" at bounding box center [618, 143] width 114 height 14
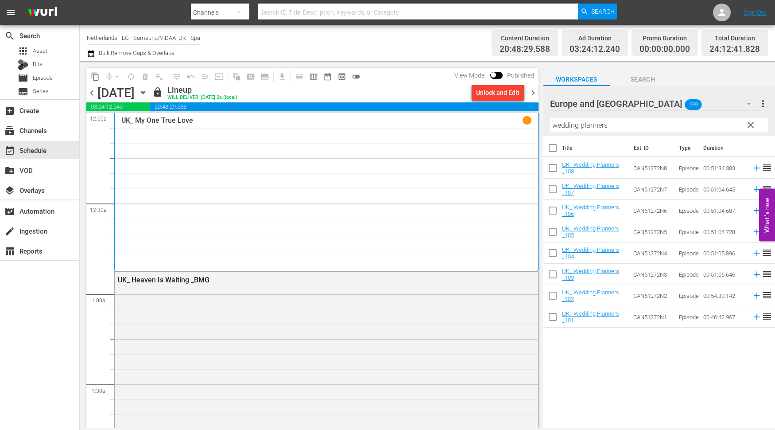
click at [627, 369] on div "Title Ext. ID Type Duration UK_ Wedding Planners _108 CAN51272N8 Episode 00:51:…" at bounding box center [660, 282] width 232 height 293
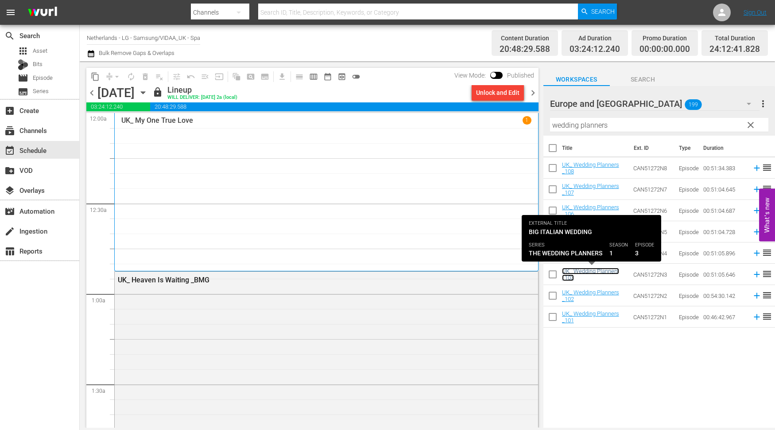
click at [586, 269] on link "UK_ Wedding Planners _103" at bounding box center [590, 274] width 57 height 13
